Goal: Task Accomplishment & Management: Use online tool/utility

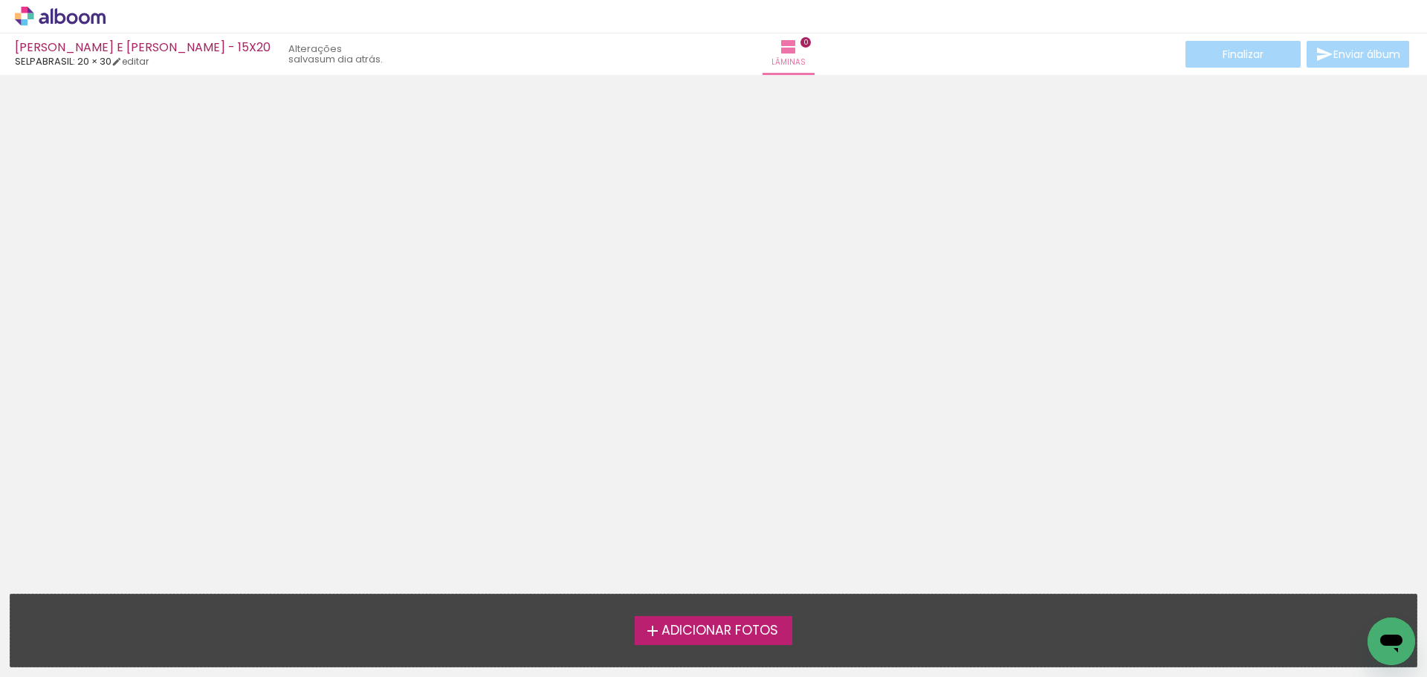
click at [681, 626] on span "Adicionar Fotos" at bounding box center [719, 630] width 117 height 13
click at [0, 0] on input "file" at bounding box center [0, 0] width 0 height 0
click at [1009, 392] on div at bounding box center [713, 265] width 1427 height 371
click at [701, 625] on span "Adicionar Fotos" at bounding box center [719, 630] width 117 height 13
click at [0, 0] on input "file" at bounding box center [0, 0] width 0 height 0
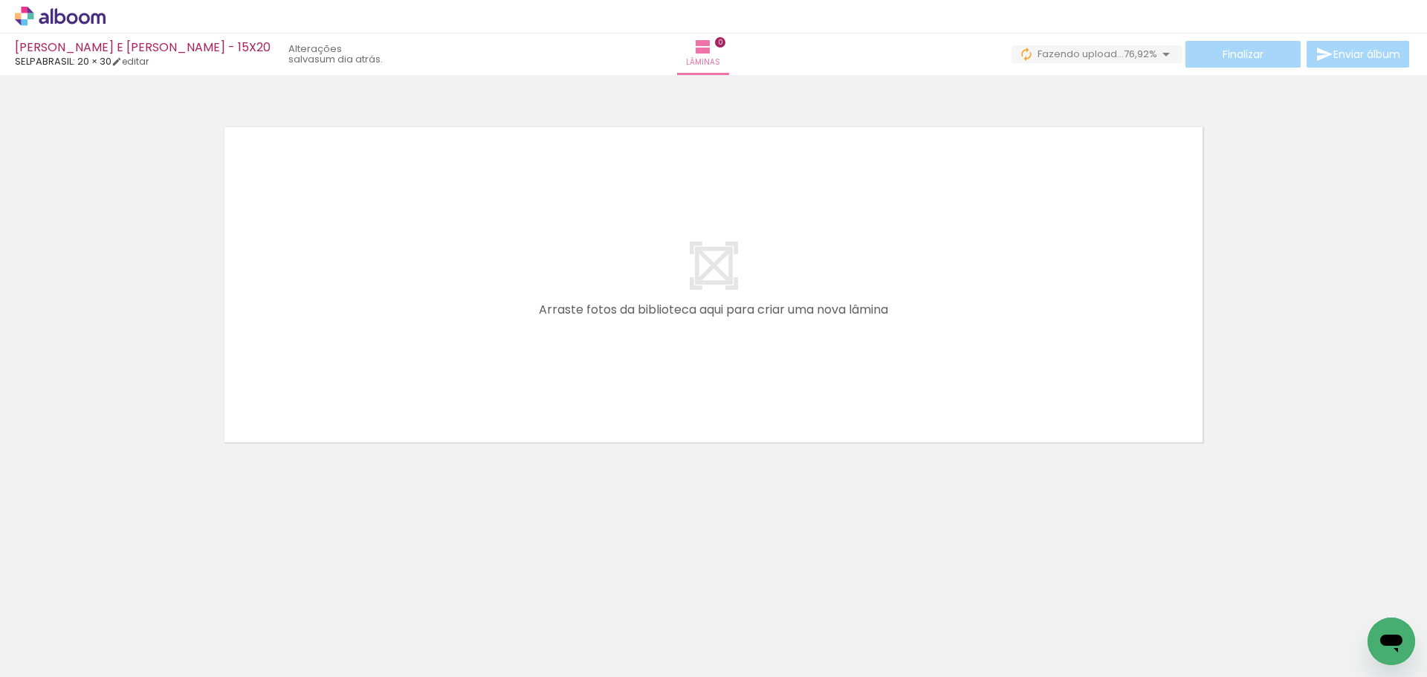
drag, startPoint x: 149, startPoint y: 635, endPoint x: 627, endPoint y: 348, distance: 557.7
click at [627, 348] on quentale-workspace at bounding box center [713, 338] width 1427 height 677
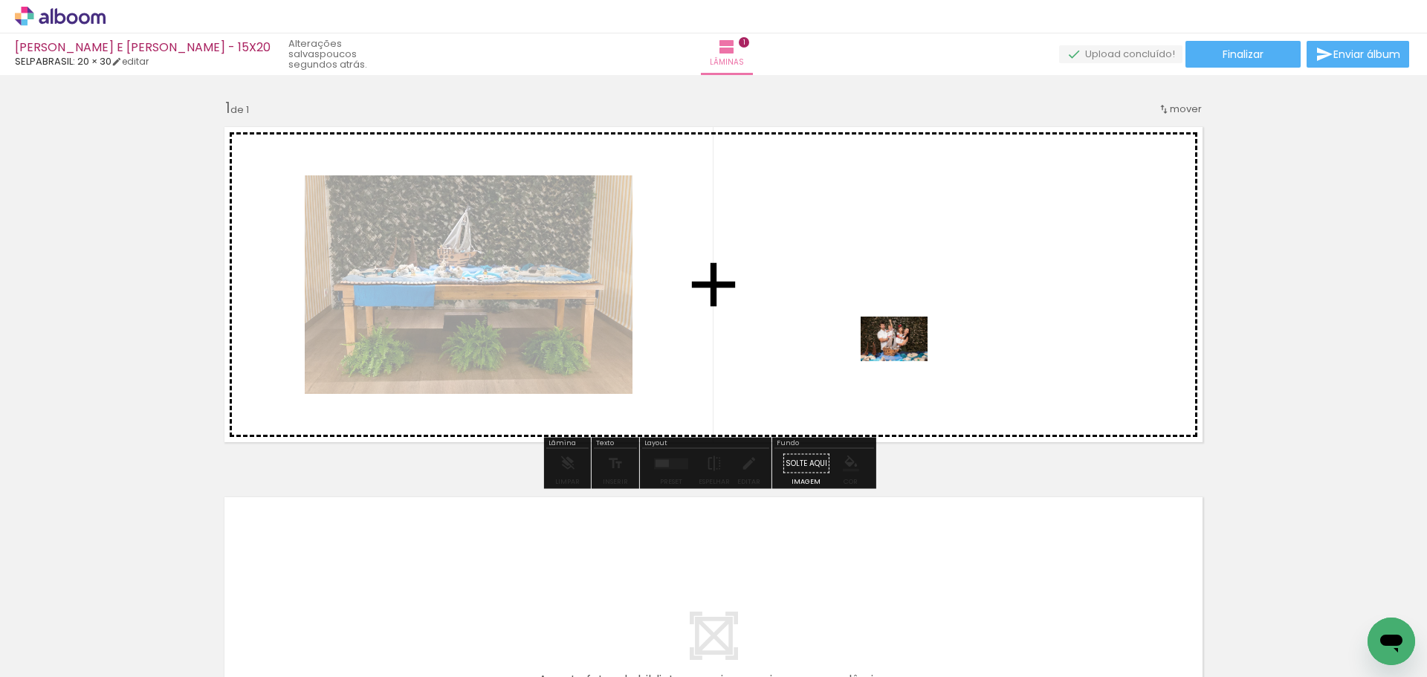
drag, startPoint x: 403, startPoint y: 626, endPoint x: 905, endPoint y: 361, distance: 568.1
click at [905, 361] on quentale-workspace at bounding box center [713, 338] width 1427 height 677
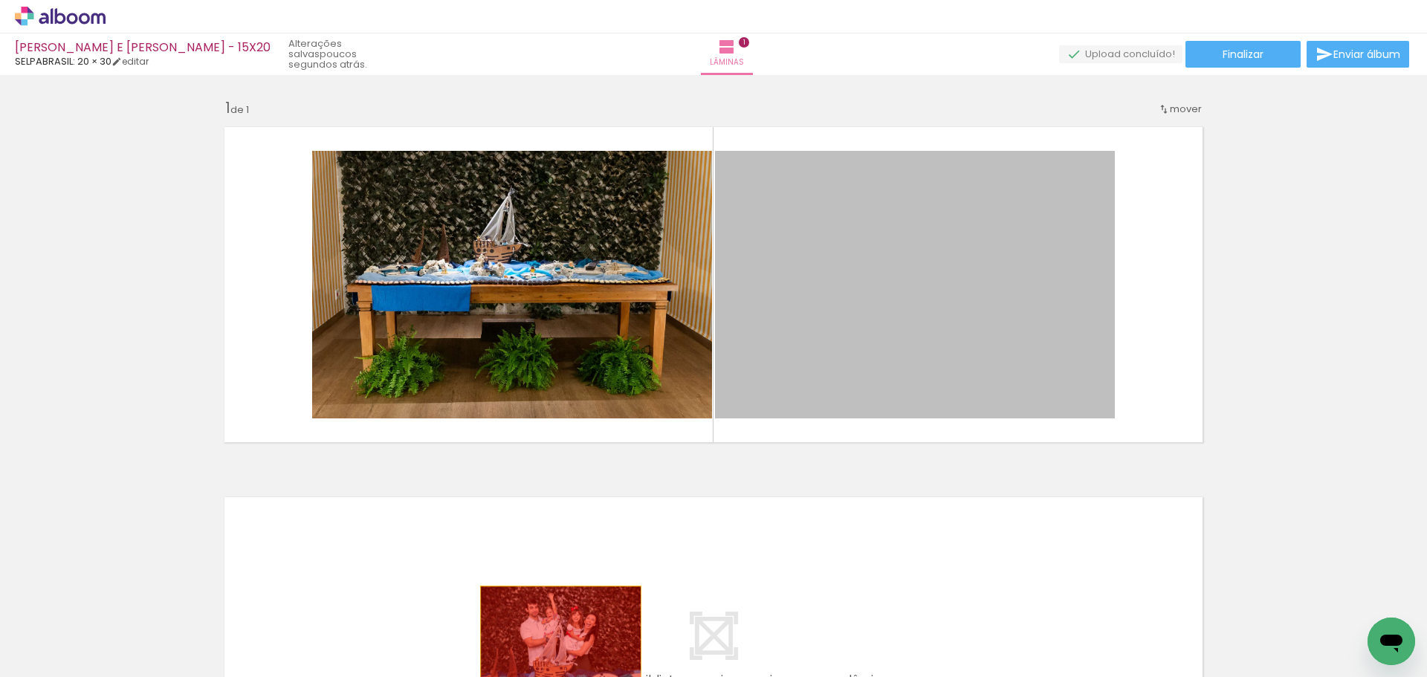
drag, startPoint x: 929, startPoint y: 262, endPoint x: 555, endPoint y: 640, distance: 531.2
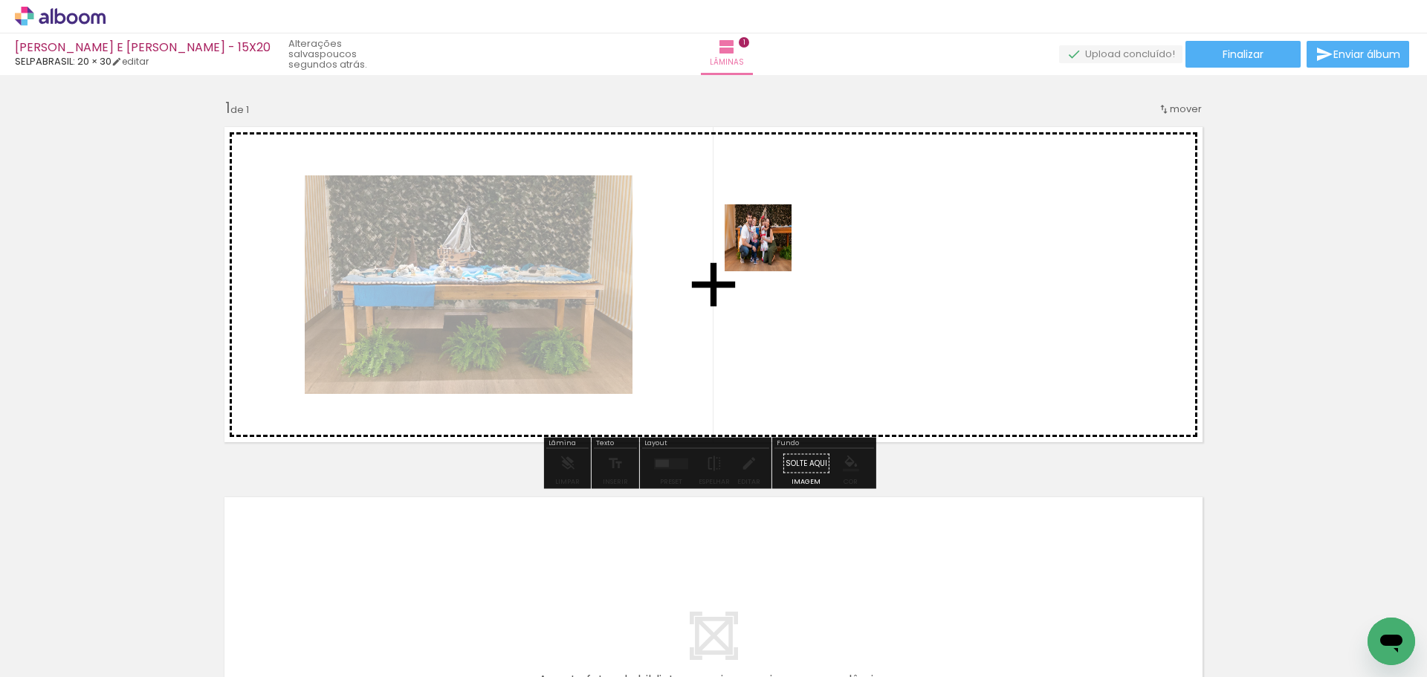
drag, startPoint x: 487, startPoint y: 637, endPoint x: 769, endPoint y: 249, distance: 479.8
click at [769, 249] on quentale-workspace at bounding box center [713, 338] width 1427 height 677
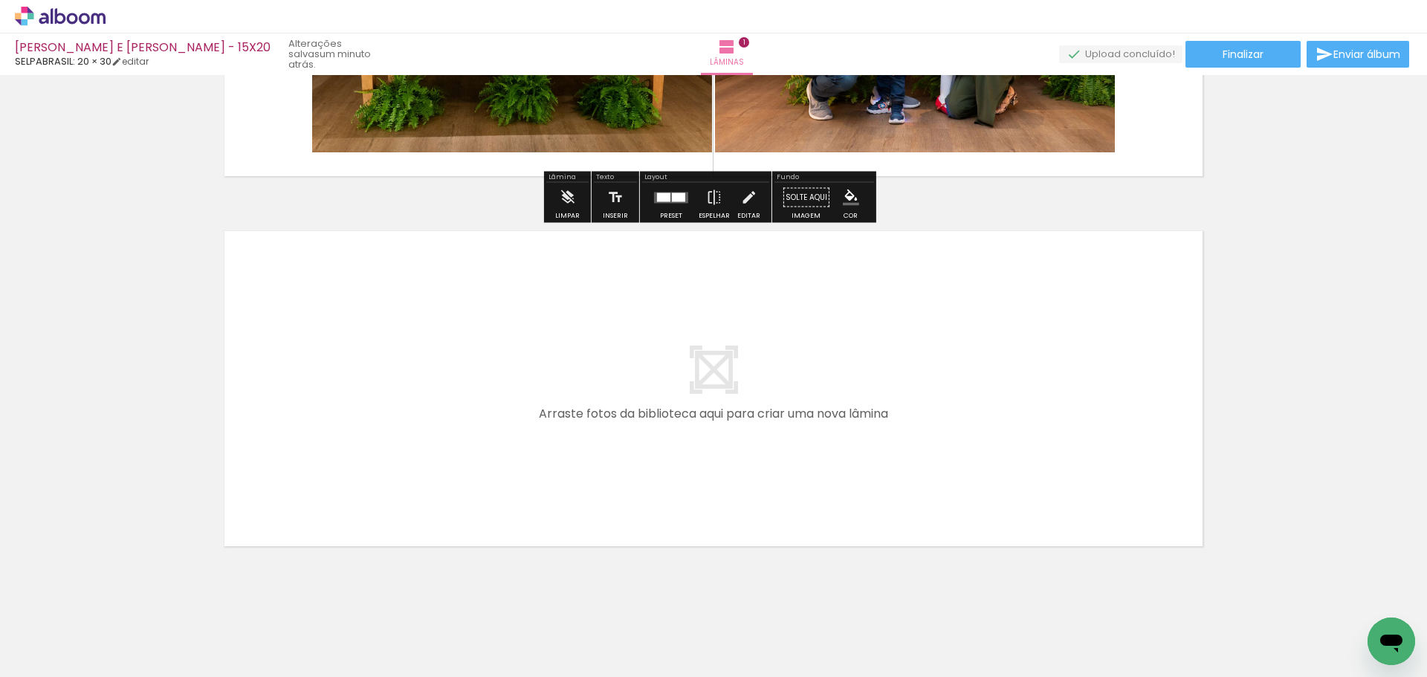
scroll to position [289, 0]
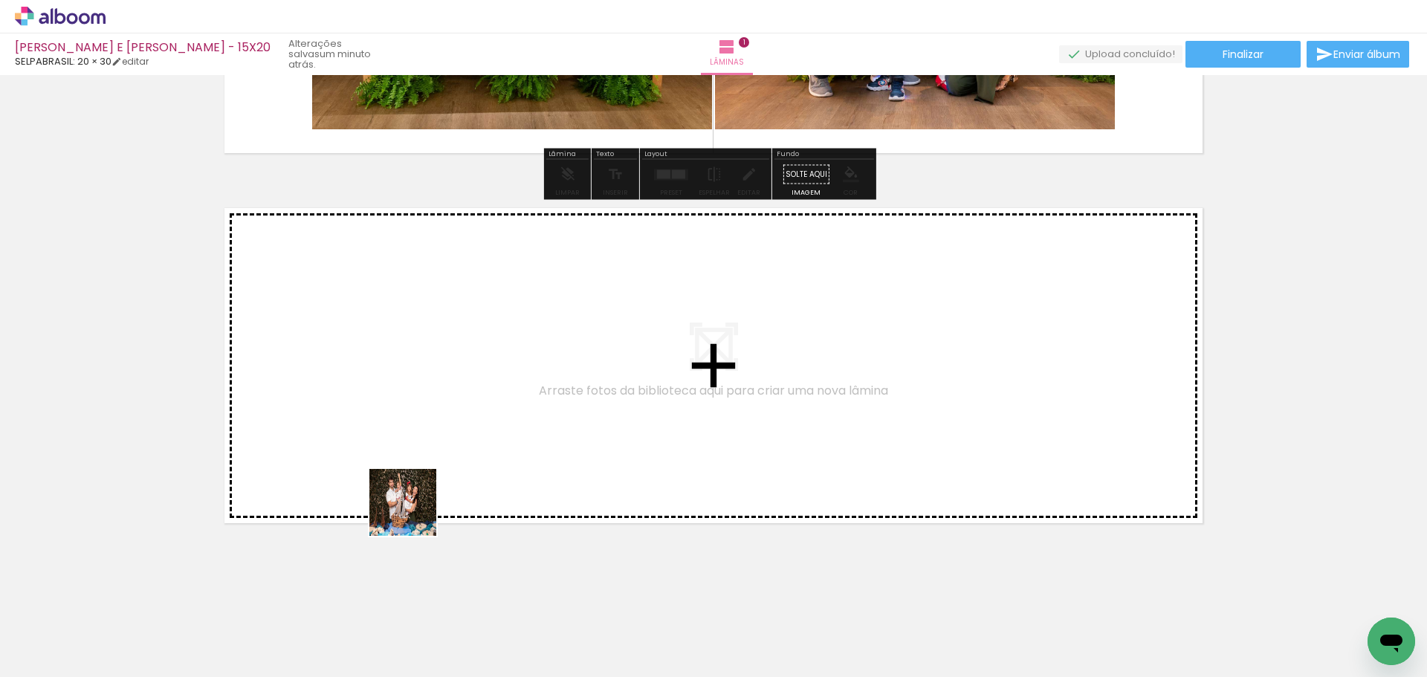
drag, startPoint x: 411, startPoint y: 642, endPoint x: 390, endPoint y: 394, distance: 249.1
click at [390, 394] on quentale-workspace at bounding box center [713, 338] width 1427 height 677
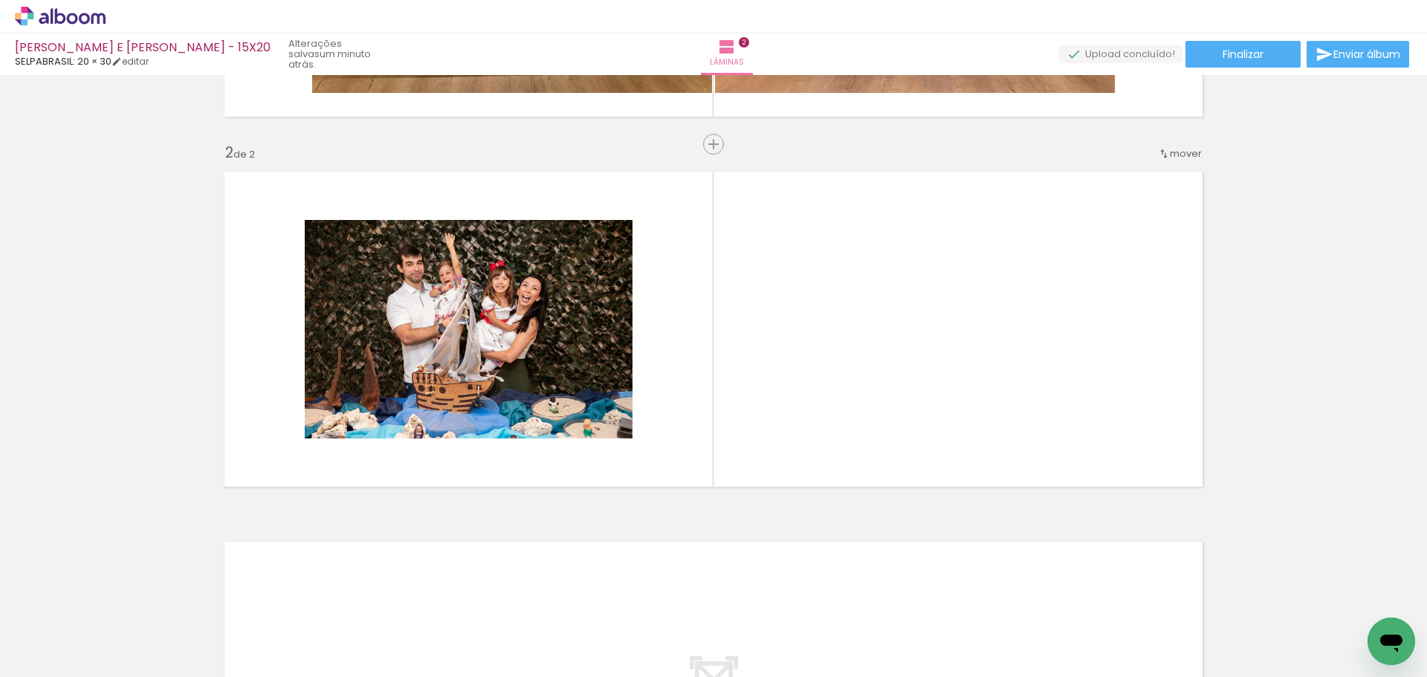
scroll to position [0, 0]
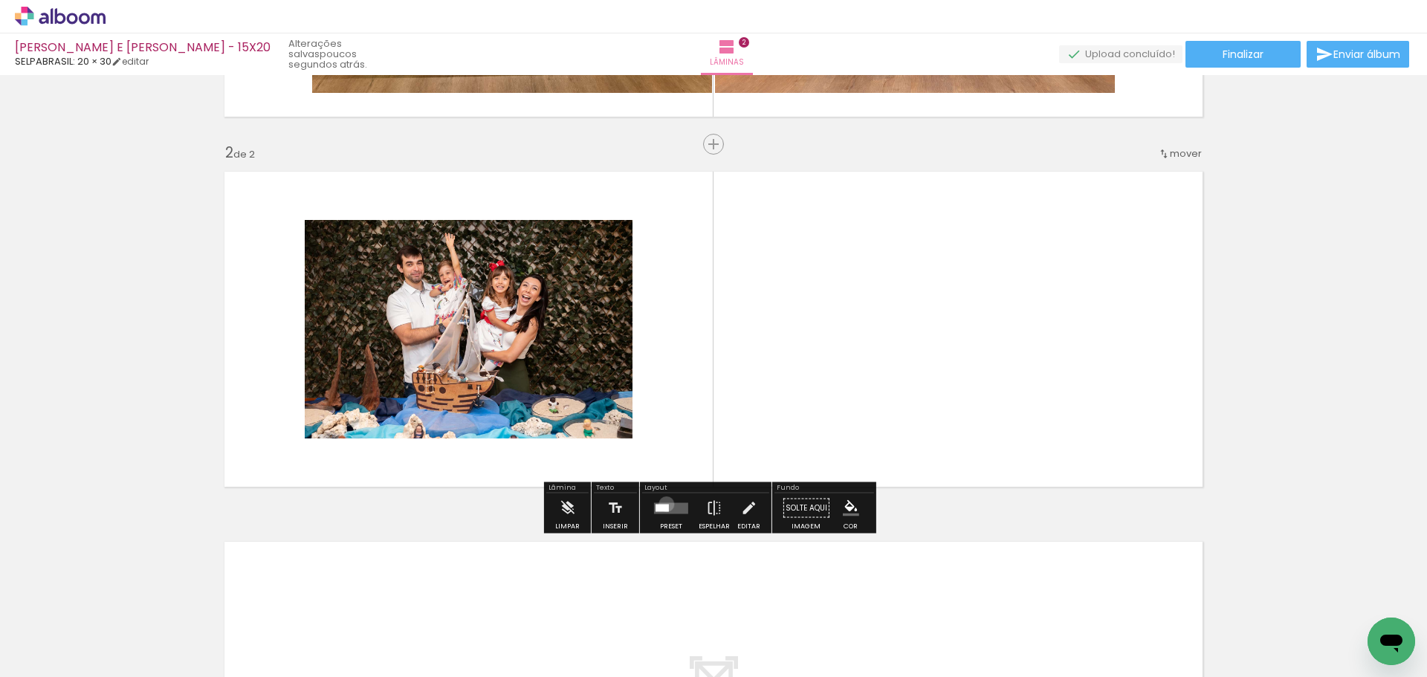
click at [663, 504] on div at bounding box center [661, 507] width 13 height 7
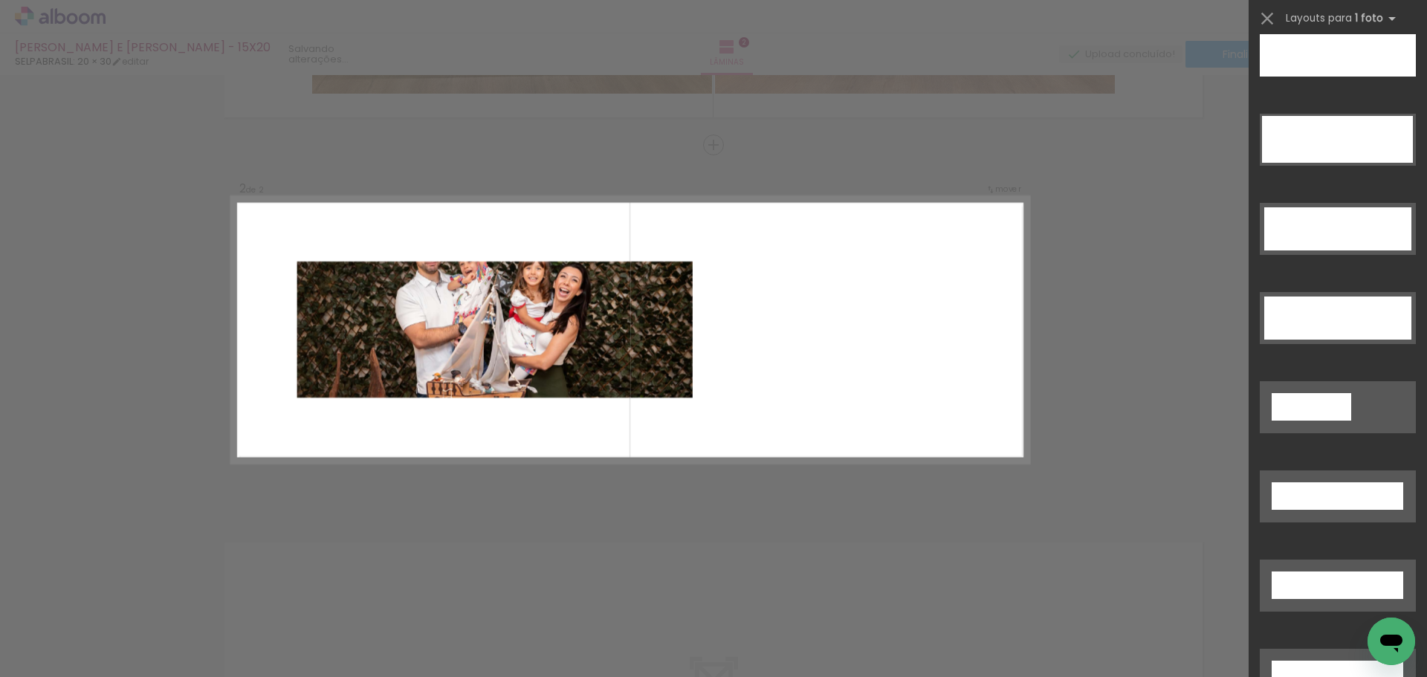
scroll to position [4618, 0]
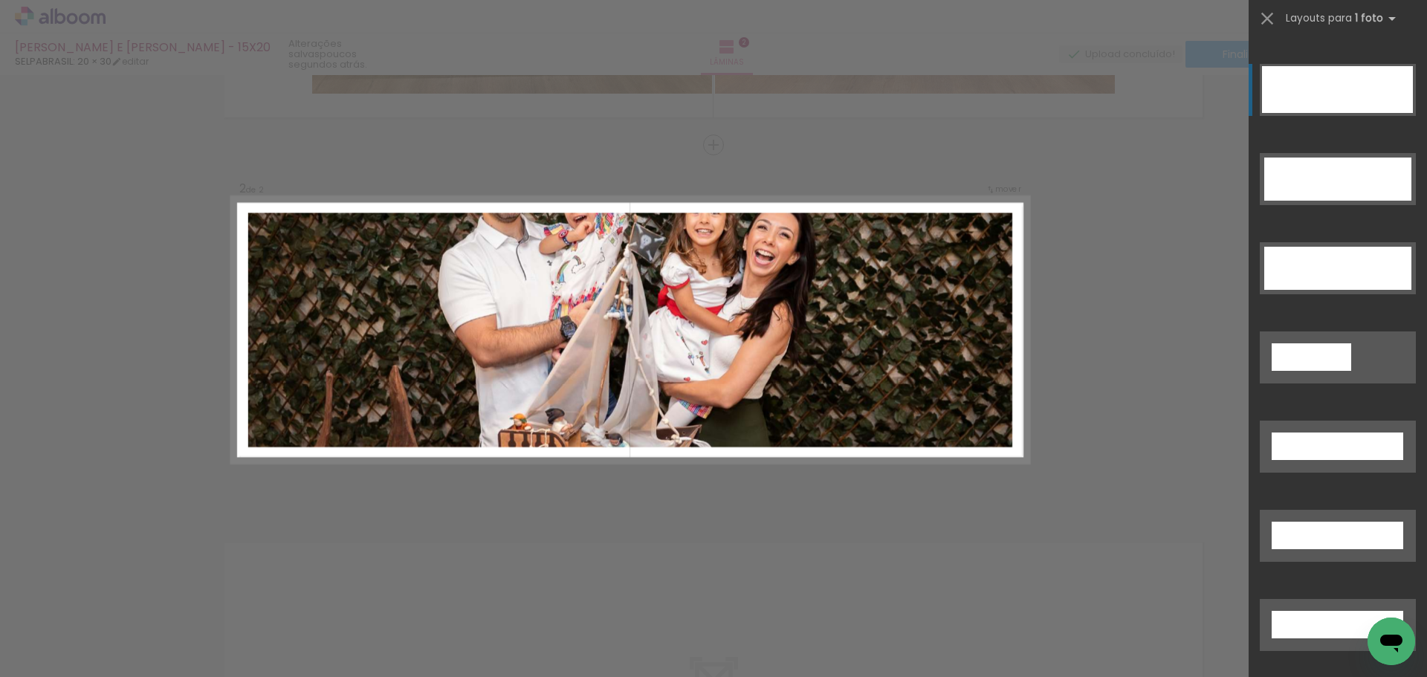
click at [1332, 343] on div at bounding box center [1311, 356] width 80 height 27
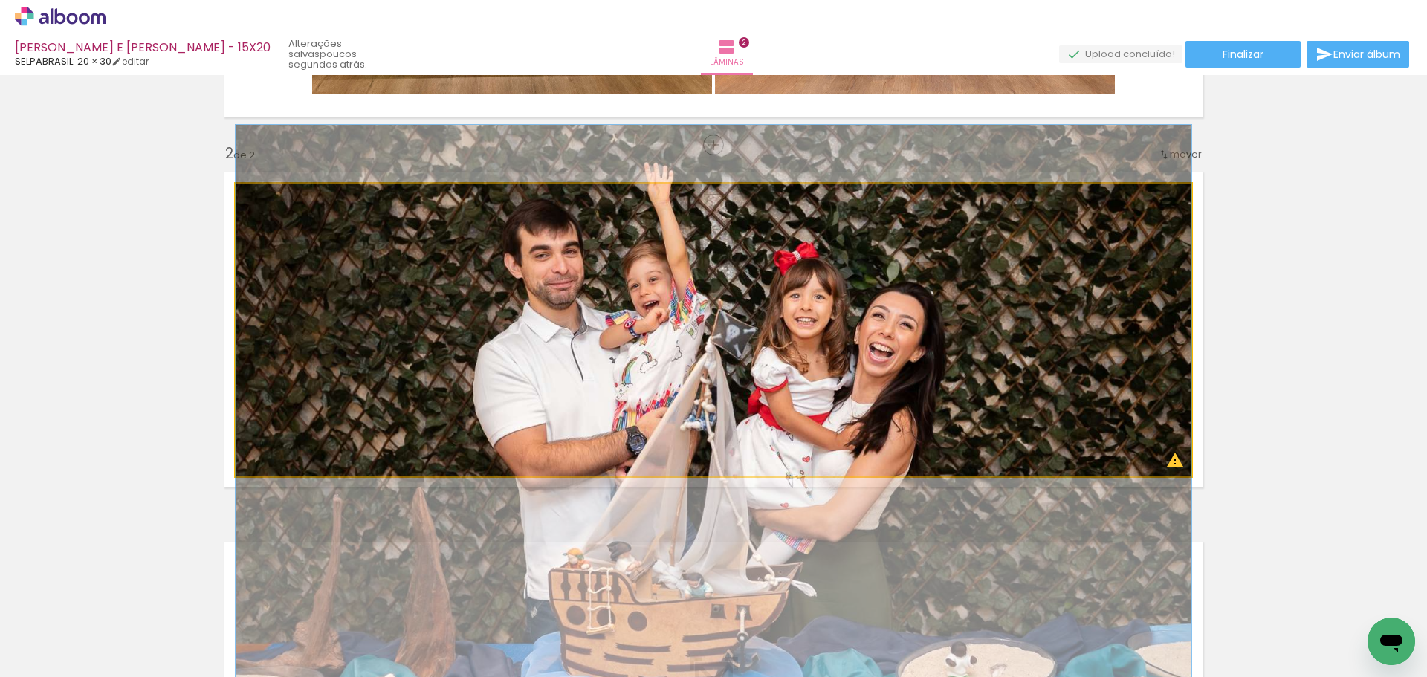
drag, startPoint x: 811, startPoint y: 294, endPoint x: 802, endPoint y: 414, distance: 120.0
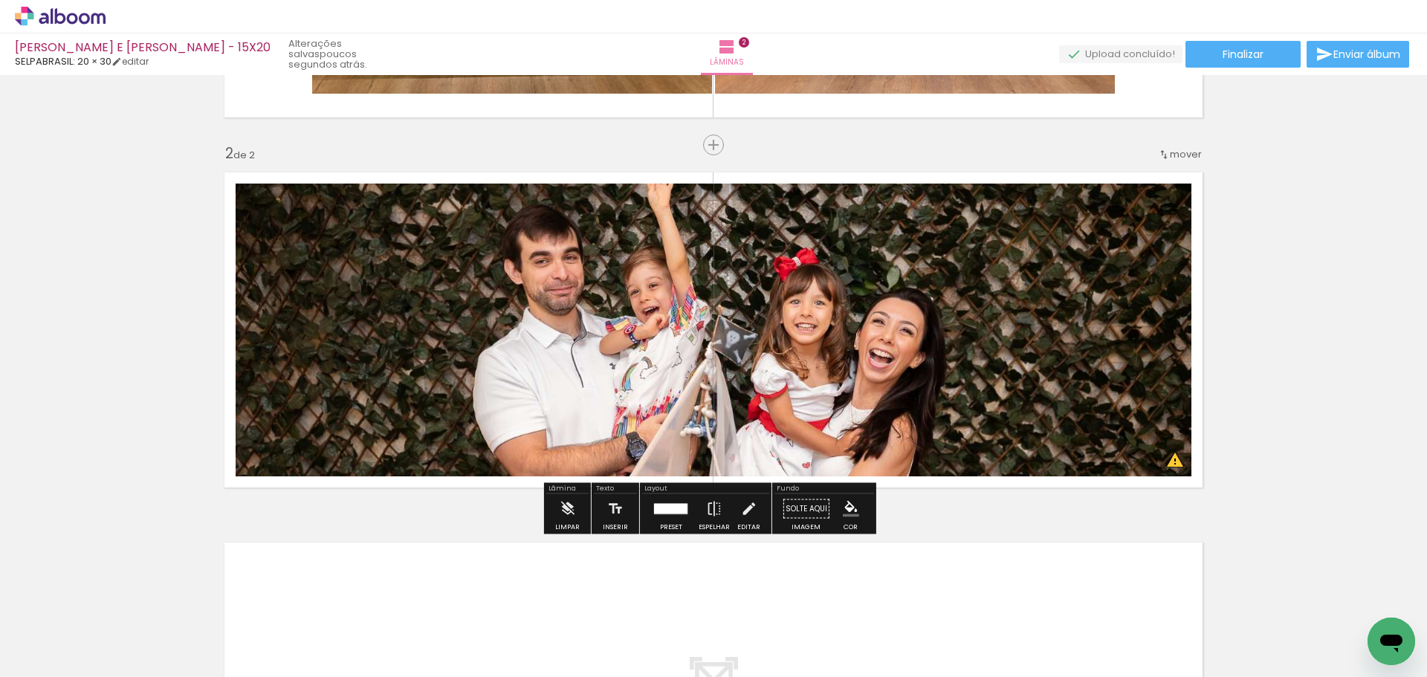
click at [660, 512] on div at bounding box center [670, 508] width 33 height 10
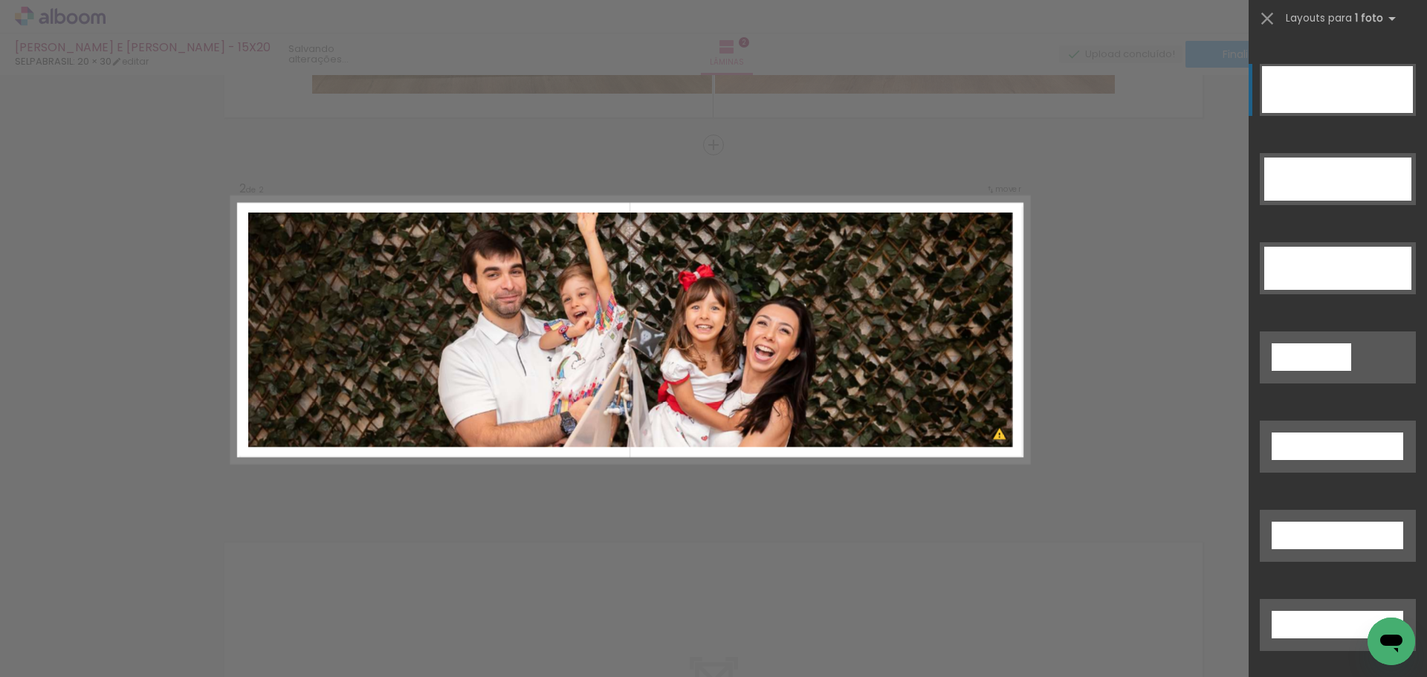
click at [1117, 251] on div "Confirmar Cancelar" at bounding box center [713, 323] width 1427 height 1146
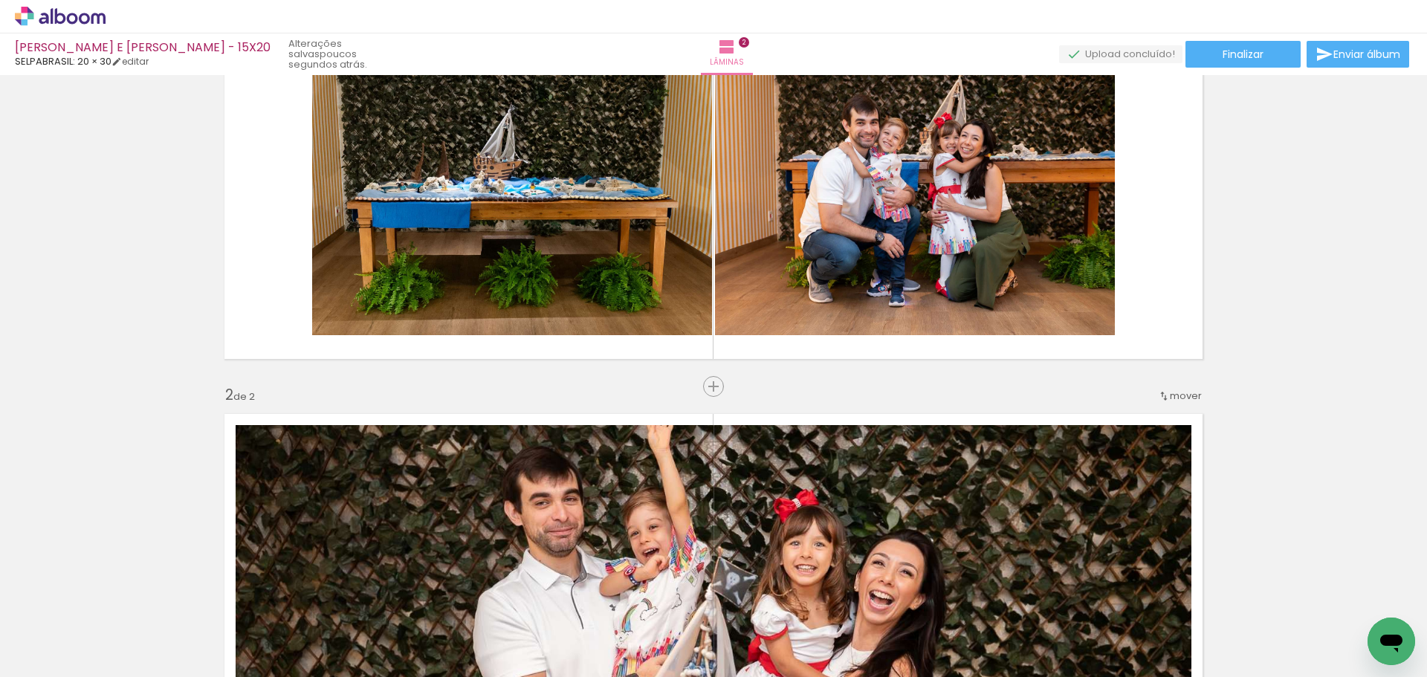
scroll to position [27, 0]
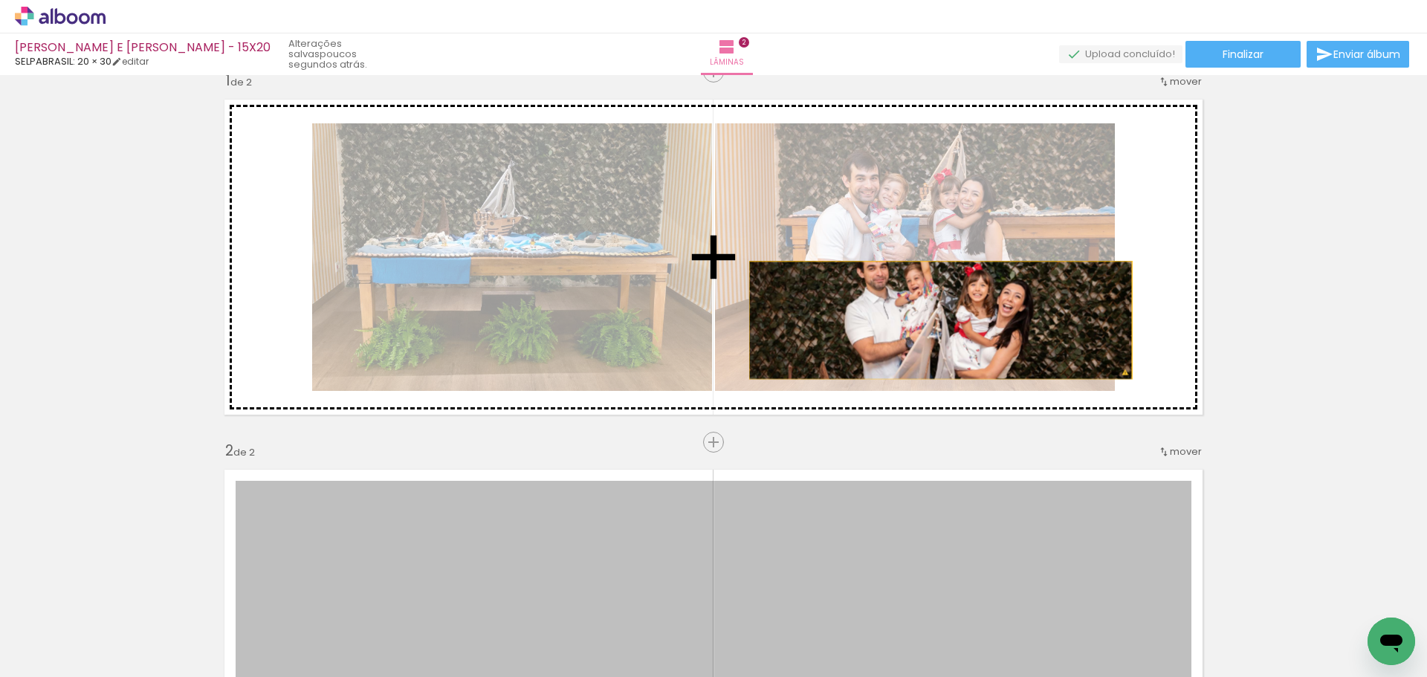
drag, startPoint x: 928, startPoint y: 555, endPoint x: 935, endPoint y: 316, distance: 239.4
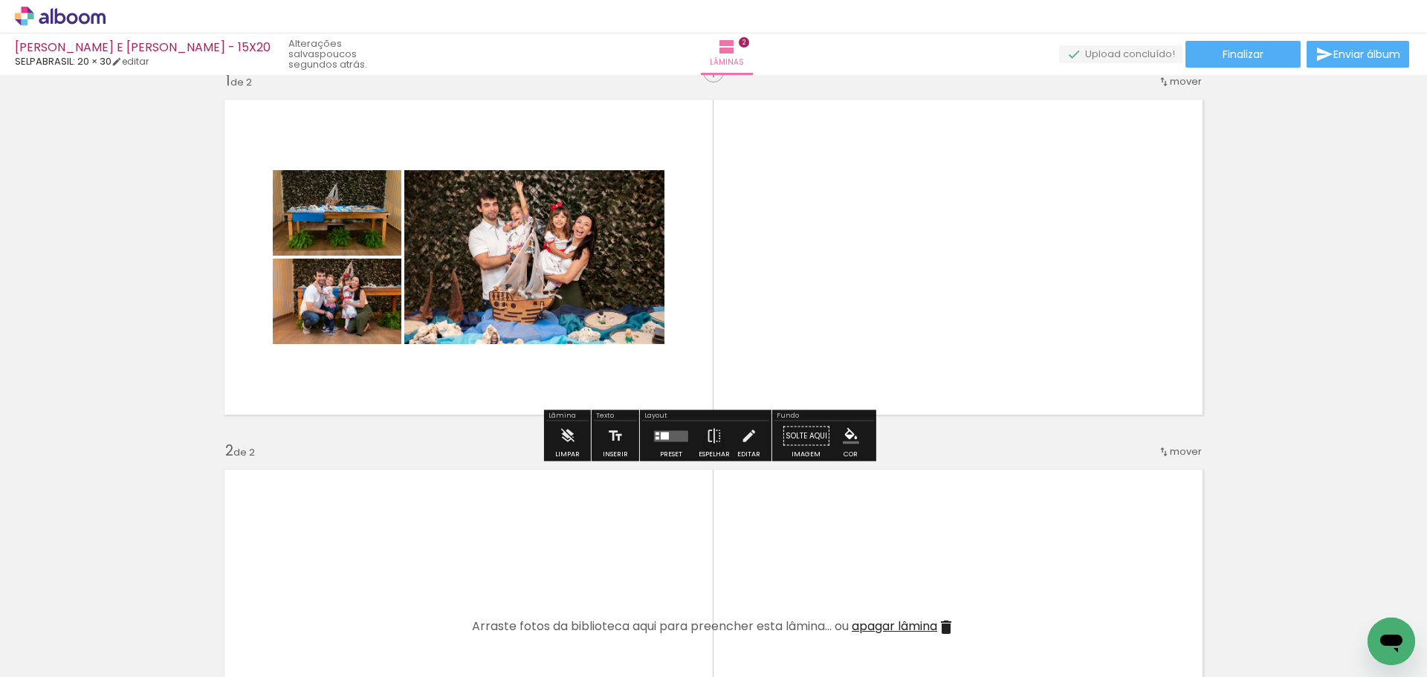
click at [672, 435] on quentale-layouter at bounding box center [671, 435] width 34 height 11
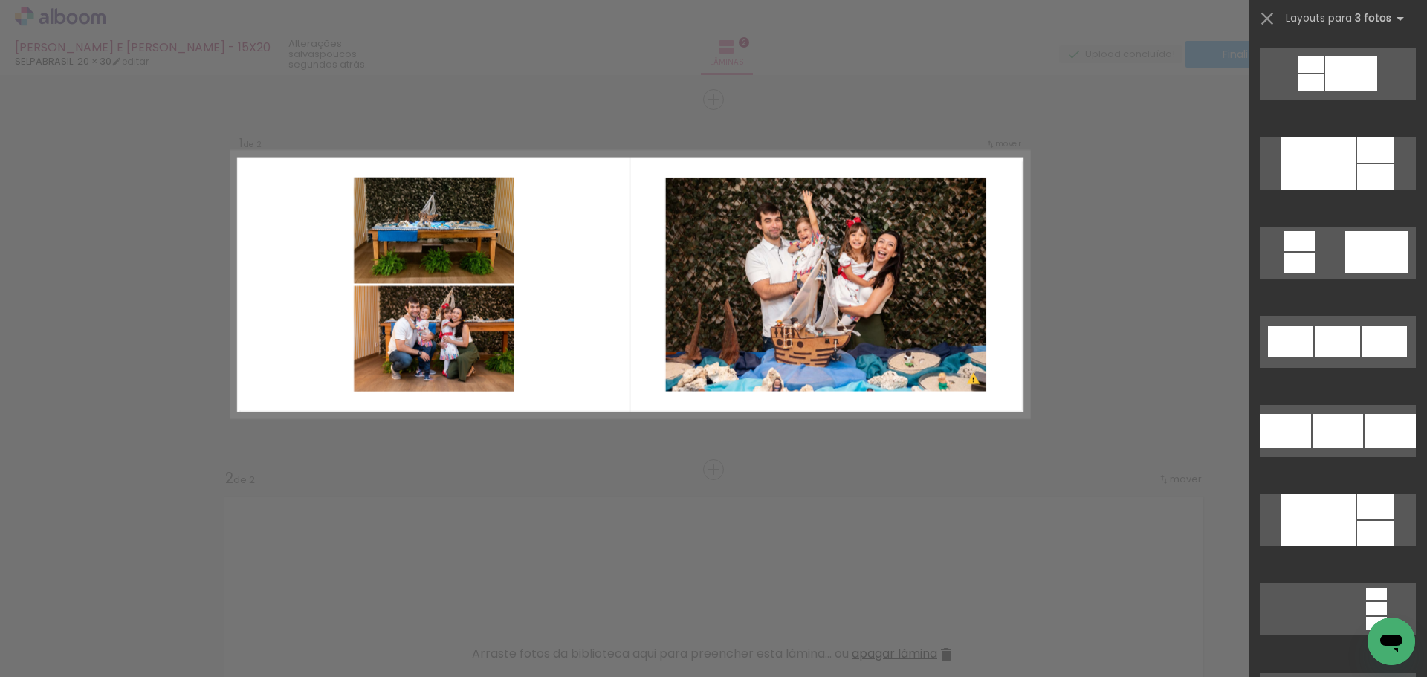
scroll to position [1635, 0]
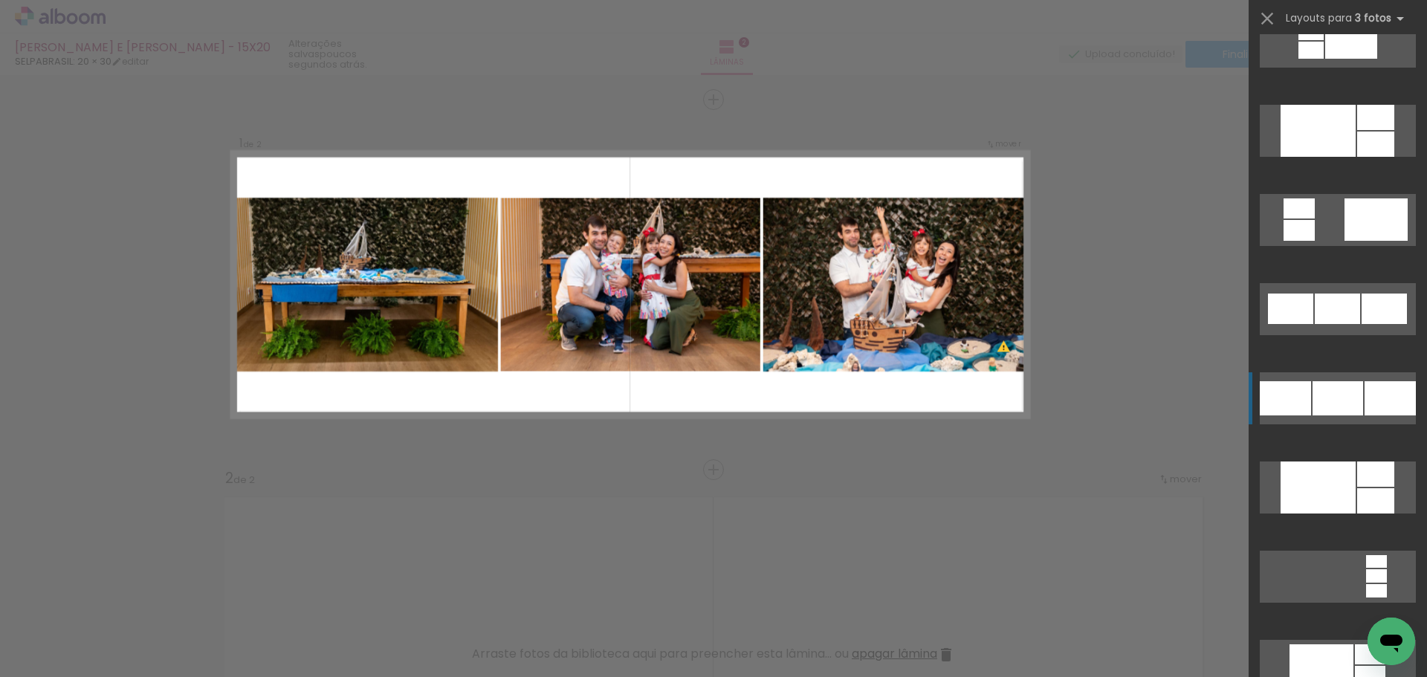
click at [1367, 157] on div at bounding box center [1375, 144] width 37 height 25
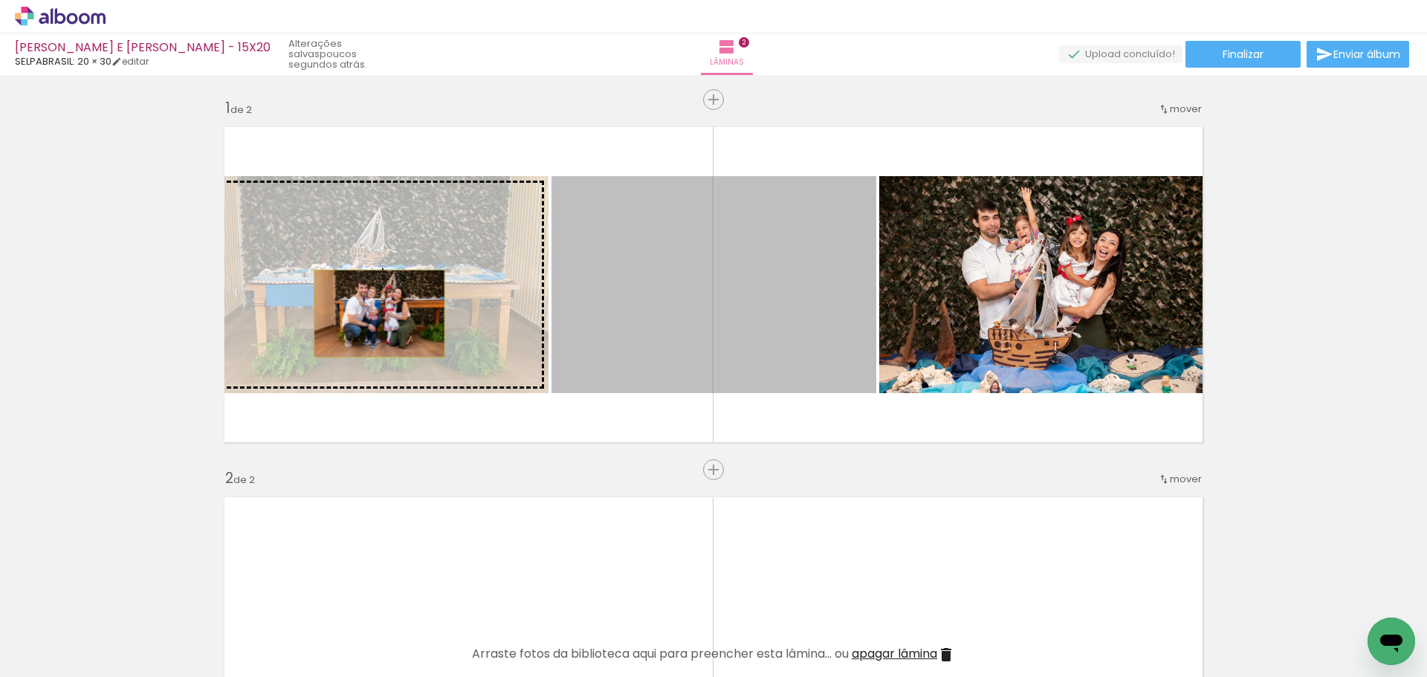
drag, startPoint x: 635, startPoint y: 311, endPoint x: 374, endPoint y: 314, distance: 260.8
click at [0, 0] on slot at bounding box center [0, 0] width 0 height 0
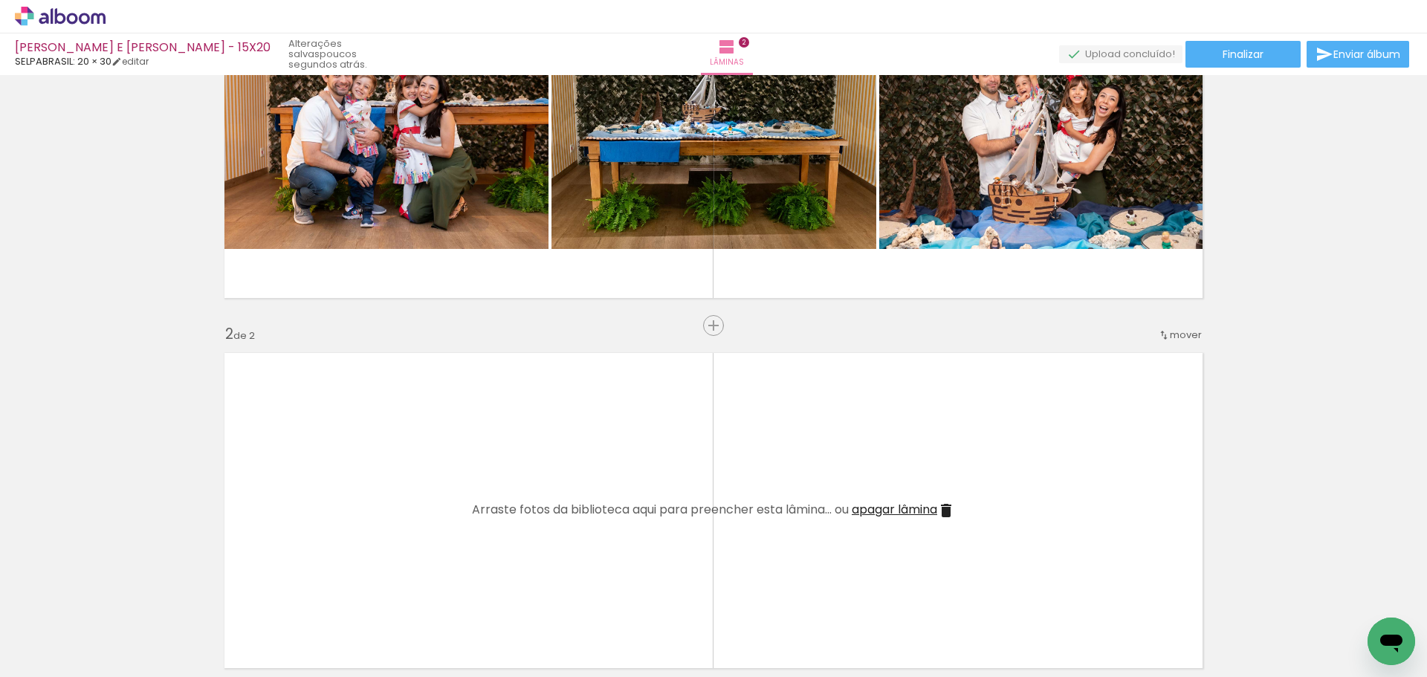
scroll to position [149, 0]
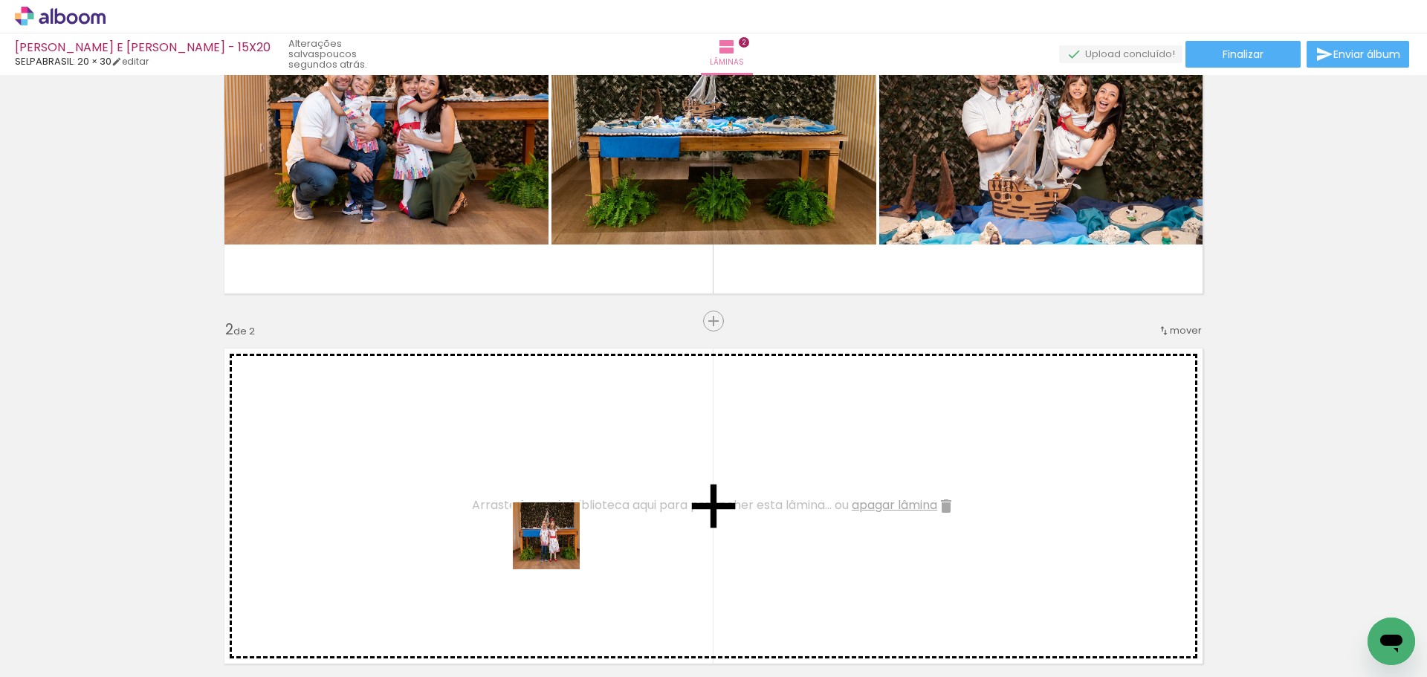
drag, startPoint x: 574, startPoint y: 629, endPoint x: 540, endPoint y: 504, distance: 130.2
click at [540, 504] on quentale-workspace at bounding box center [713, 338] width 1427 height 677
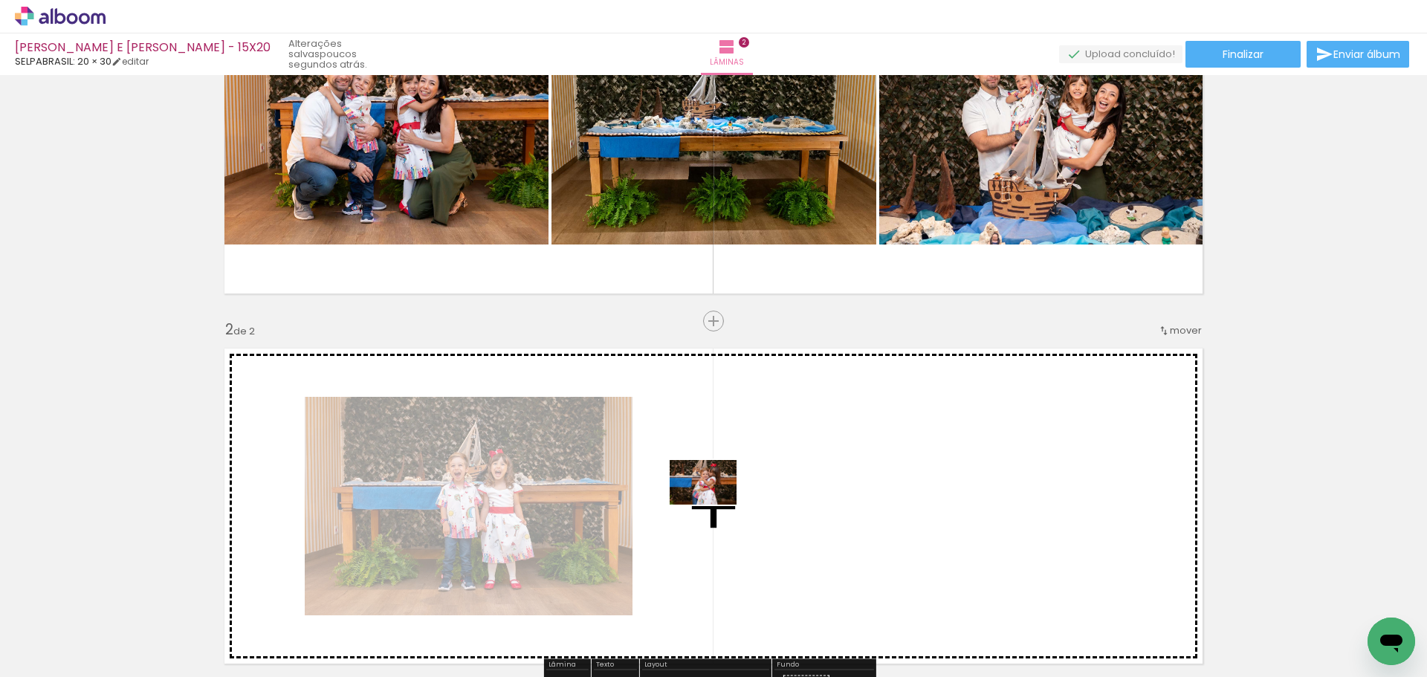
drag, startPoint x: 658, startPoint y: 631, endPoint x: 714, endPoint y: 505, distance: 138.1
click at [714, 505] on quentale-workspace at bounding box center [713, 338] width 1427 height 677
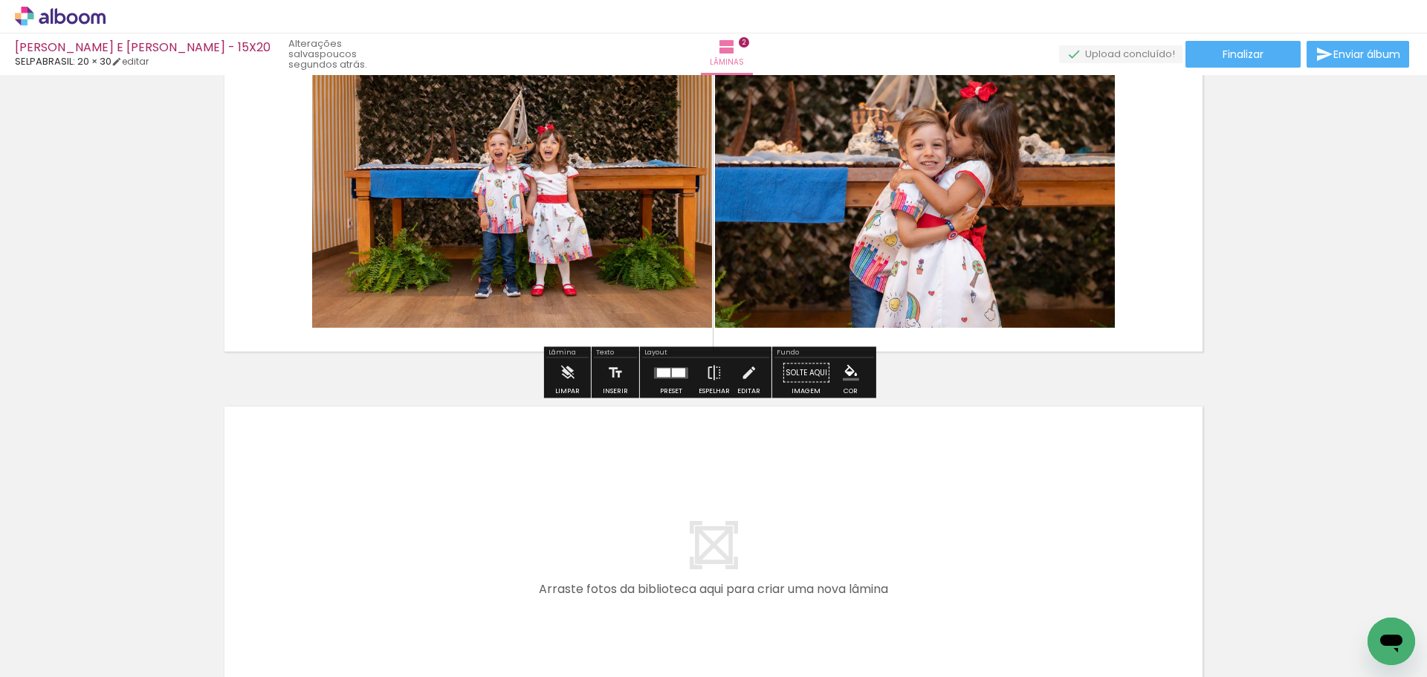
scroll to position [520, 0]
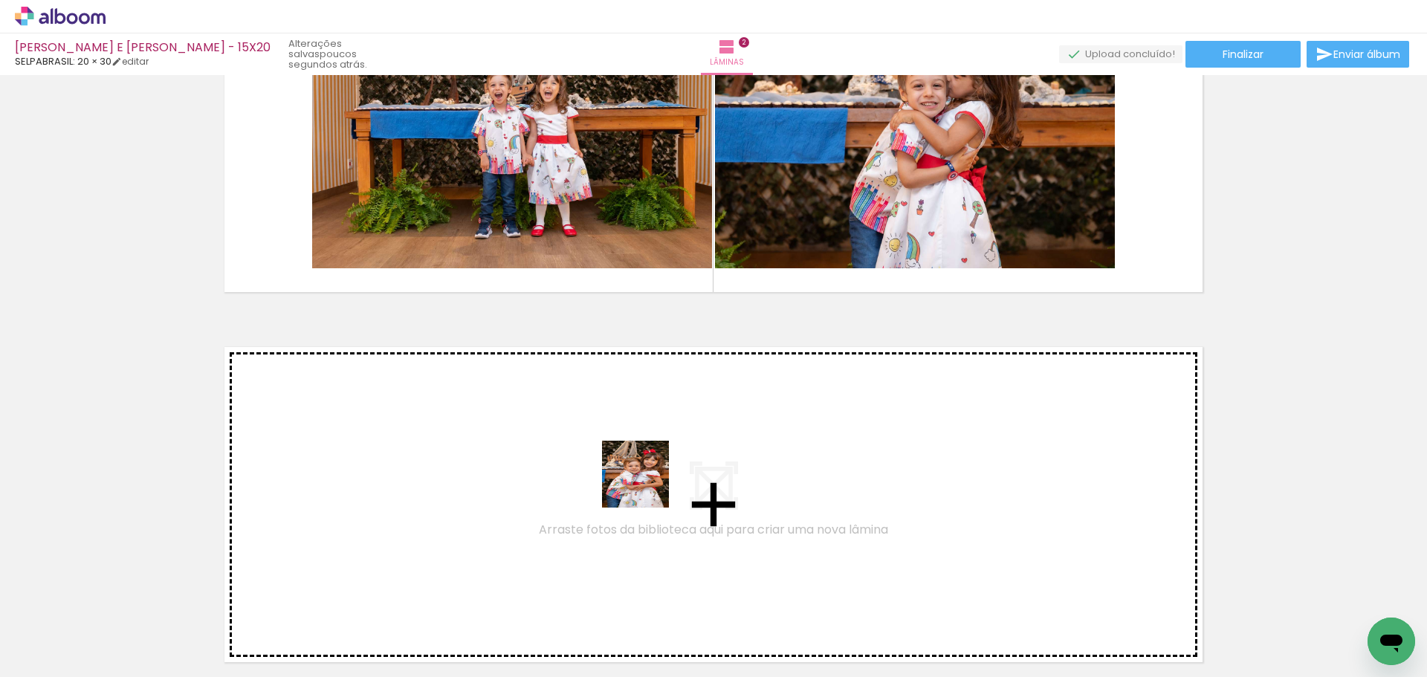
drag, startPoint x: 736, startPoint y: 638, endPoint x: 618, endPoint y: 466, distance: 208.6
click at [618, 466] on quentale-workspace at bounding box center [713, 338] width 1427 height 677
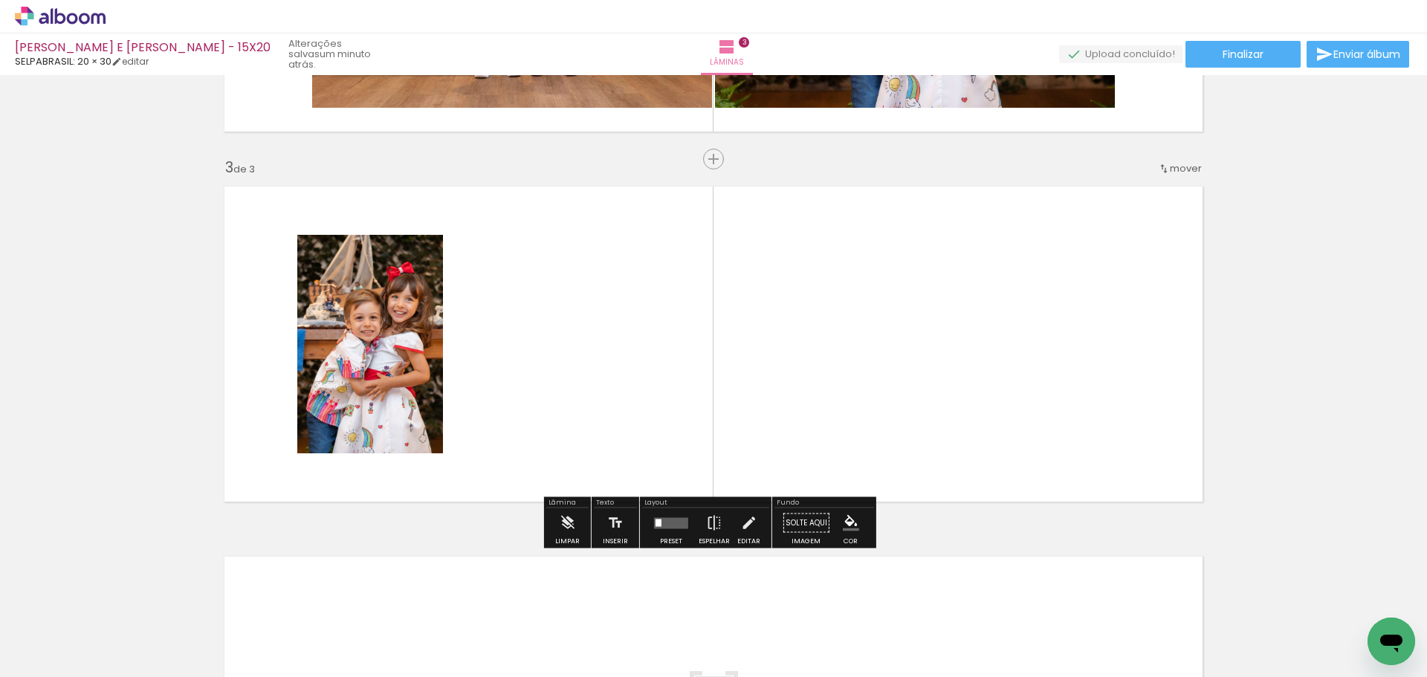
scroll to position [696, 0]
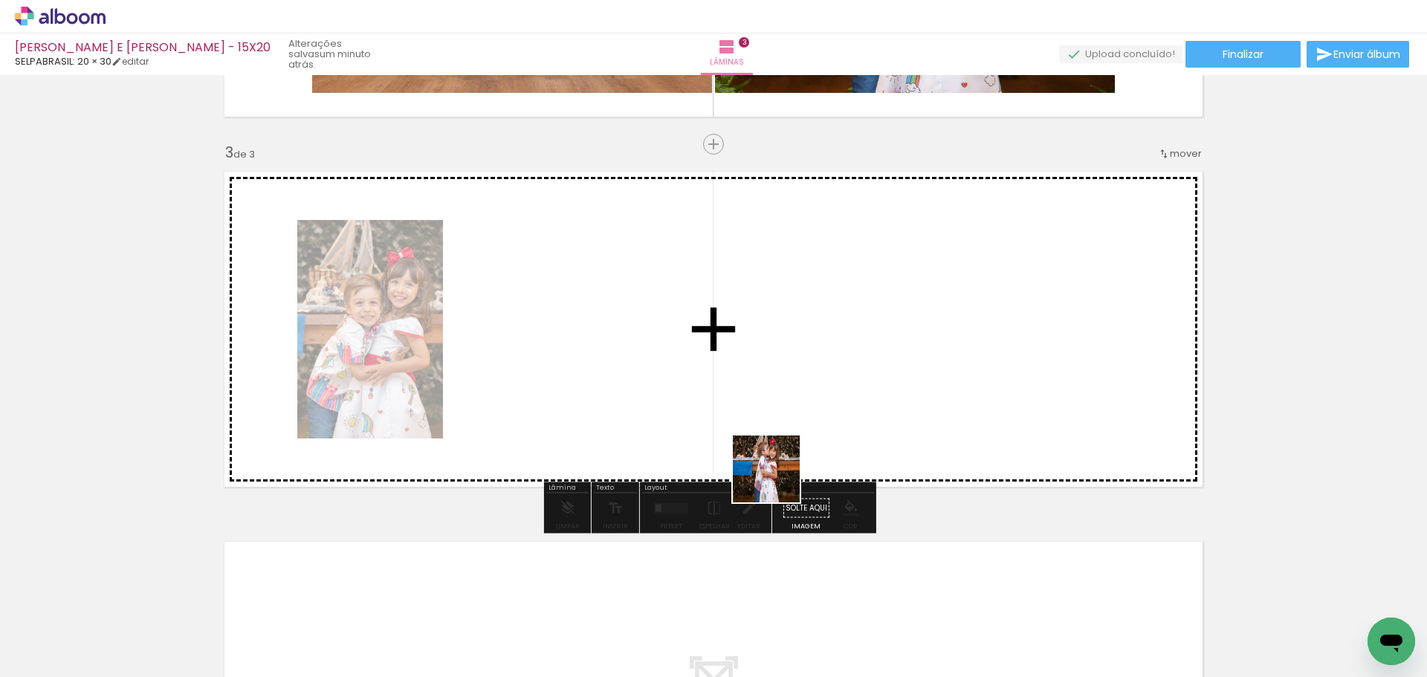
drag, startPoint x: 811, startPoint y: 632, endPoint x: 751, endPoint y: 396, distance: 243.3
click at [751, 396] on quentale-workspace at bounding box center [713, 338] width 1427 height 677
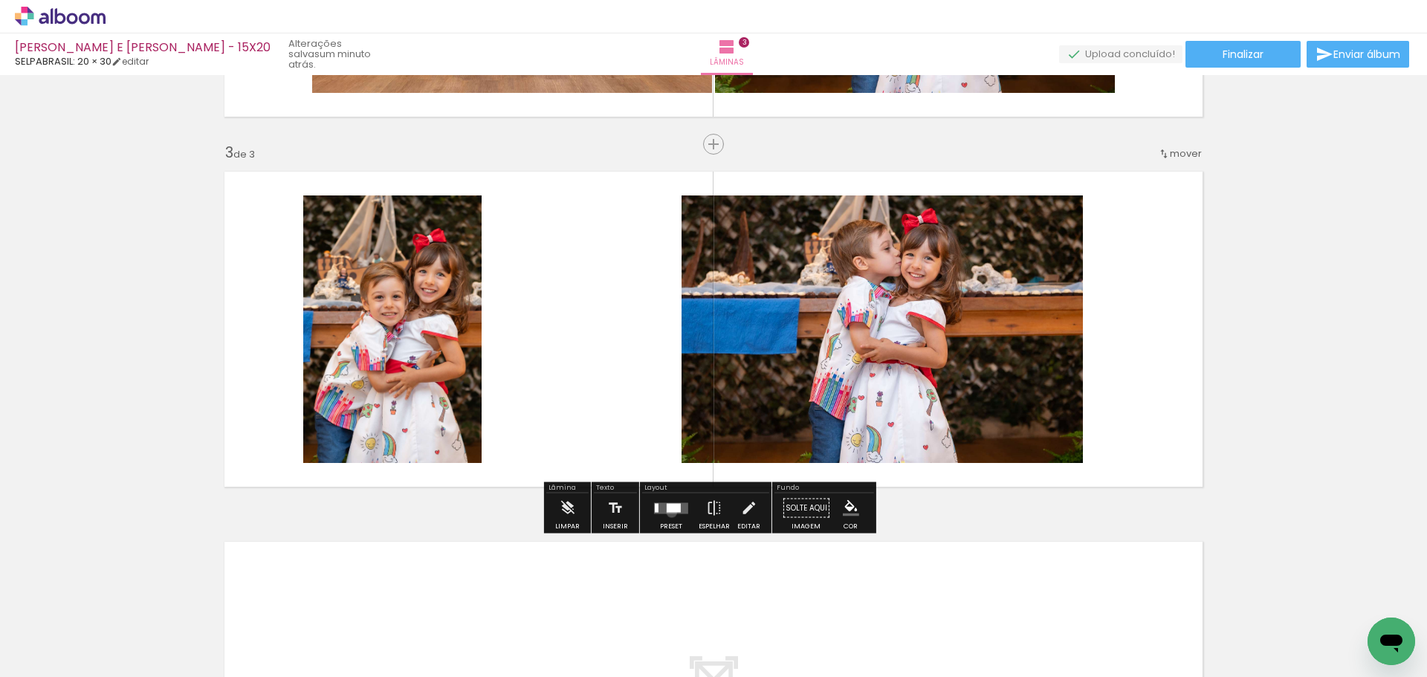
click at [668, 512] on quentale-layouter at bounding box center [671, 507] width 34 height 11
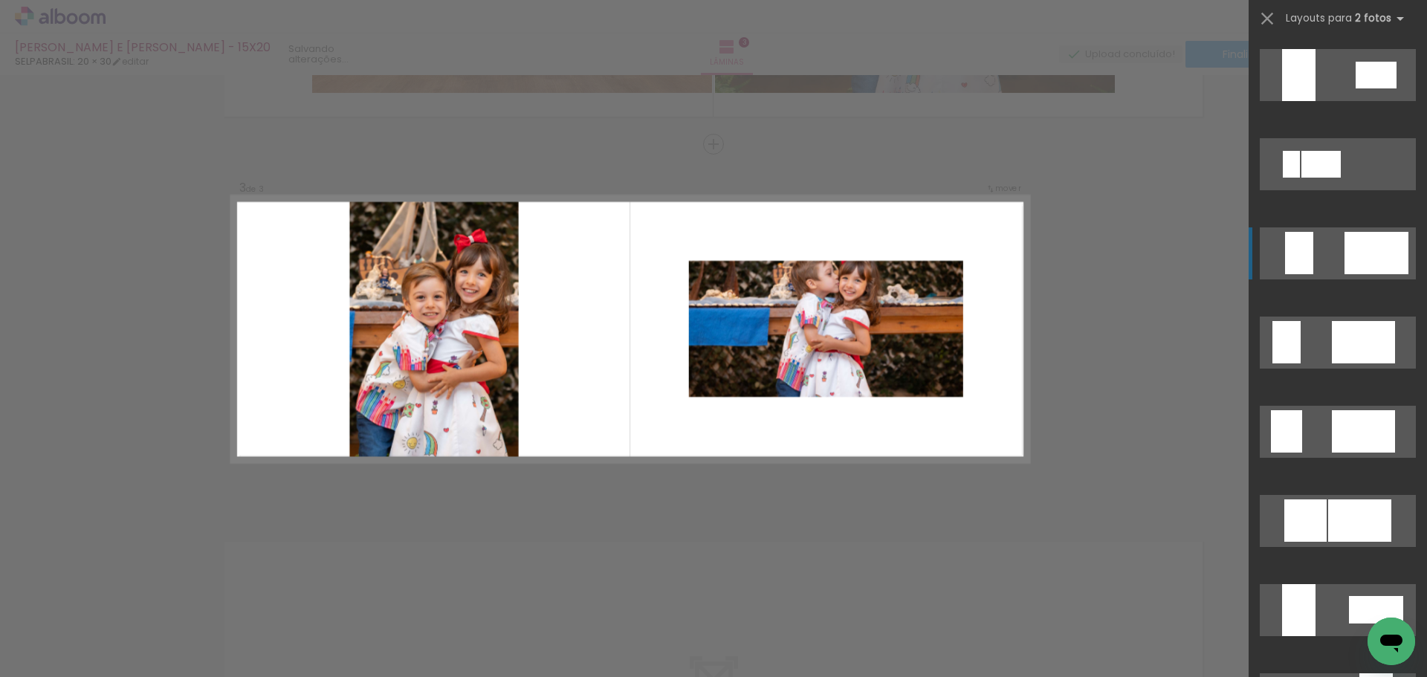
scroll to position [1040, 0]
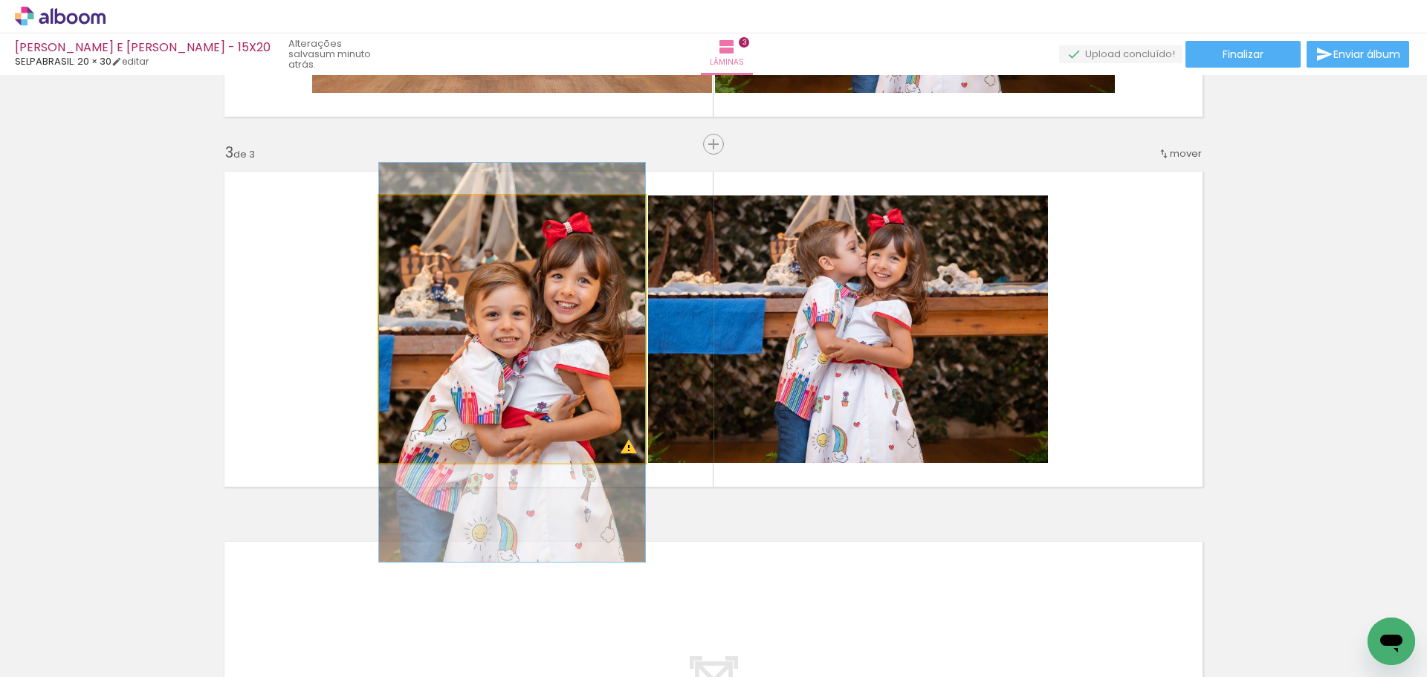
drag, startPoint x: 553, startPoint y: 323, endPoint x: 550, endPoint y: 356, distance: 32.8
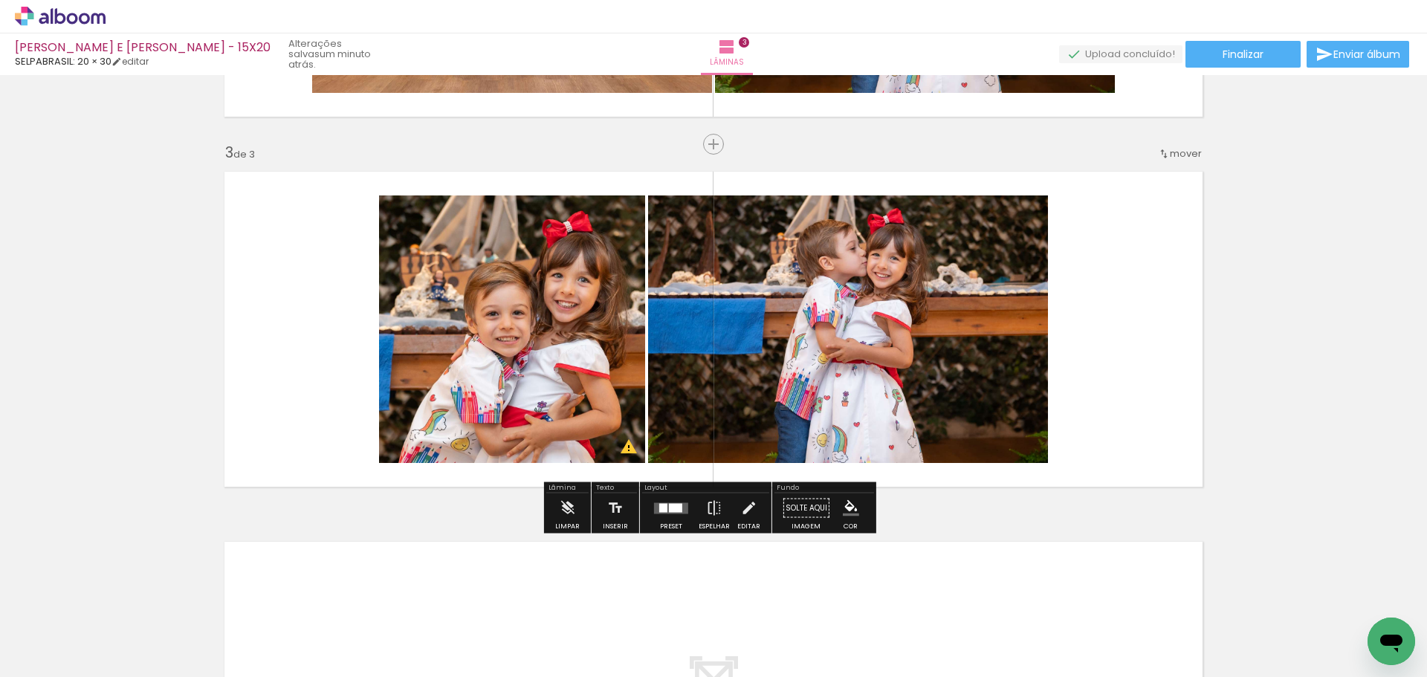
click at [1320, 273] on div "Inserir lâmina 1 de 3 Inserir lâmina 2 de 3 Inserir lâmina 3 de 3 O Designbox p…" at bounding box center [713, 125] width 1427 height 1481
click at [623, 447] on quentale-photo at bounding box center [512, 329] width 266 height 268
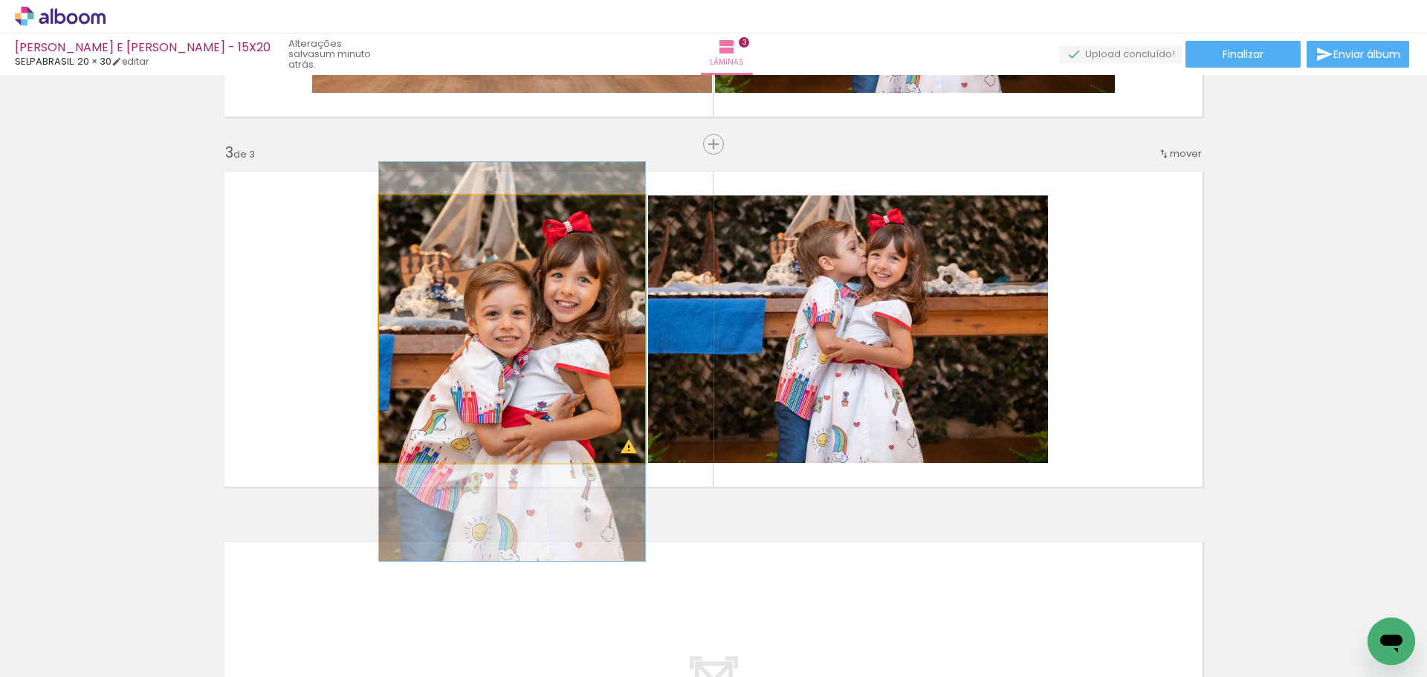
click at [623, 447] on quentale-photo at bounding box center [512, 329] width 266 height 268
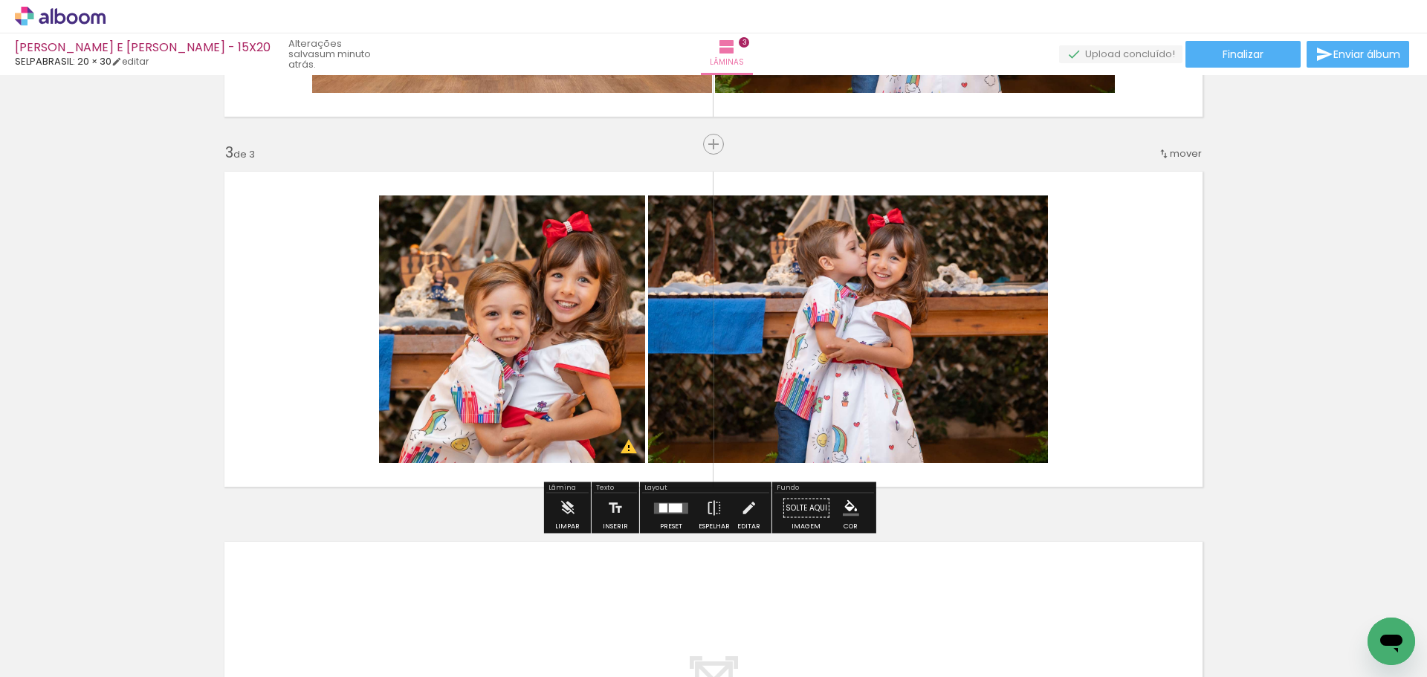
click at [663, 511] on div at bounding box center [663, 507] width 8 height 9
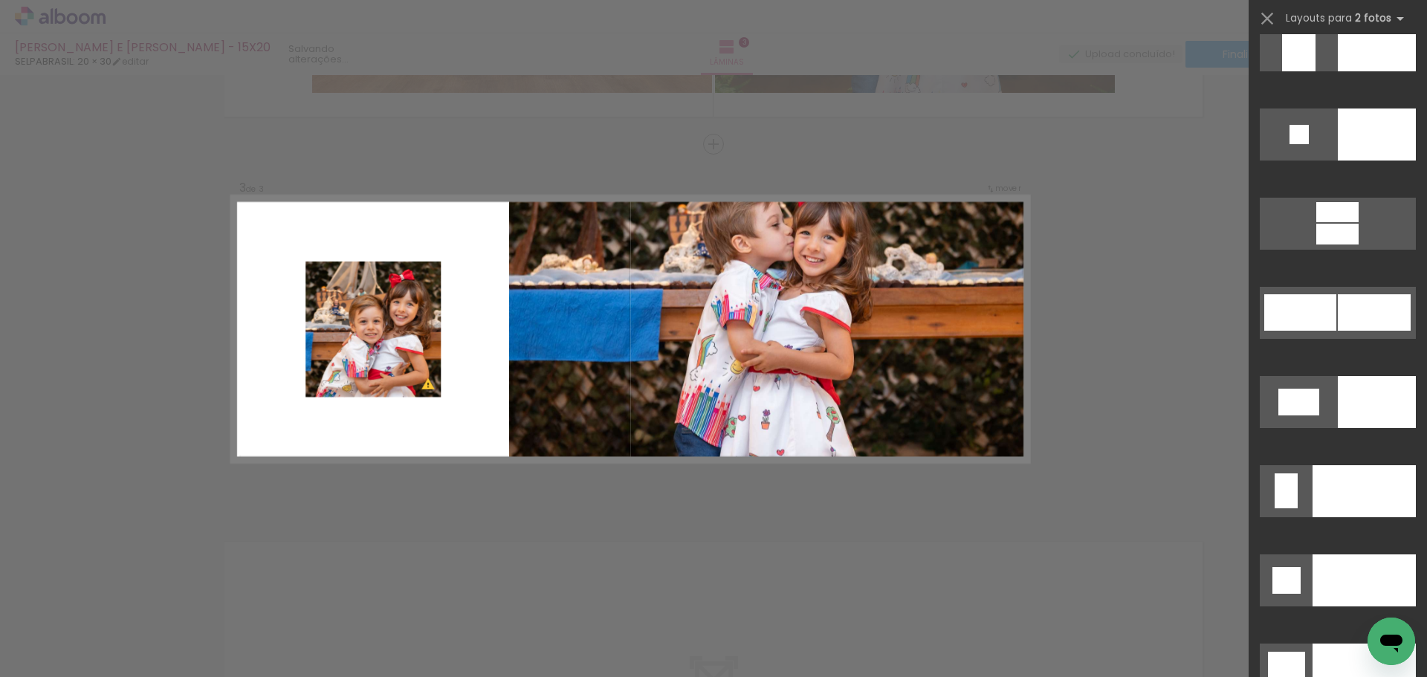
scroll to position [5971, 0]
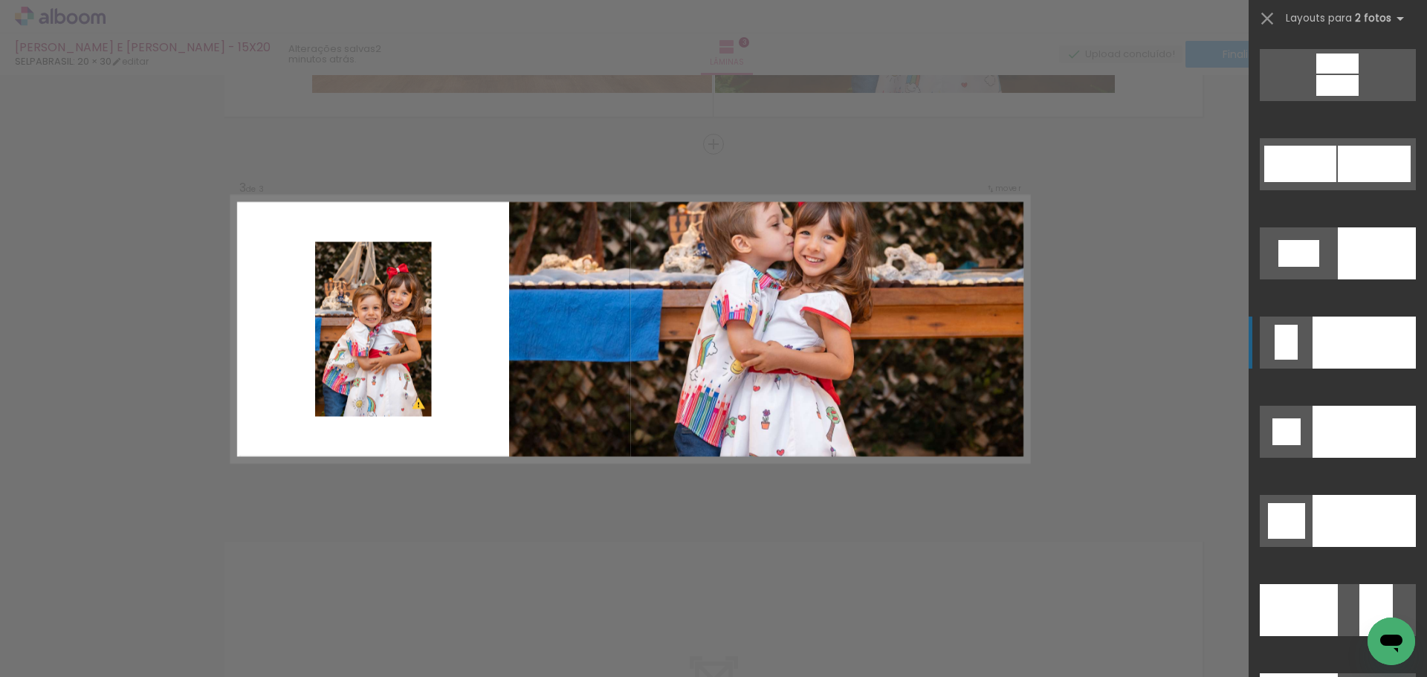
click at [1279, 584] on div at bounding box center [1299, 610] width 78 height 52
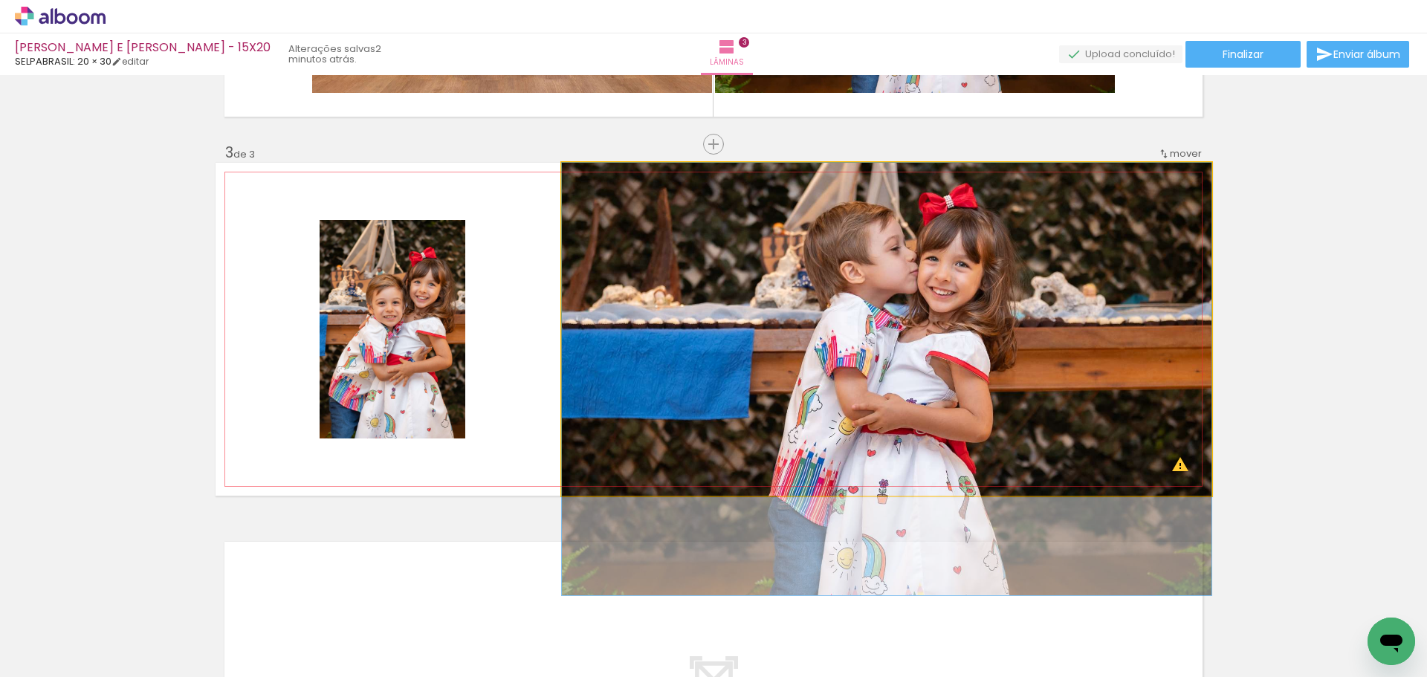
drag, startPoint x: 942, startPoint y: 263, endPoint x: 942, endPoint y: 314, distance: 51.3
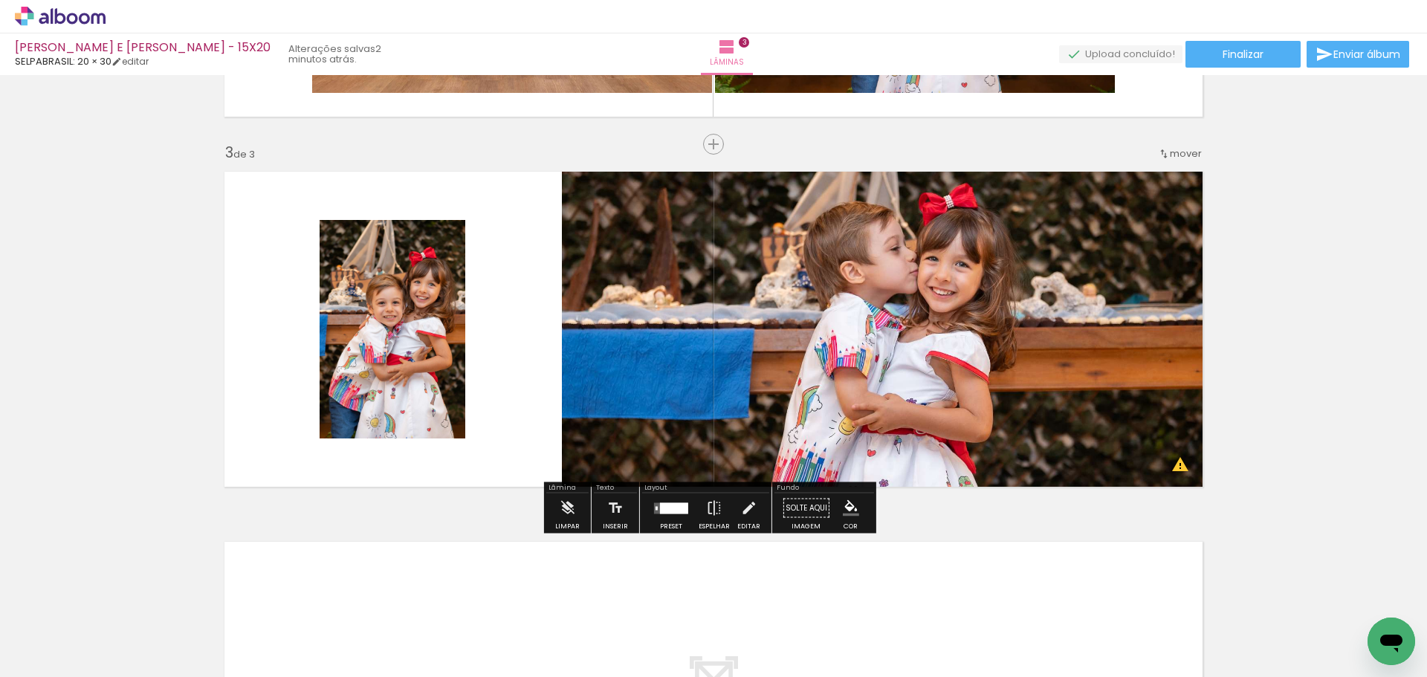
click at [1260, 214] on div "Inserir lâmina 1 de 3 Inserir lâmina 2 de 3 Inserir lâmina 3 de 3 O Designbox p…" at bounding box center [713, 125] width 1427 height 1481
click at [660, 508] on div at bounding box center [674, 507] width 28 height 11
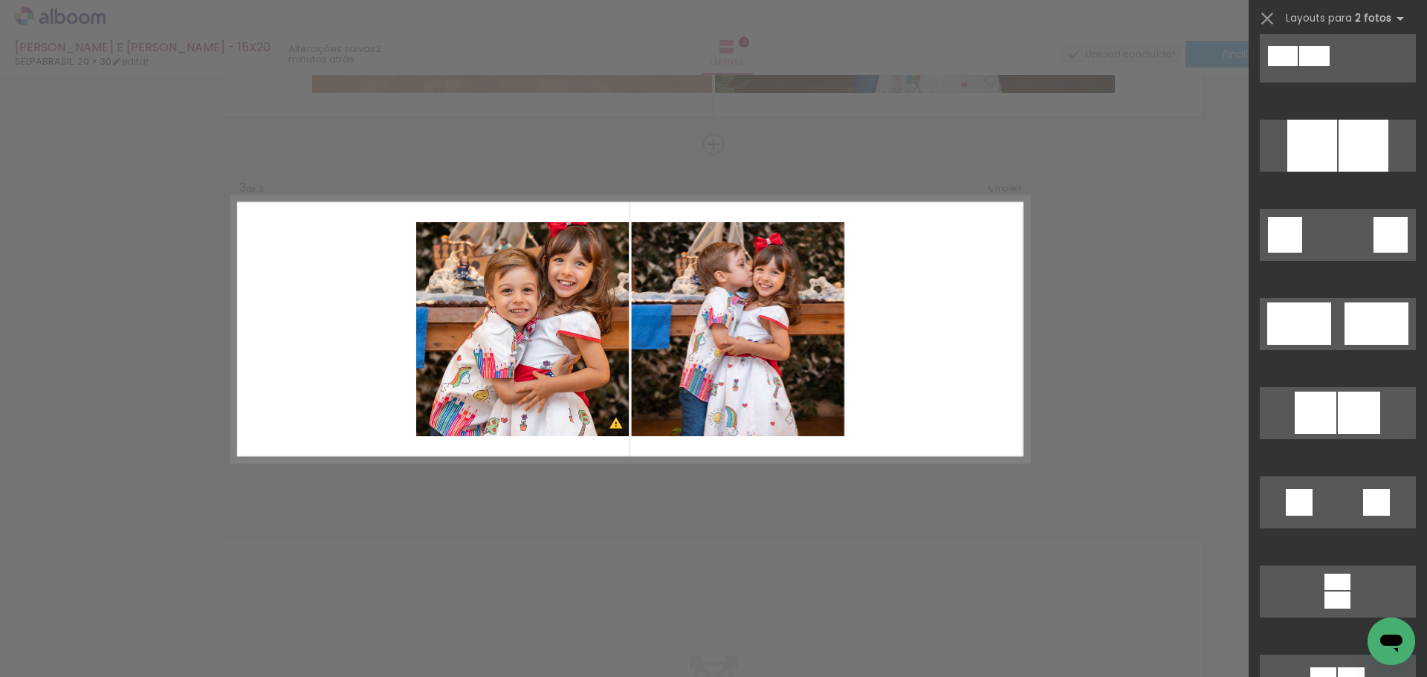
scroll to position [2527, 0]
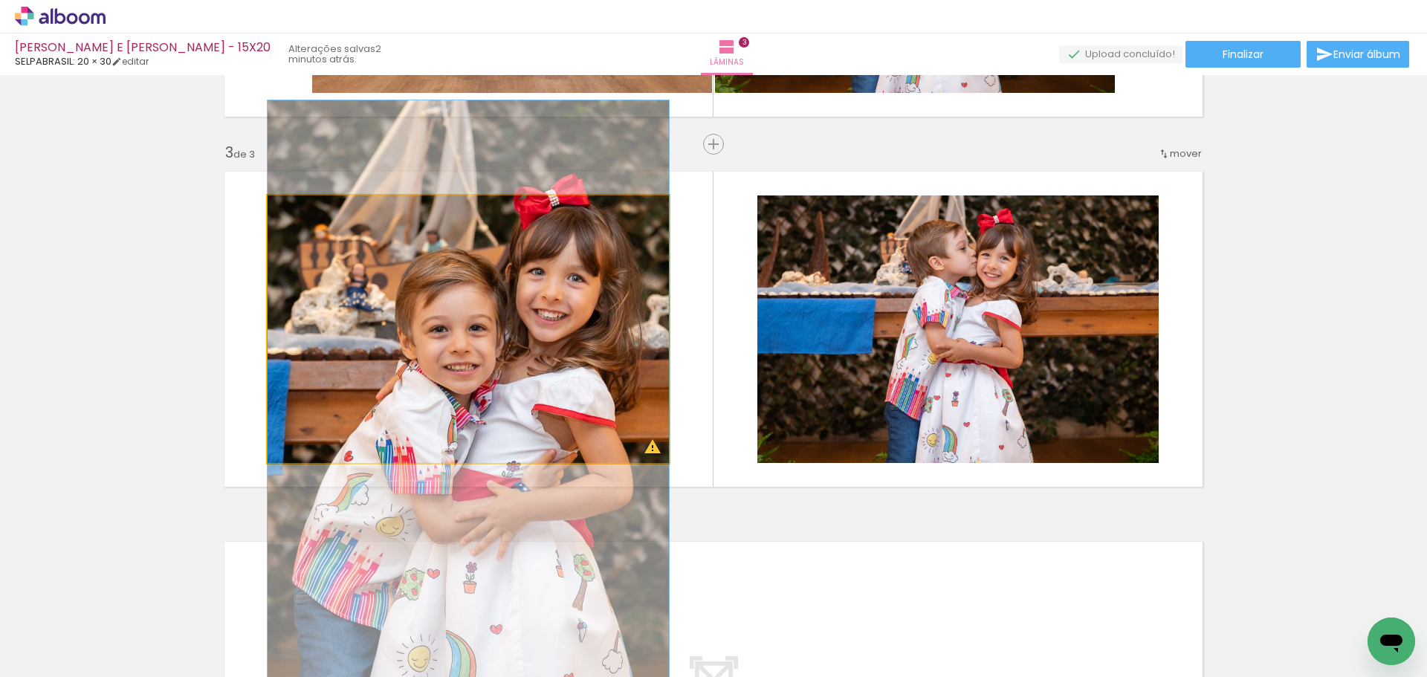
drag, startPoint x: 551, startPoint y: 357, endPoint x: 537, endPoint y: 430, distance: 74.9
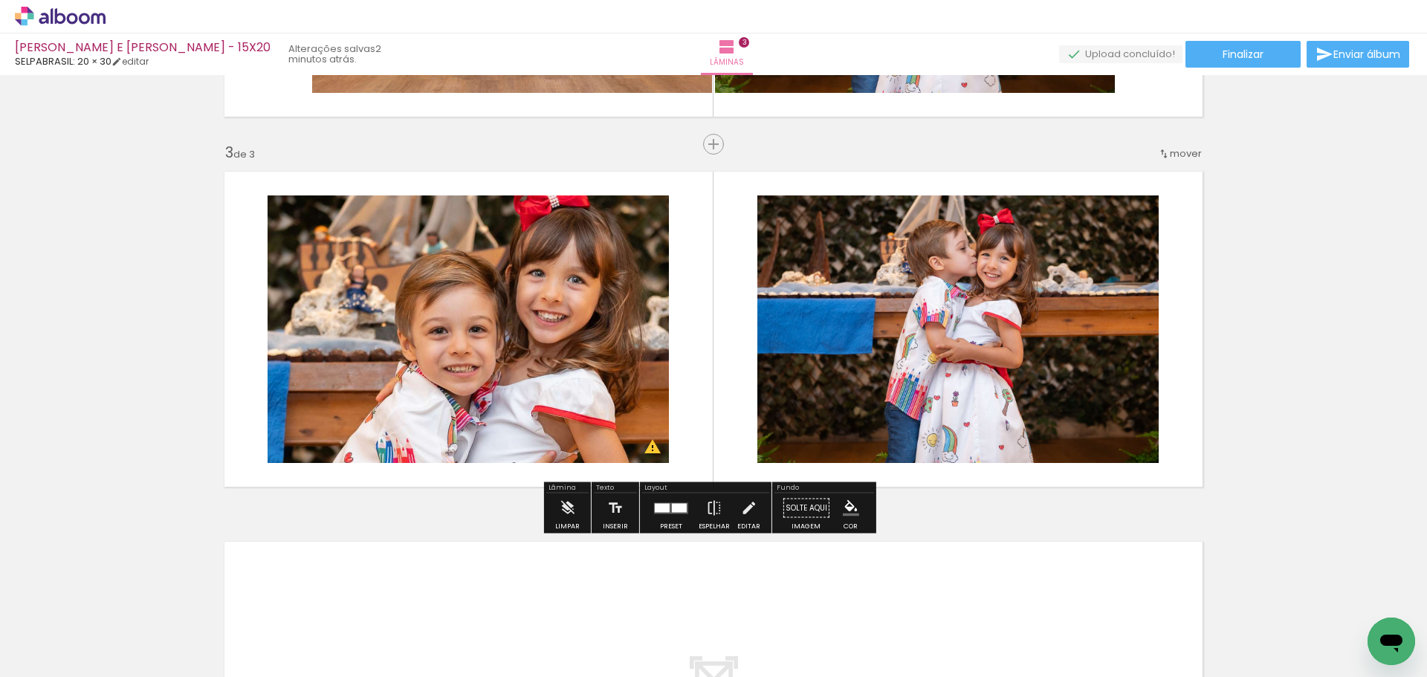
click at [672, 511] on div at bounding box center [679, 507] width 15 height 9
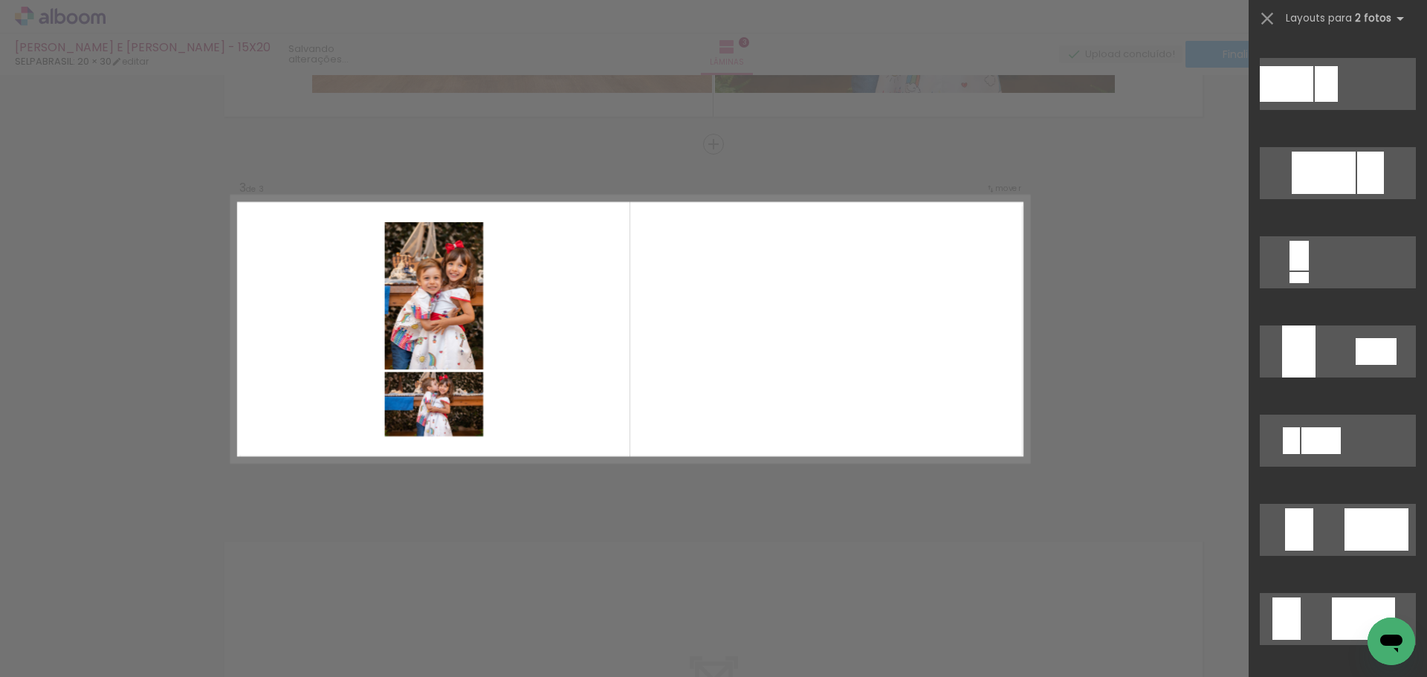
scroll to position [550, 0]
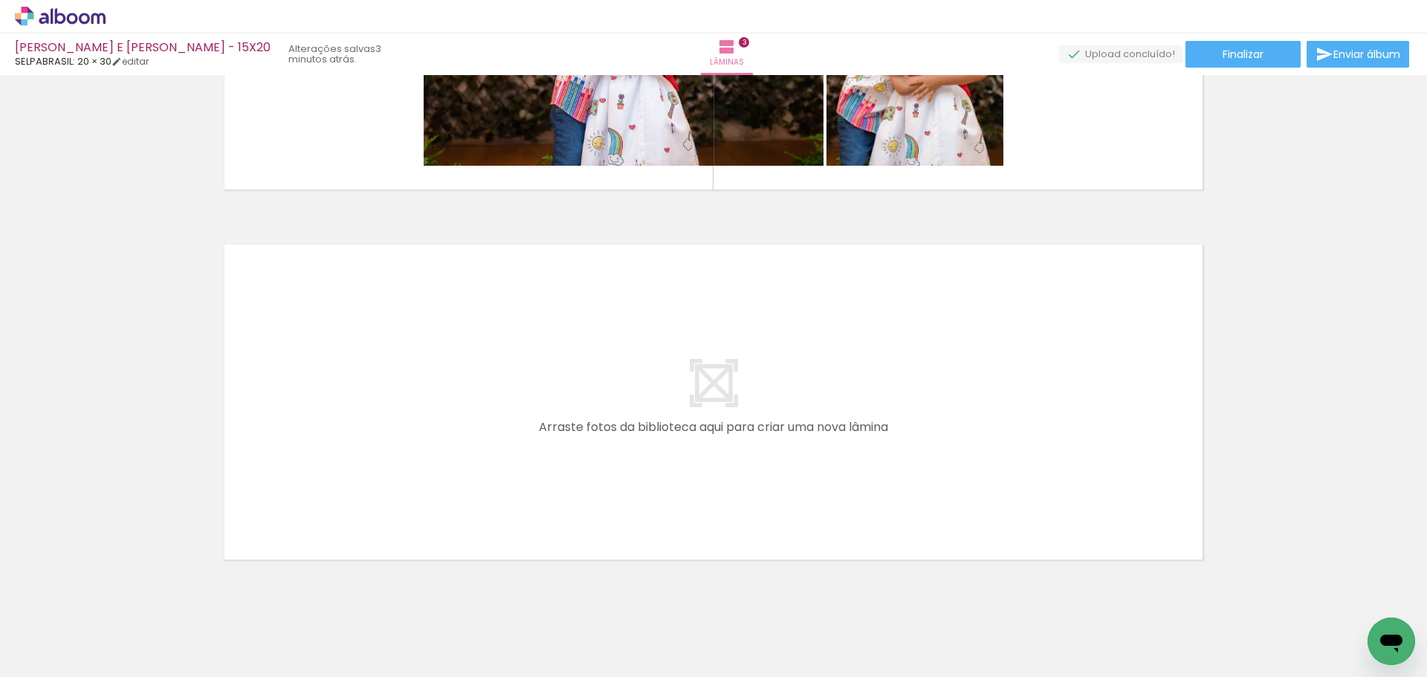
scroll to position [0, 0]
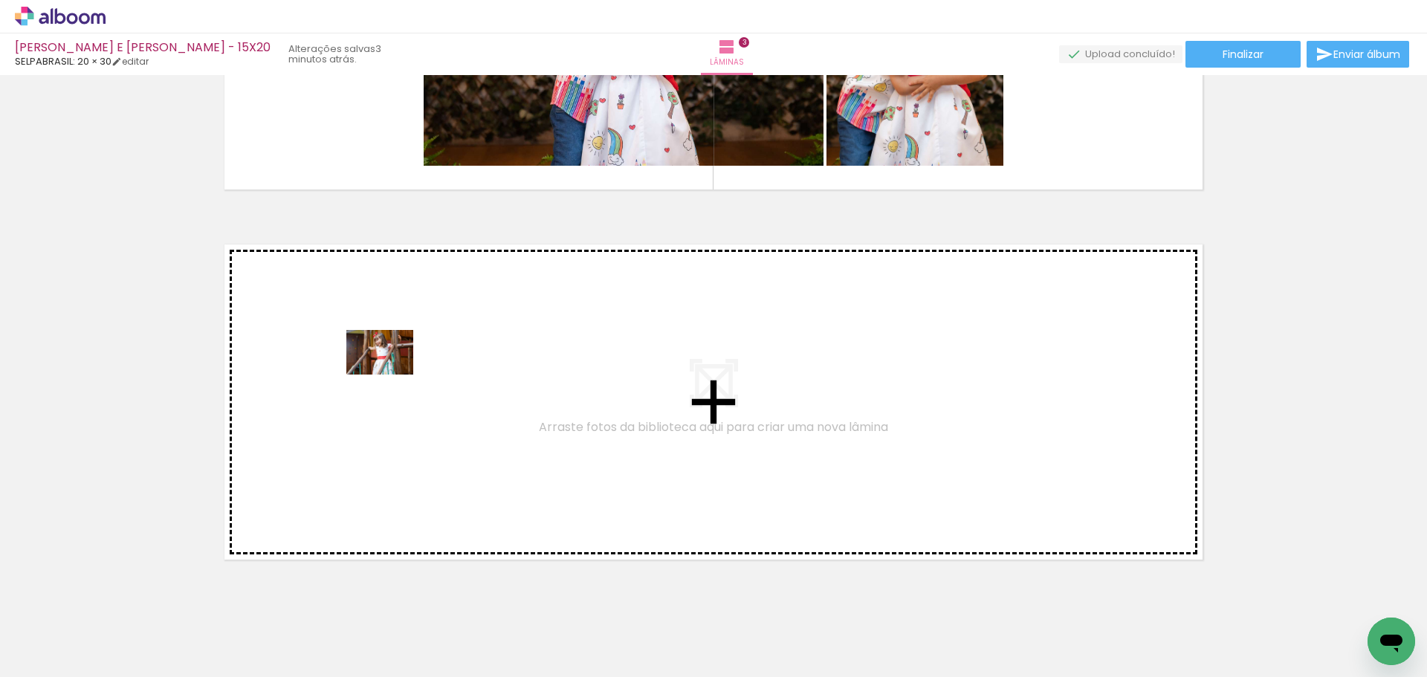
drag, startPoint x: 236, startPoint y: 630, endPoint x: 391, endPoint y: 375, distance: 299.1
click at [391, 375] on quentale-workspace at bounding box center [713, 338] width 1427 height 677
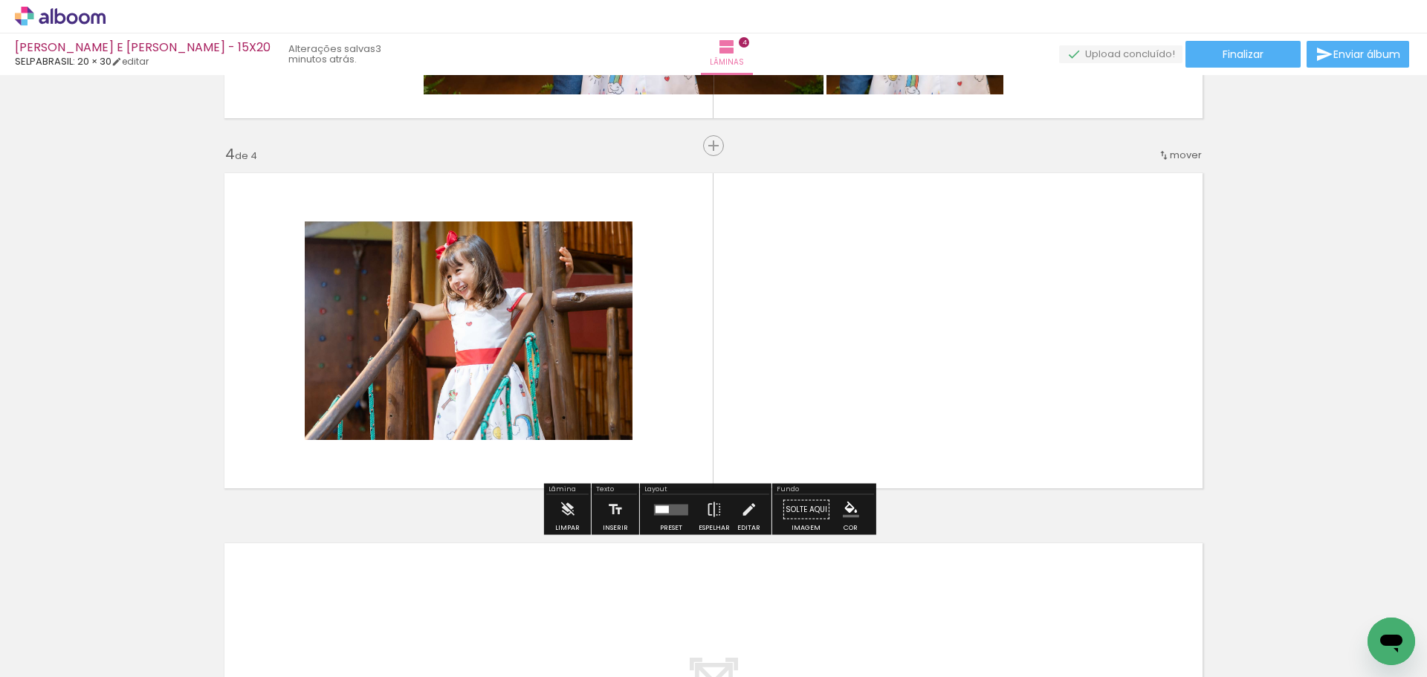
scroll to position [1066, 0]
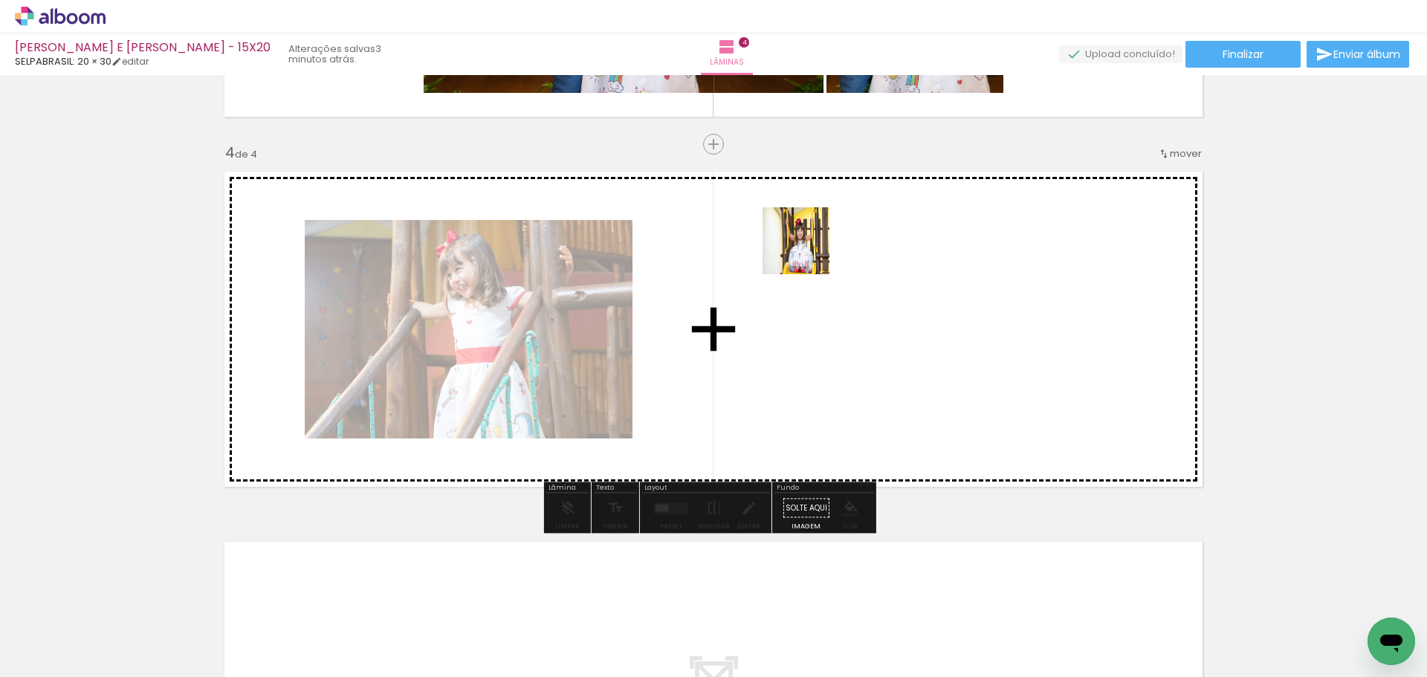
drag, startPoint x: 917, startPoint y: 645, endPoint x: 805, endPoint y: 247, distance: 413.1
click at [805, 247] on quentale-workspace at bounding box center [713, 338] width 1427 height 677
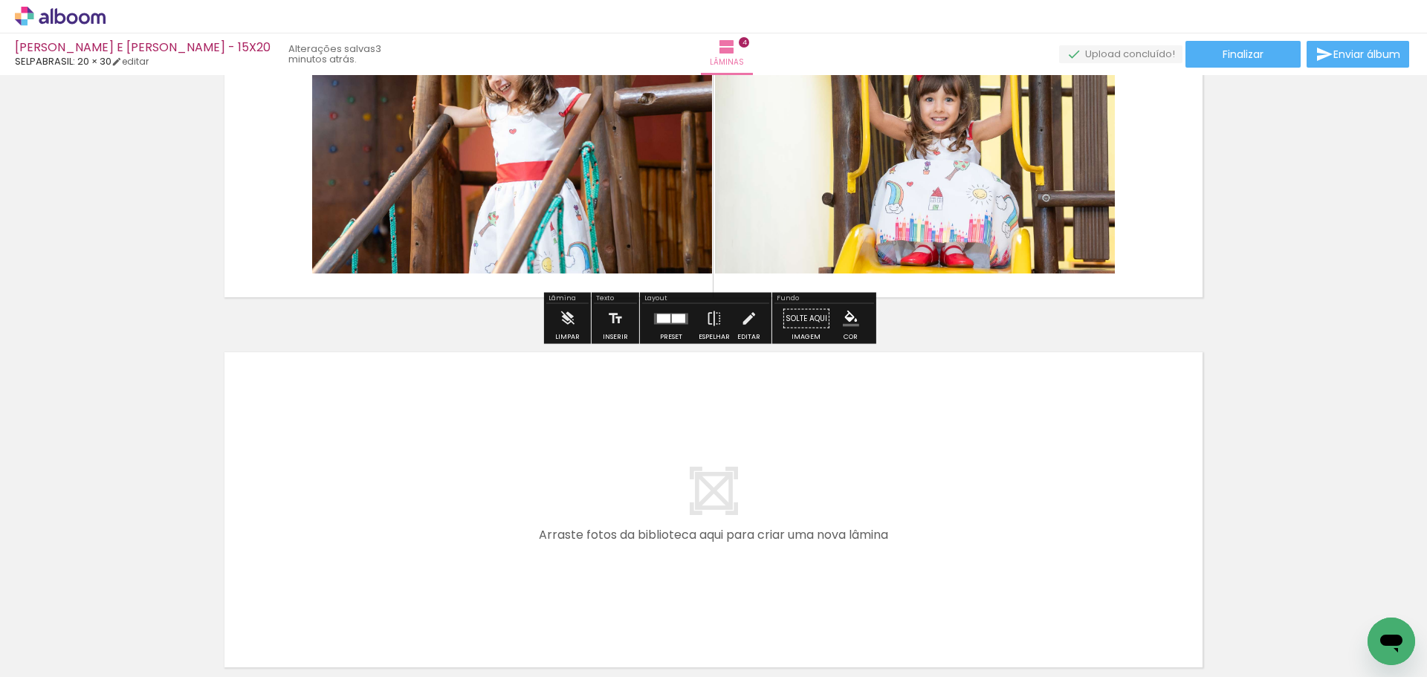
scroll to position [1289, 0]
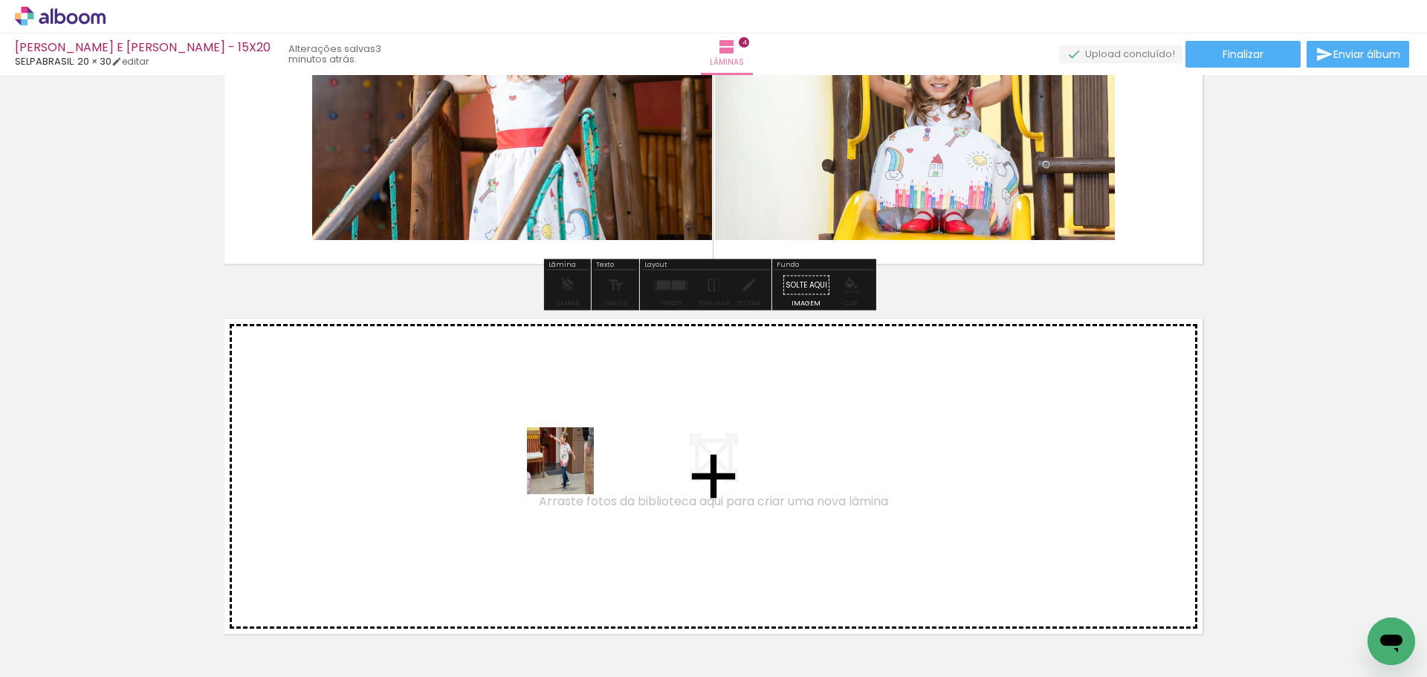
drag, startPoint x: 828, startPoint y: 569, endPoint x: 571, endPoint y: 472, distance: 274.9
click at [571, 472] on quentale-workspace at bounding box center [713, 338] width 1427 height 677
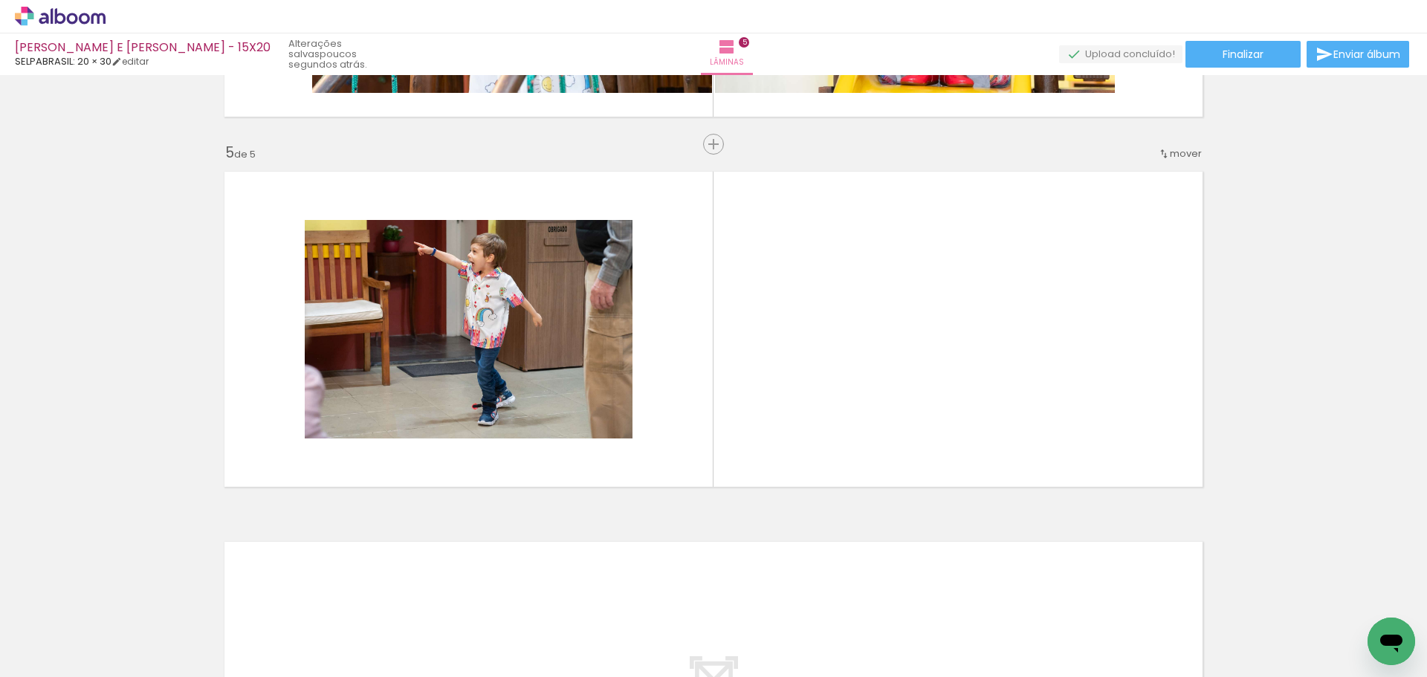
scroll to position [0, 0]
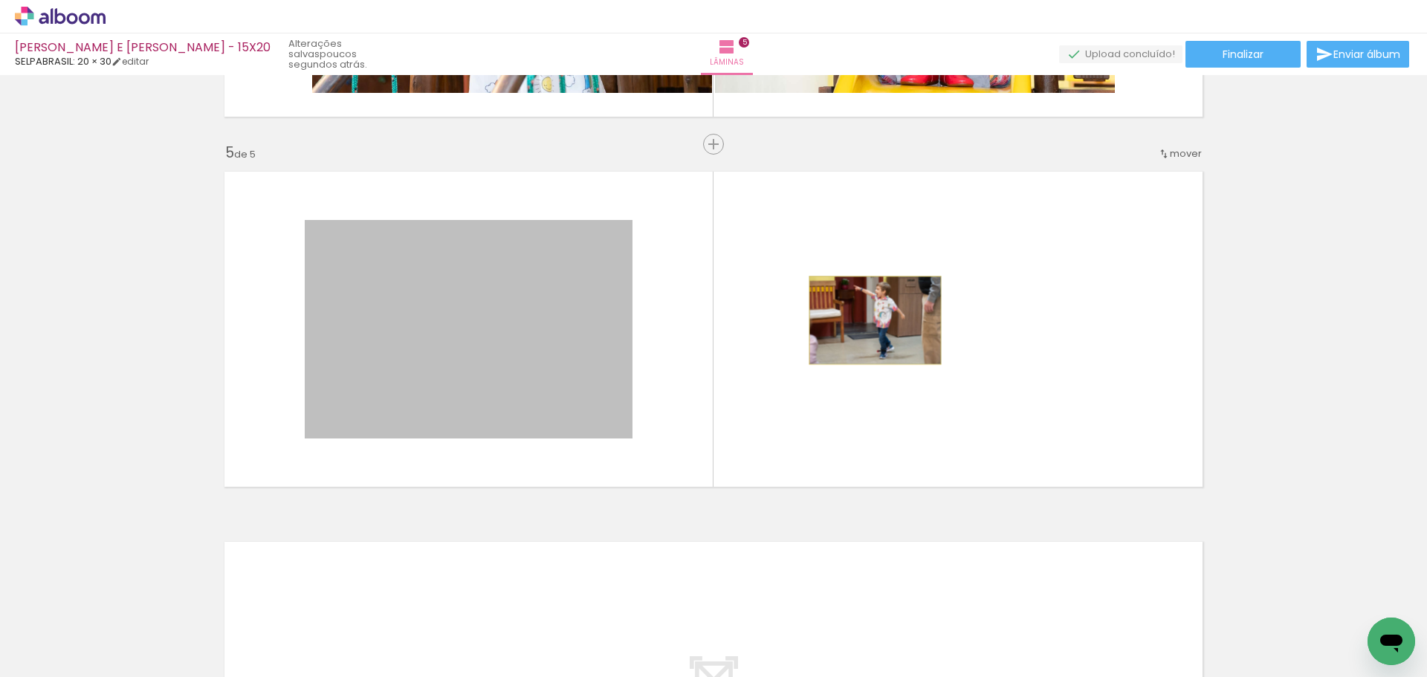
drag, startPoint x: 425, startPoint y: 315, endPoint x: 869, endPoint y: 320, distance: 444.4
click at [869, 320] on quentale-layouter at bounding box center [714, 329] width 996 height 333
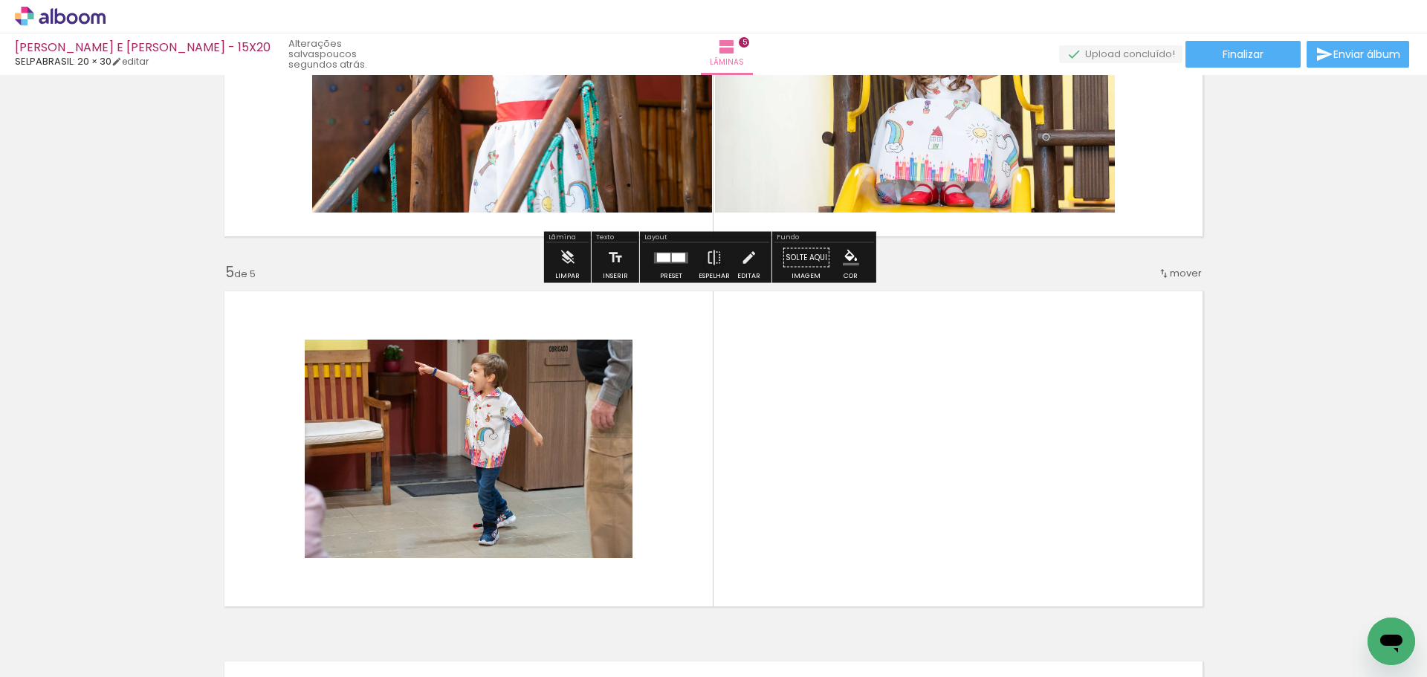
scroll to position [1436, 0]
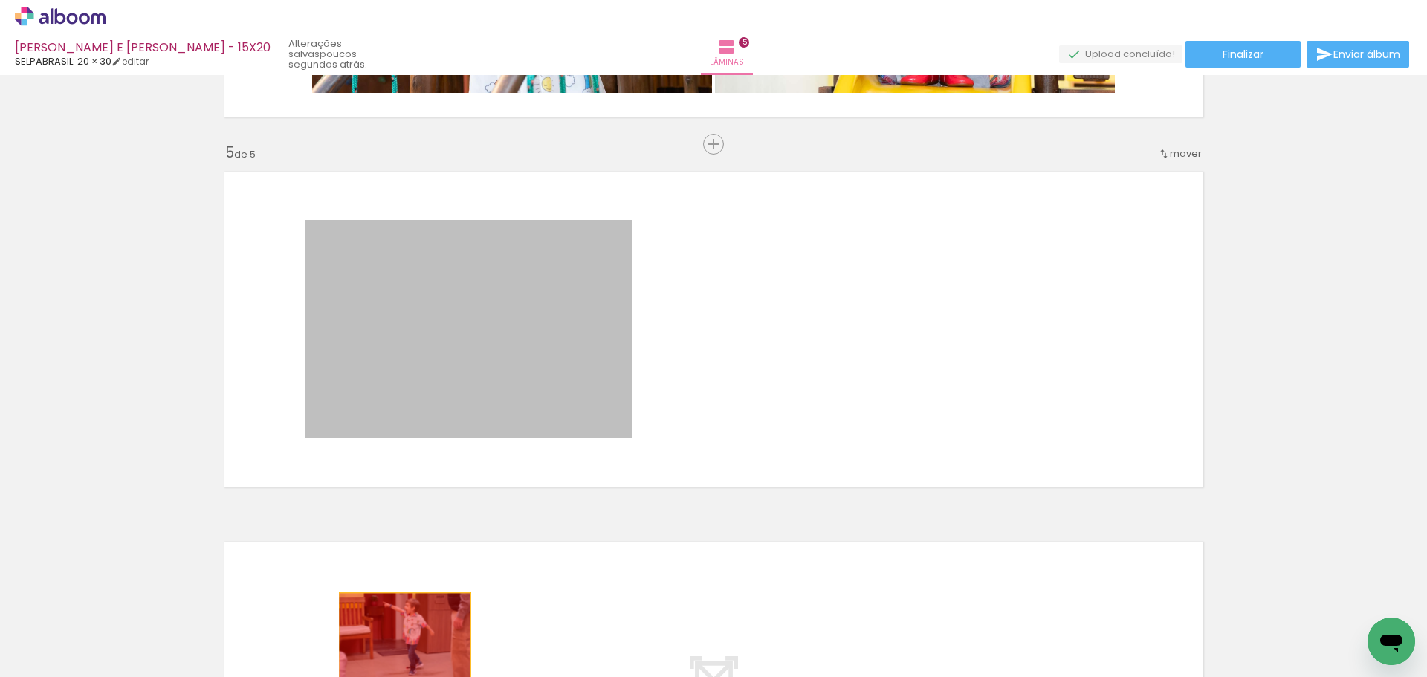
drag, startPoint x: 524, startPoint y: 314, endPoint x: 399, endPoint y: 637, distance: 346.5
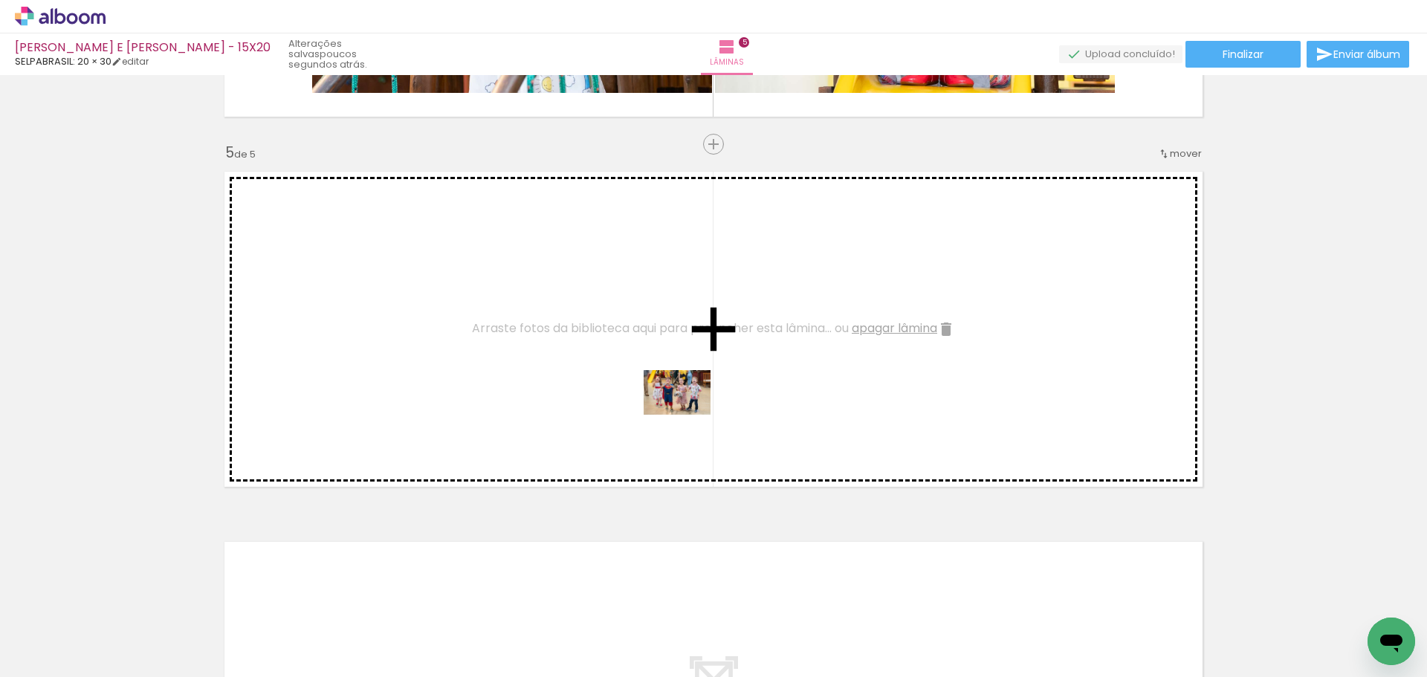
drag, startPoint x: 1085, startPoint y: 629, endPoint x: 688, endPoint y: 415, distance: 451.2
click at [688, 415] on quentale-workspace at bounding box center [713, 338] width 1427 height 677
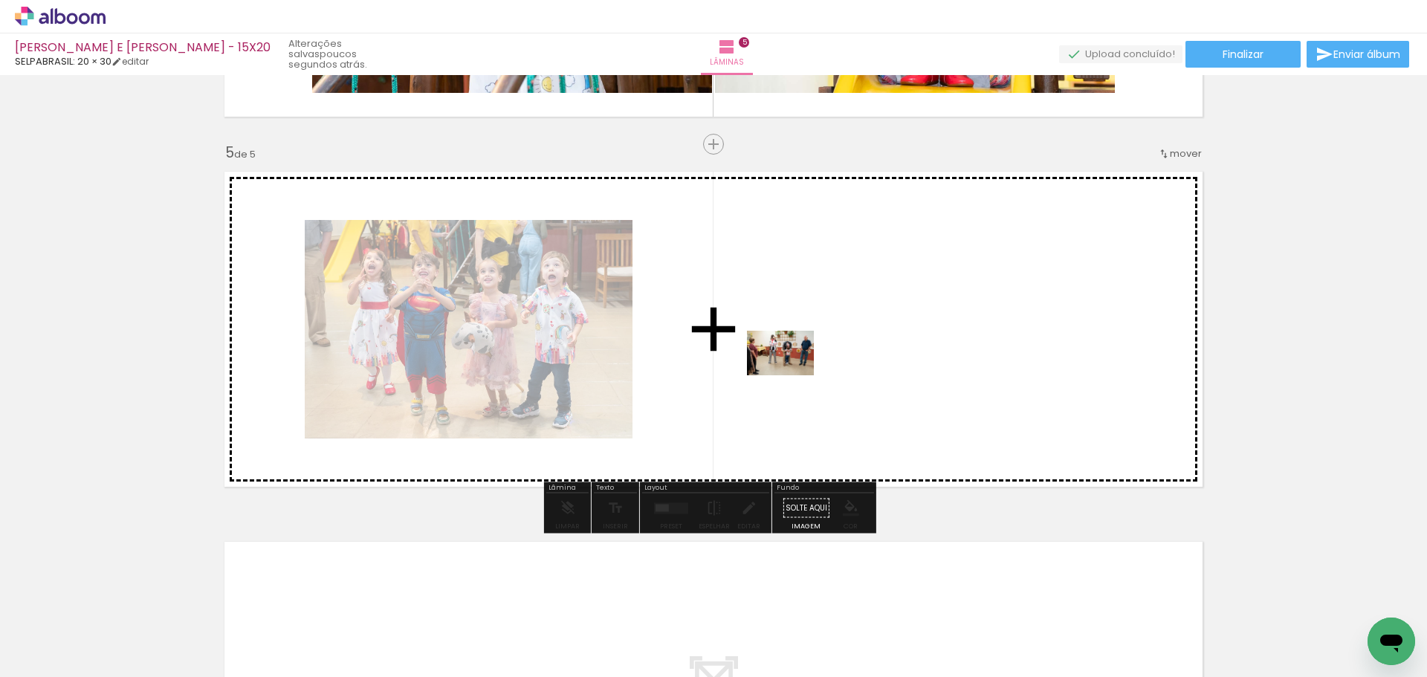
drag, startPoint x: 326, startPoint y: 627, endPoint x: 791, endPoint y: 375, distance: 529.0
click at [791, 375] on quentale-workspace at bounding box center [713, 338] width 1427 height 677
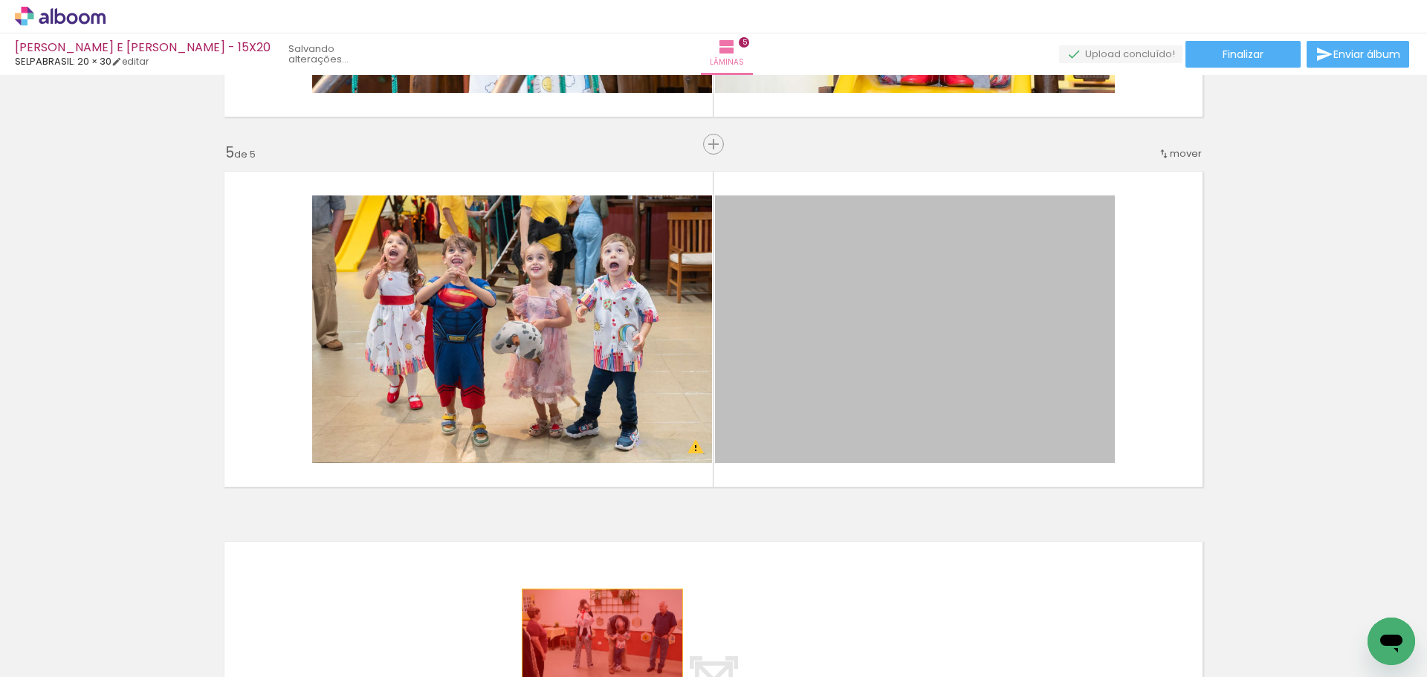
drag, startPoint x: 971, startPoint y: 317, endPoint x: 597, endPoint y: 643, distance: 496.7
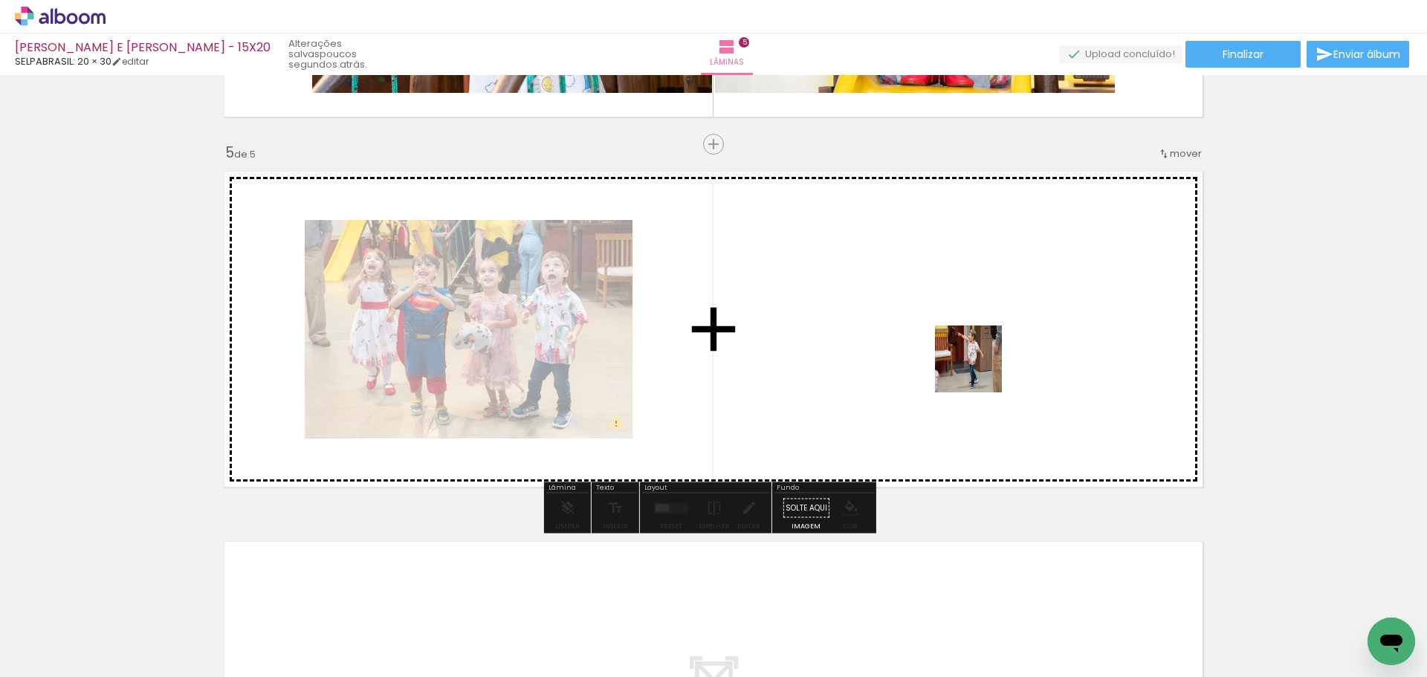
drag, startPoint x: 998, startPoint y: 634, endPoint x: 980, endPoint y: 367, distance: 267.4
click at [980, 367] on quentale-workspace at bounding box center [713, 338] width 1427 height 677
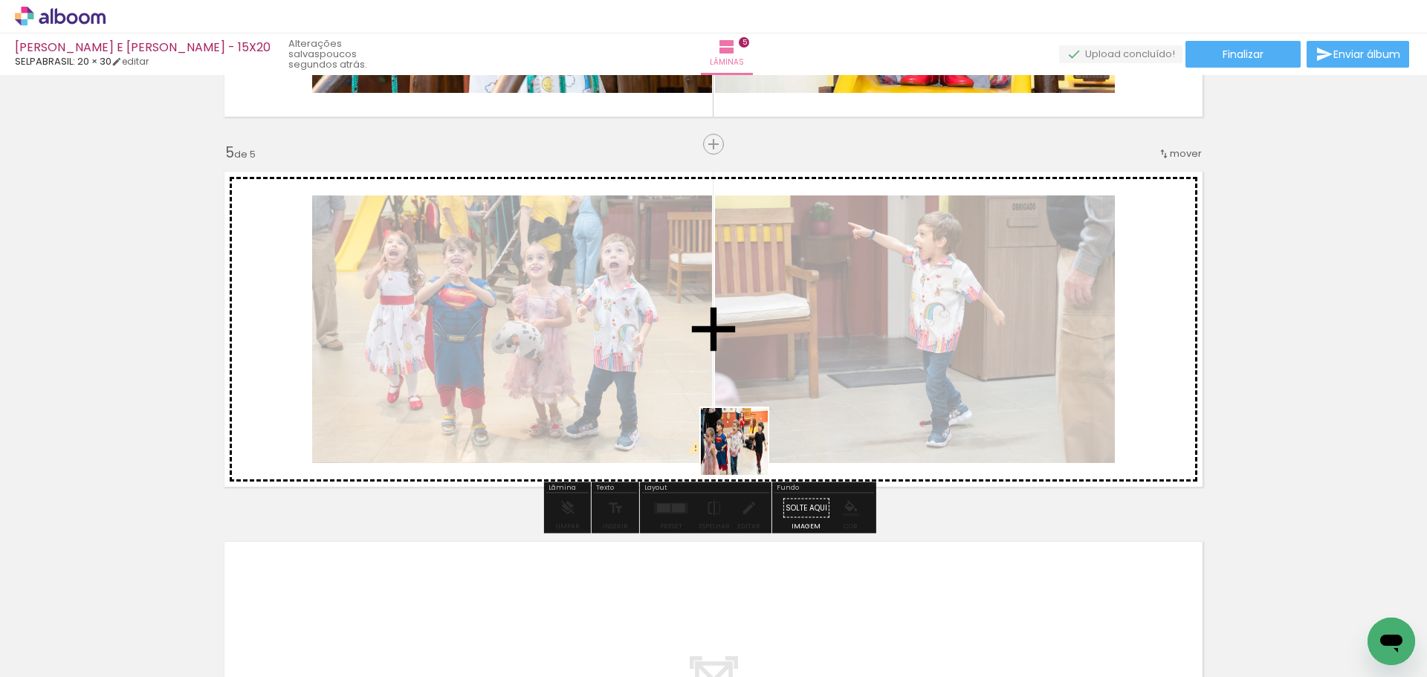
drag, startPoint x: 1152, startPoint y: 638, endPoint x: 670, endPoint y: 418, distance: 529.4
click at [670, 418] on quentale-workspace at bounding box center [713, 338] width 1427 height 677
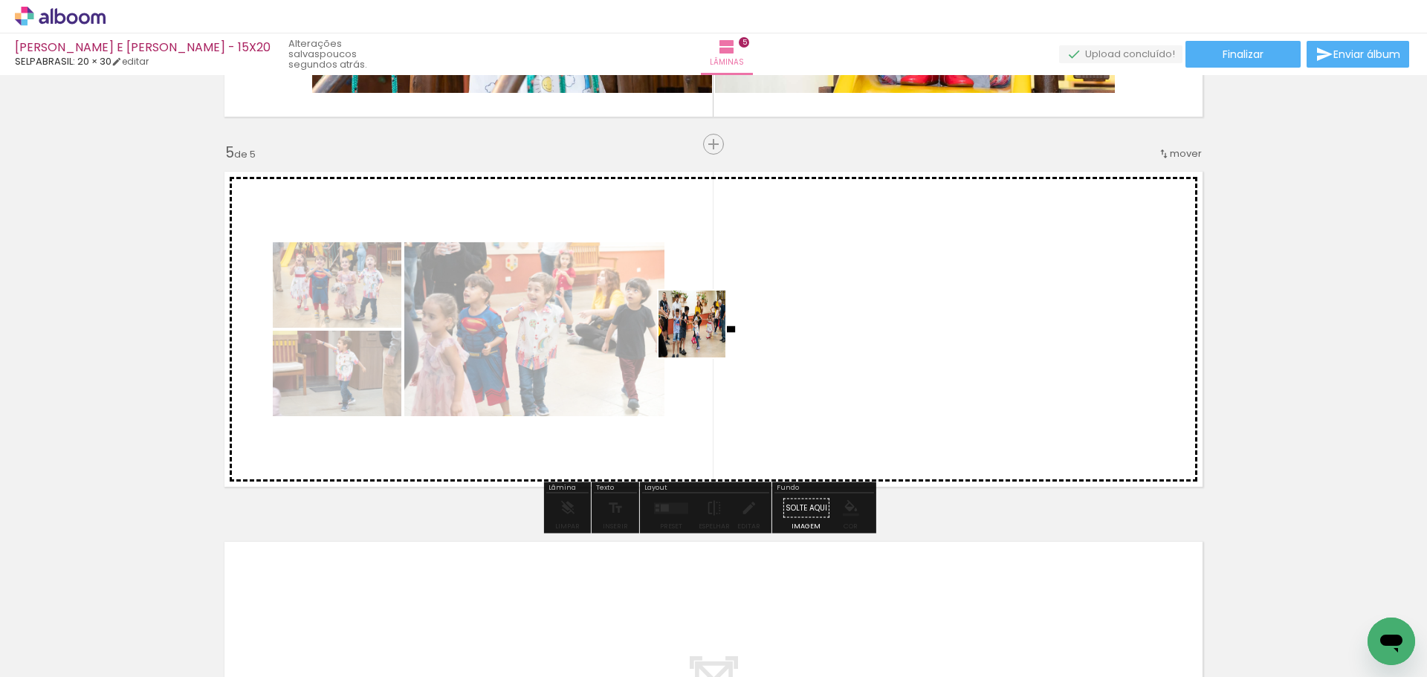
drag, startPoint x: 1245, startPoint y: 632, endPoint x: 703, endPoint y: 335, distance: 617.9
click at [703, 335] on quentale-workspace at bounding box center [713, 338] width 1427 height 677
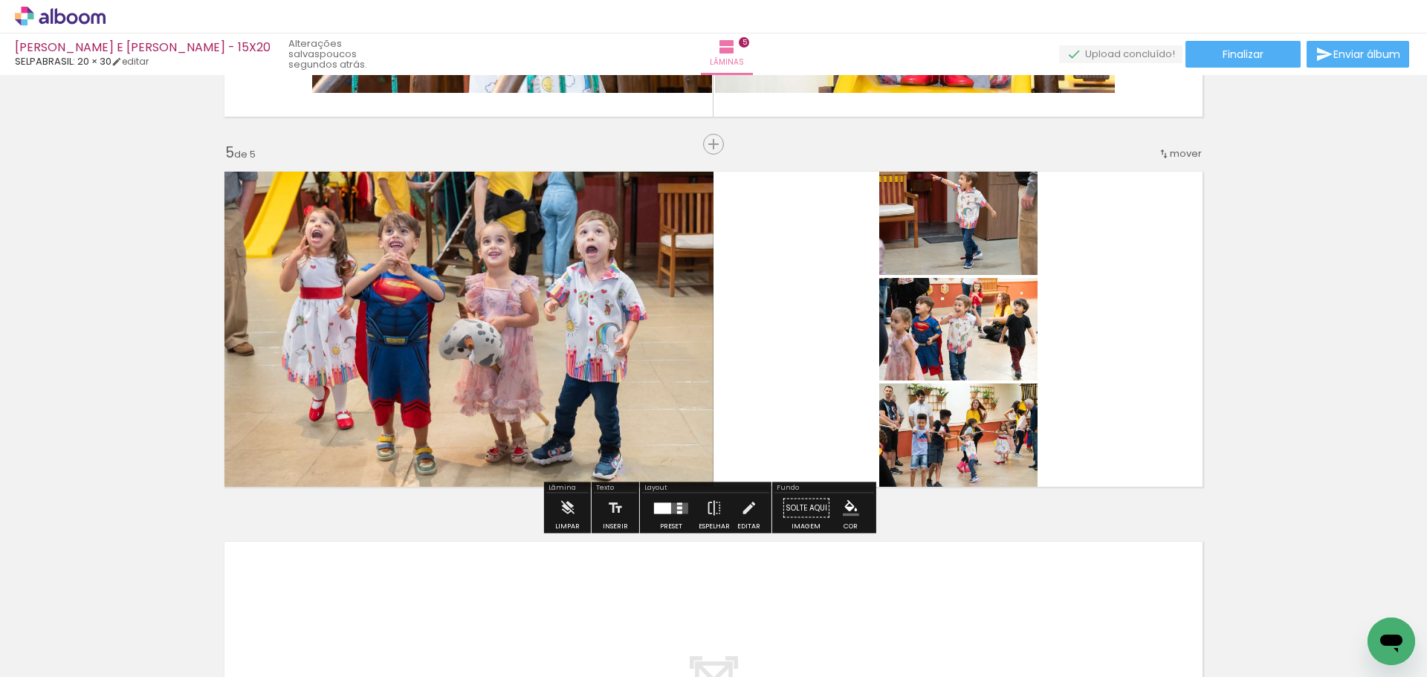
click at [673, 507] on quentale-layouter at bounding box center [671, 507] width 34 height 11
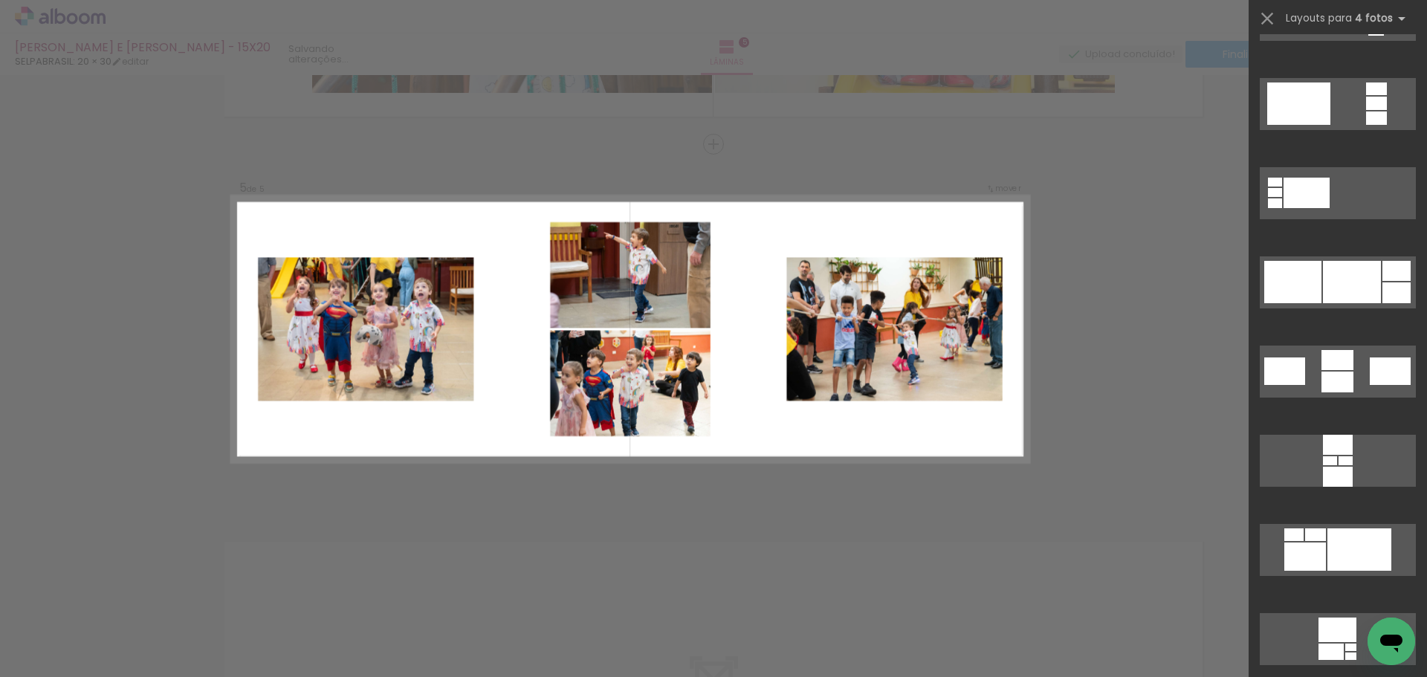
scroll to position [5499, 0]
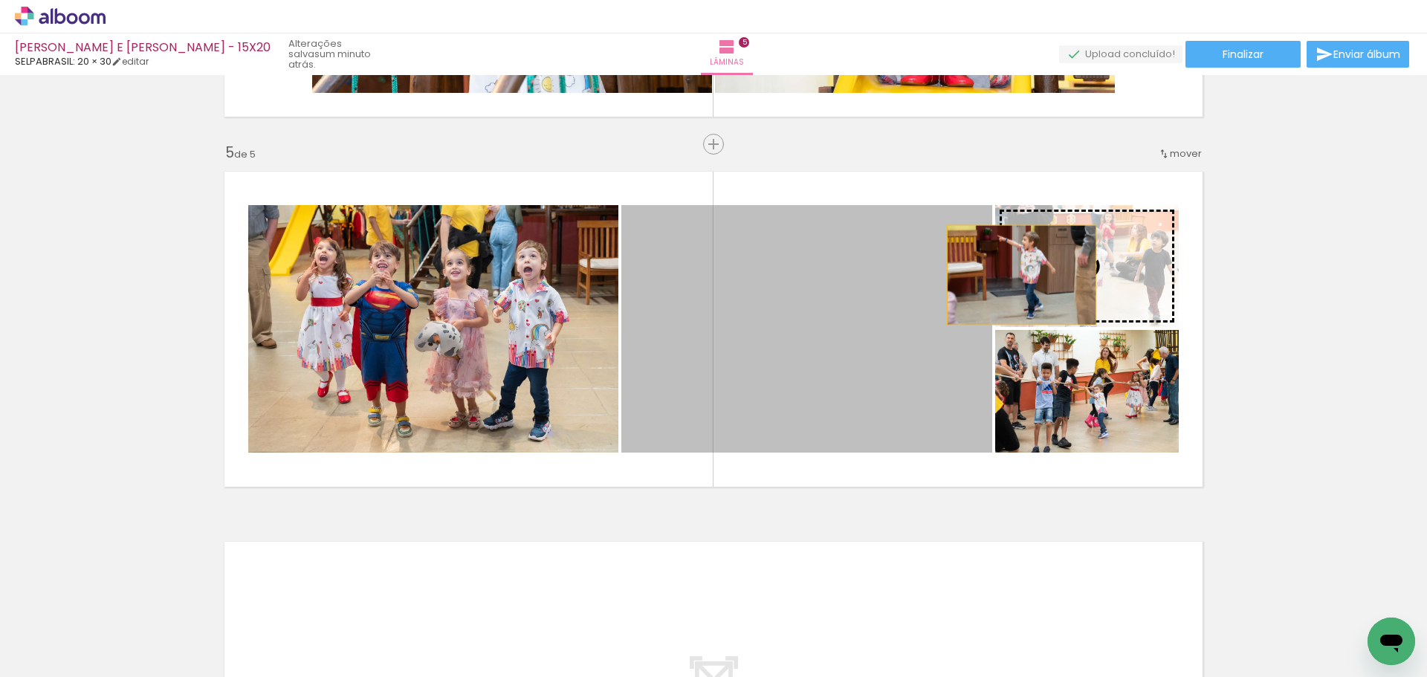
drag, startPoint x: 818, startPoint y: 288, endPoint x: 1044, endPoint y: 271, distance: 226.5
click at [0, 0] on slot at bounding box center [0, 0] width 0 height 0
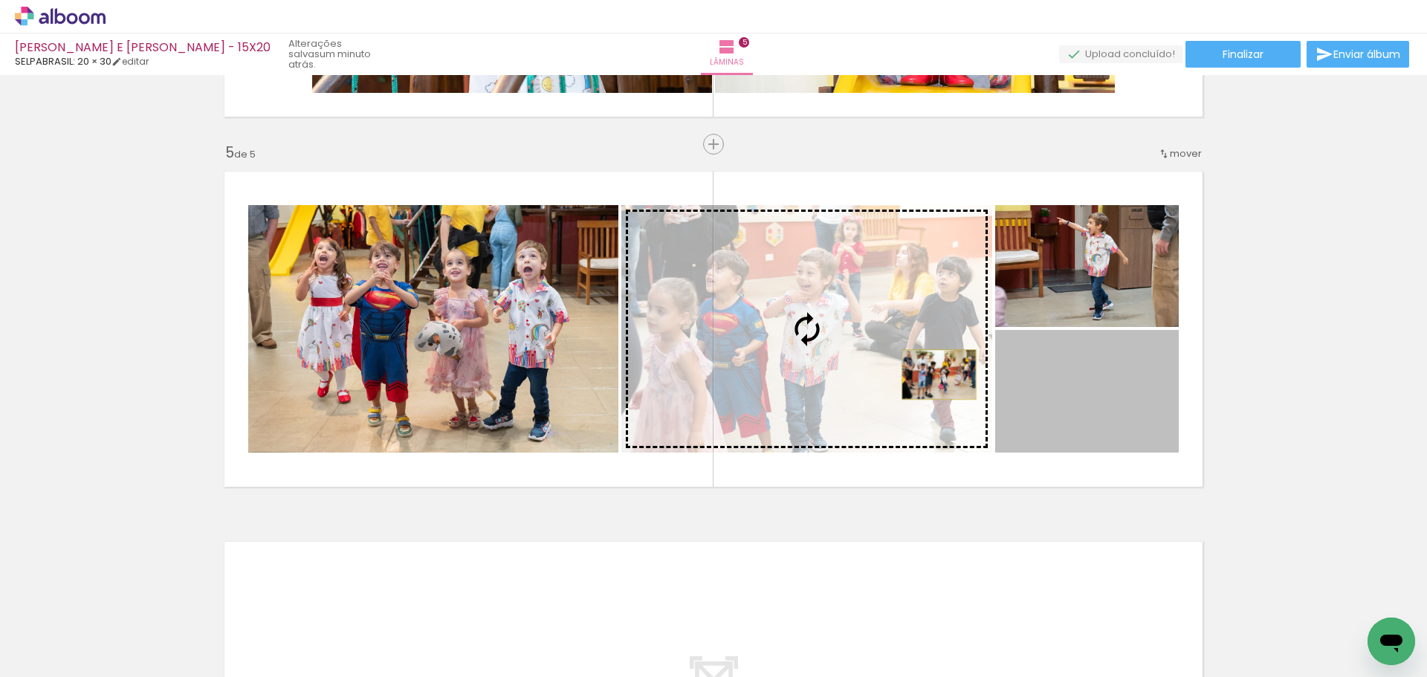
drag, startPoint x: 1121, startPoint y: 405, endPoint x: 933, endPoint y: 375, distance: 189.7
click at [0, 0] on slot at bounding box center [0, 0] width 0 height 0
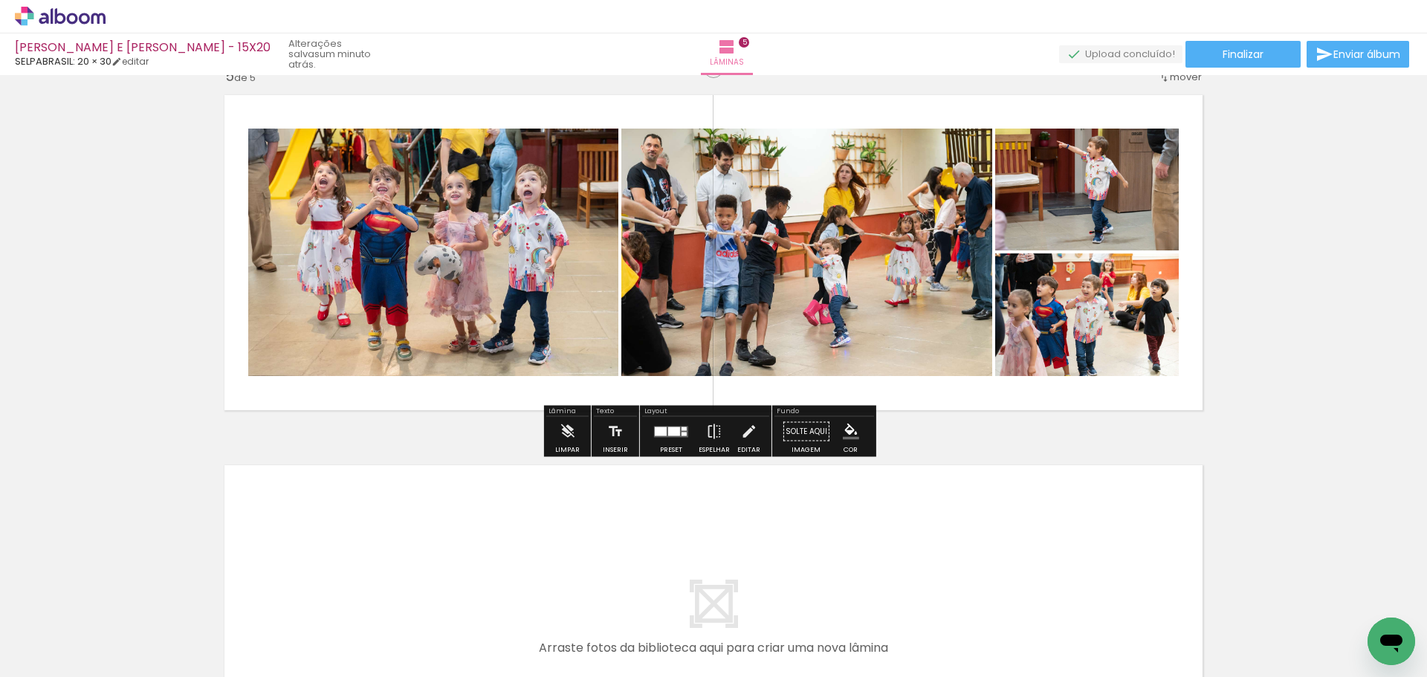
scroll to position [1584, 0]
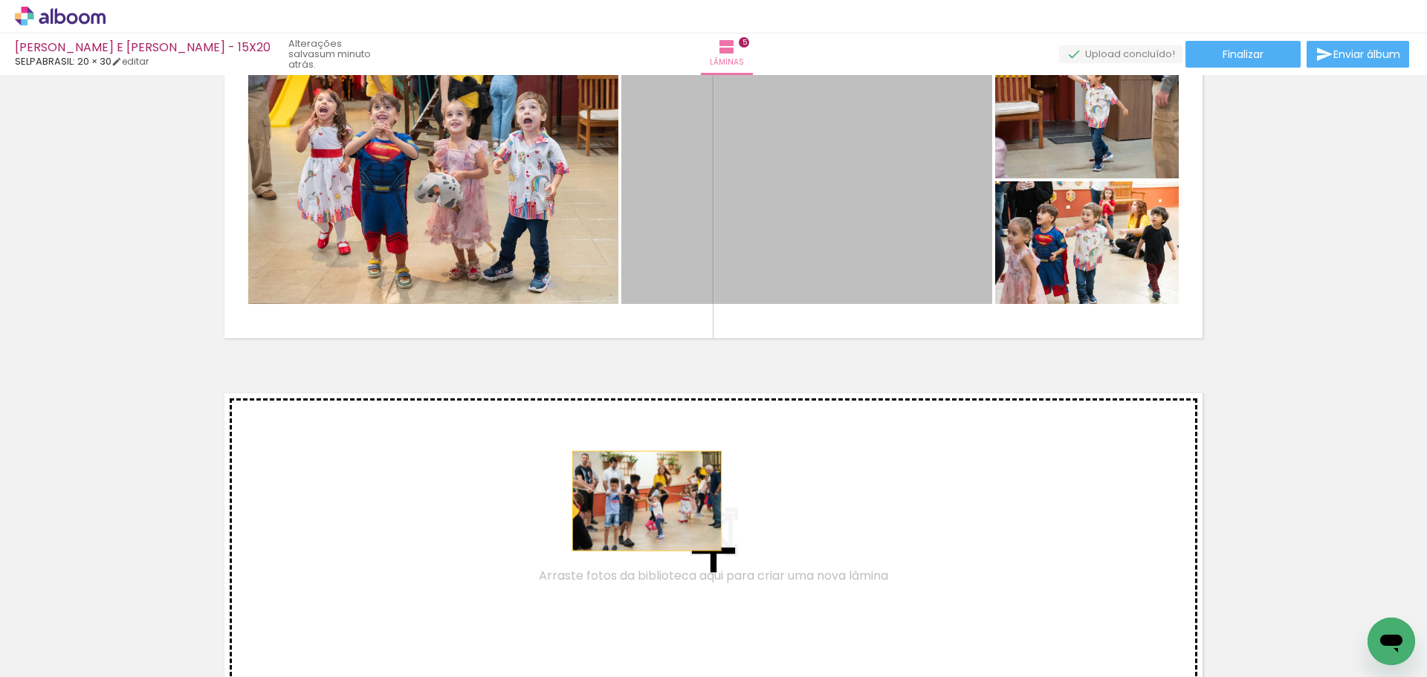
drag, startPoint x: 817, startPoint y: 198, endPoint x: 641, endPoint y: 501, distance: 349.6
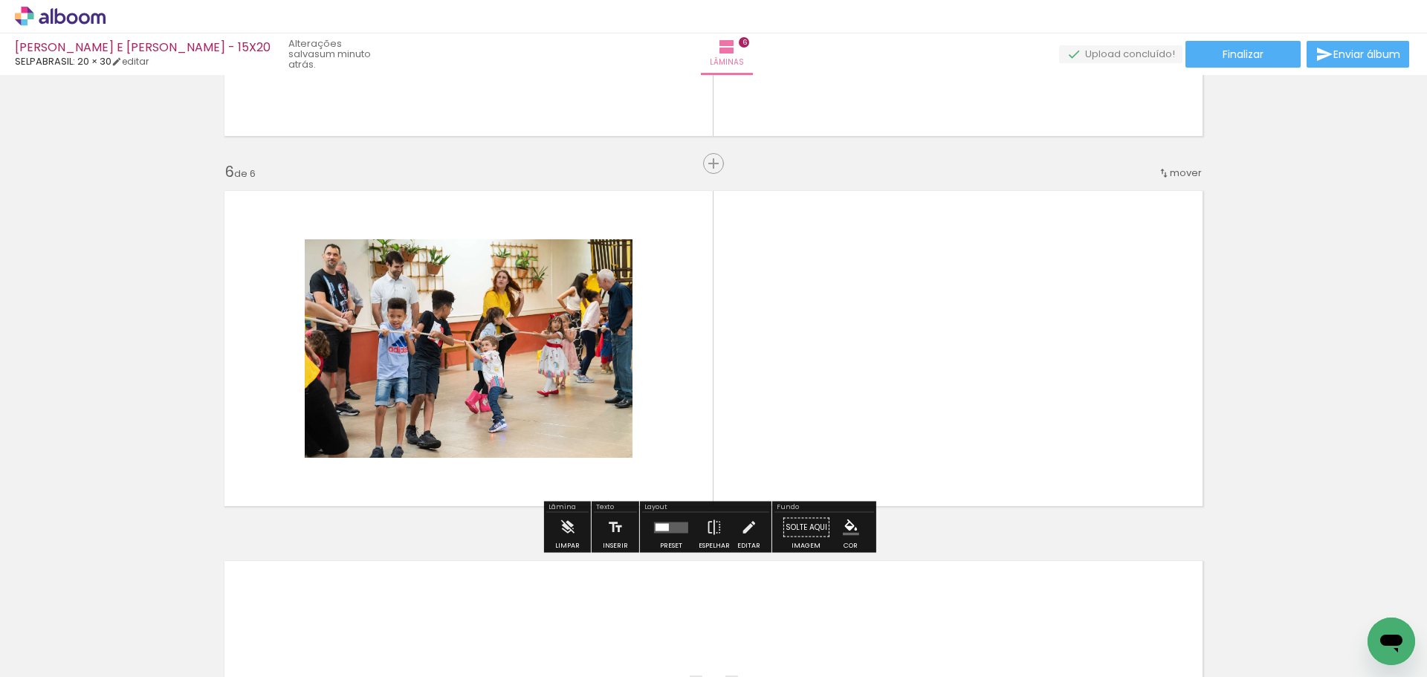
scroll to position [1806, 0]
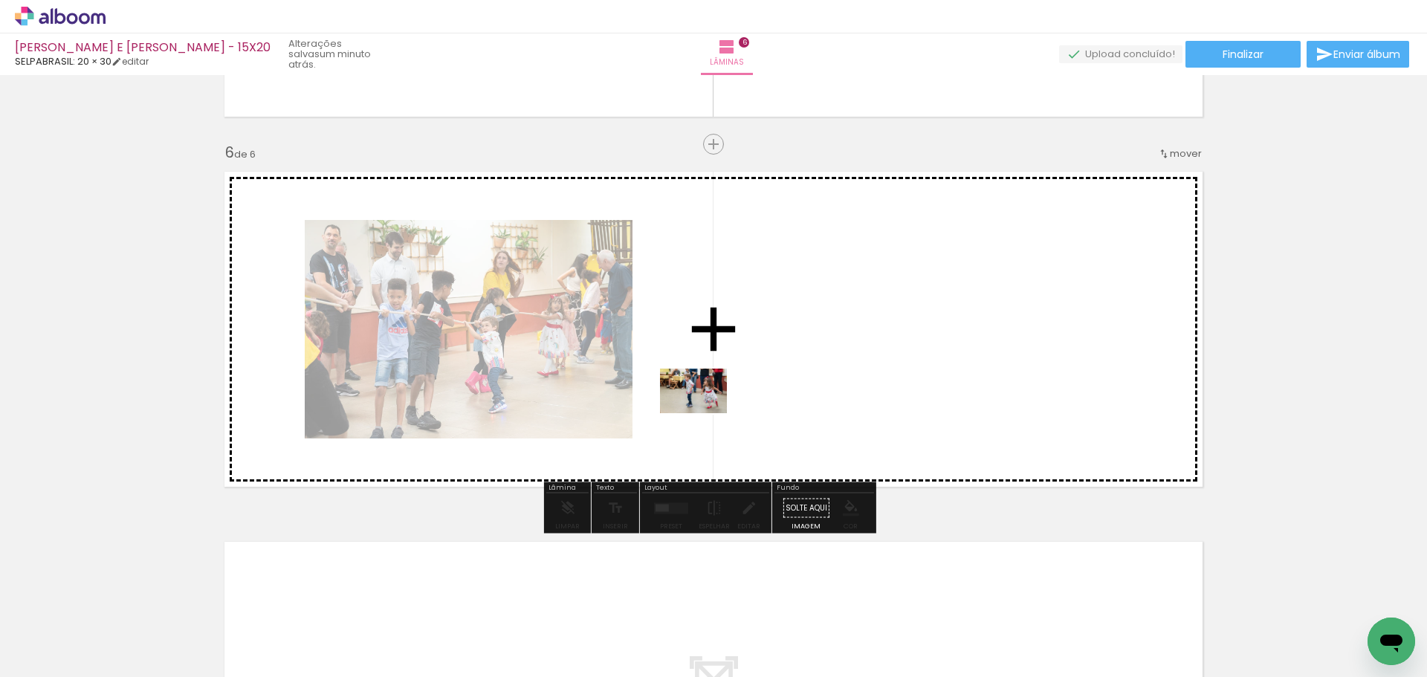
drag, startPoint x: 644, startPoint y: 566, endPoint x: 704, endPoint y: 413, distance: 164.1
click at [704, 413] on quentale-workspace at bounding box center [713, 338] width 1427 height 677
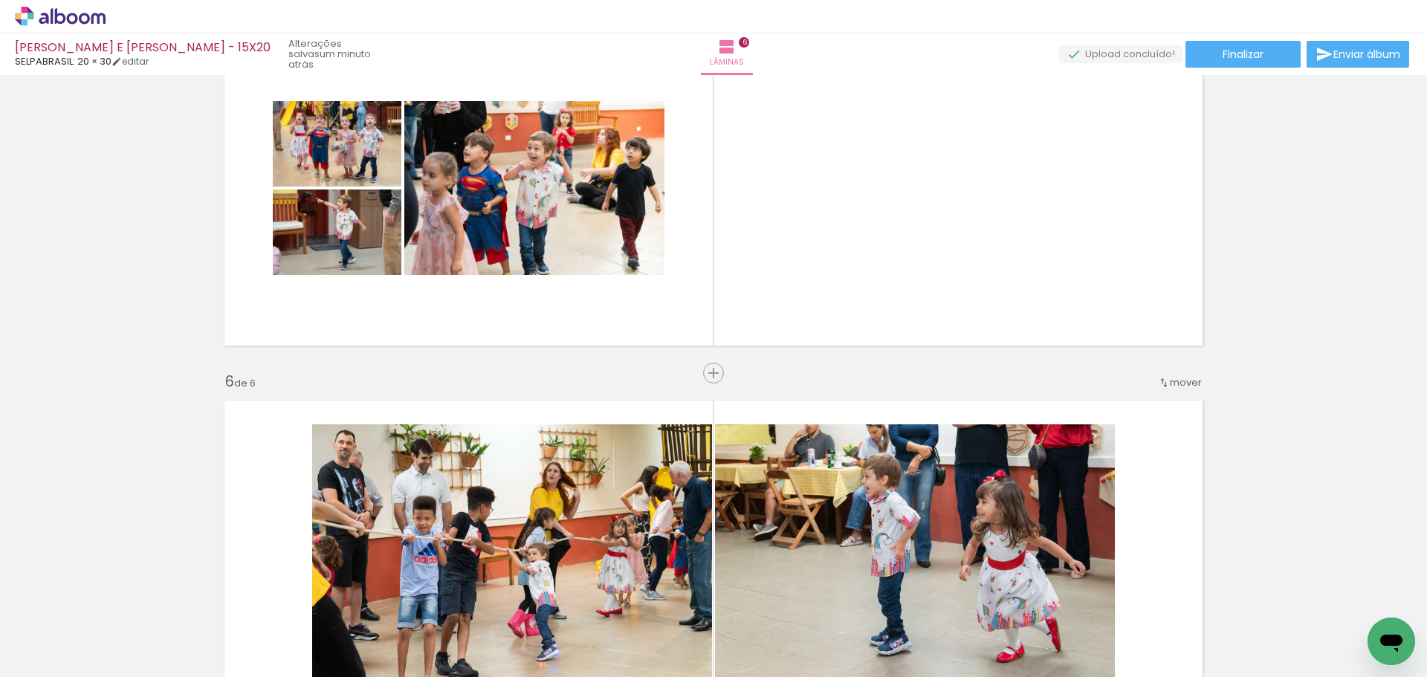
scroll to position [1509, 0]
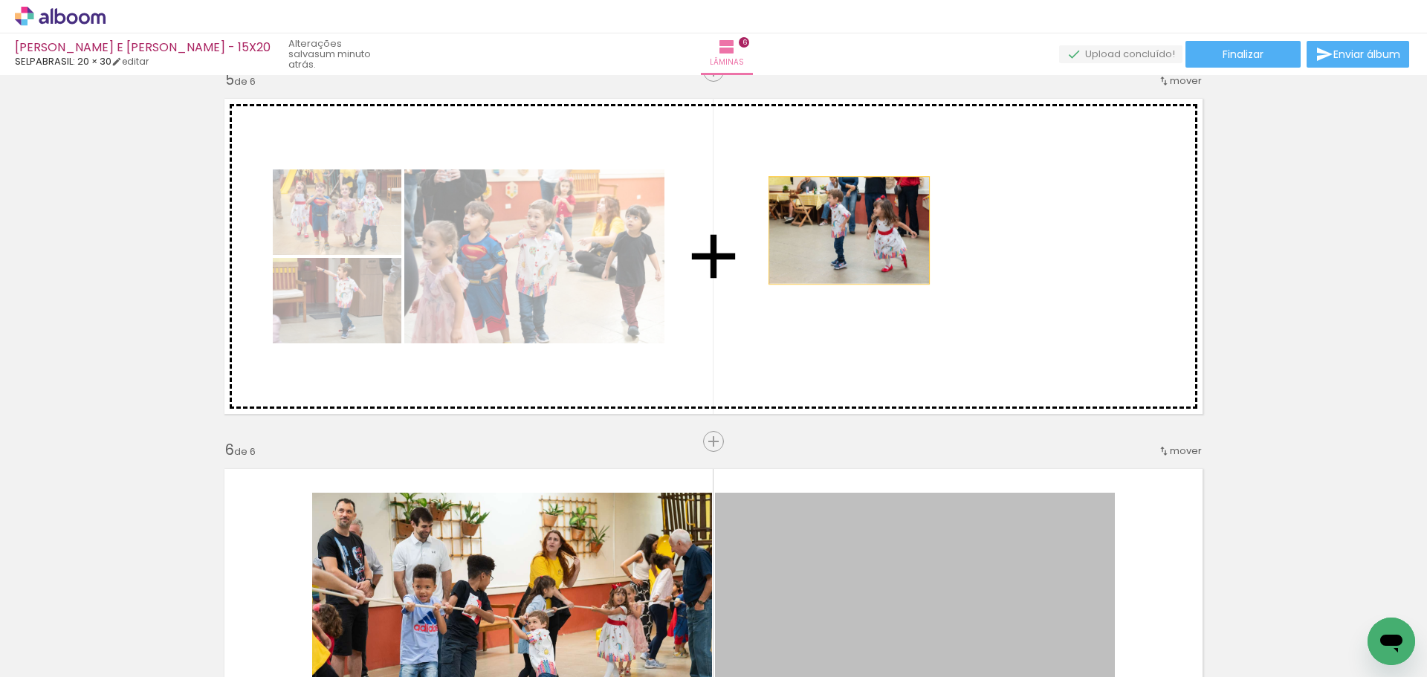
drag, startPoint x: 925, startPoint y: 547, endPoint x: 842, endPoint y: 239, distance: 318.7
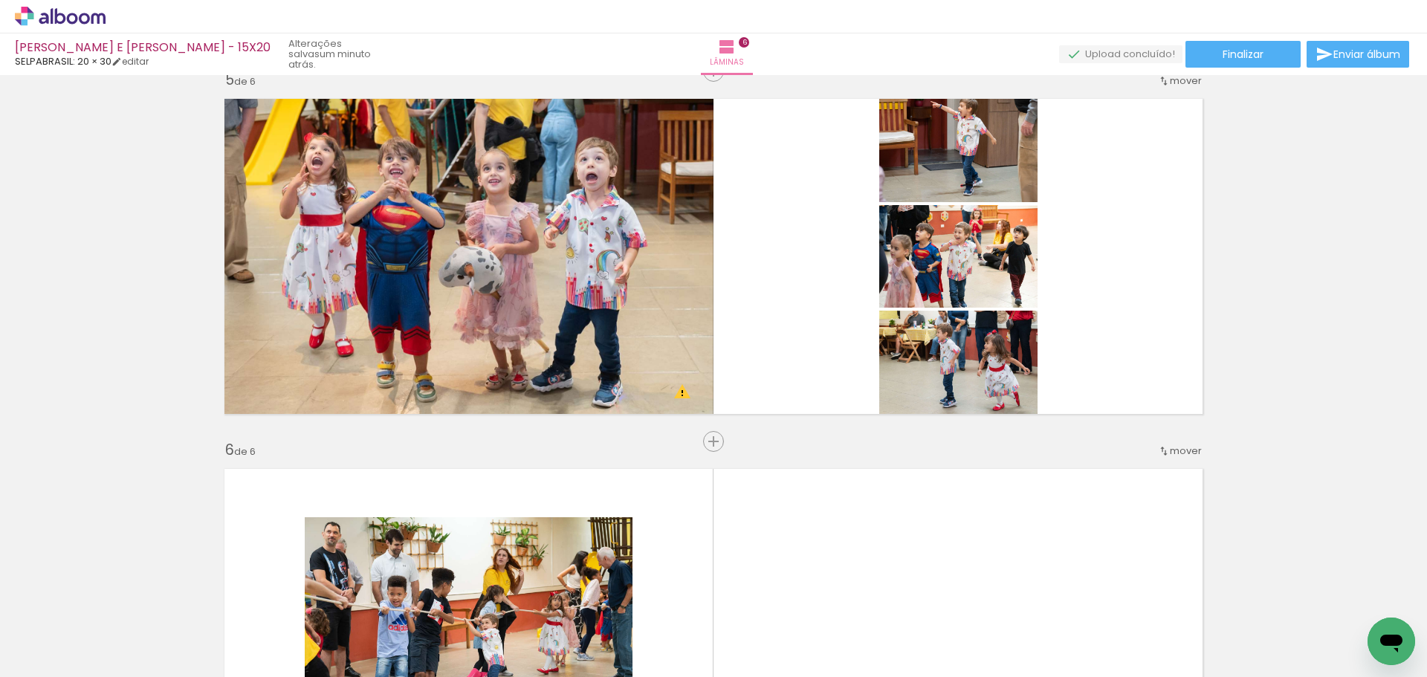
scroll to position [1657, 0]
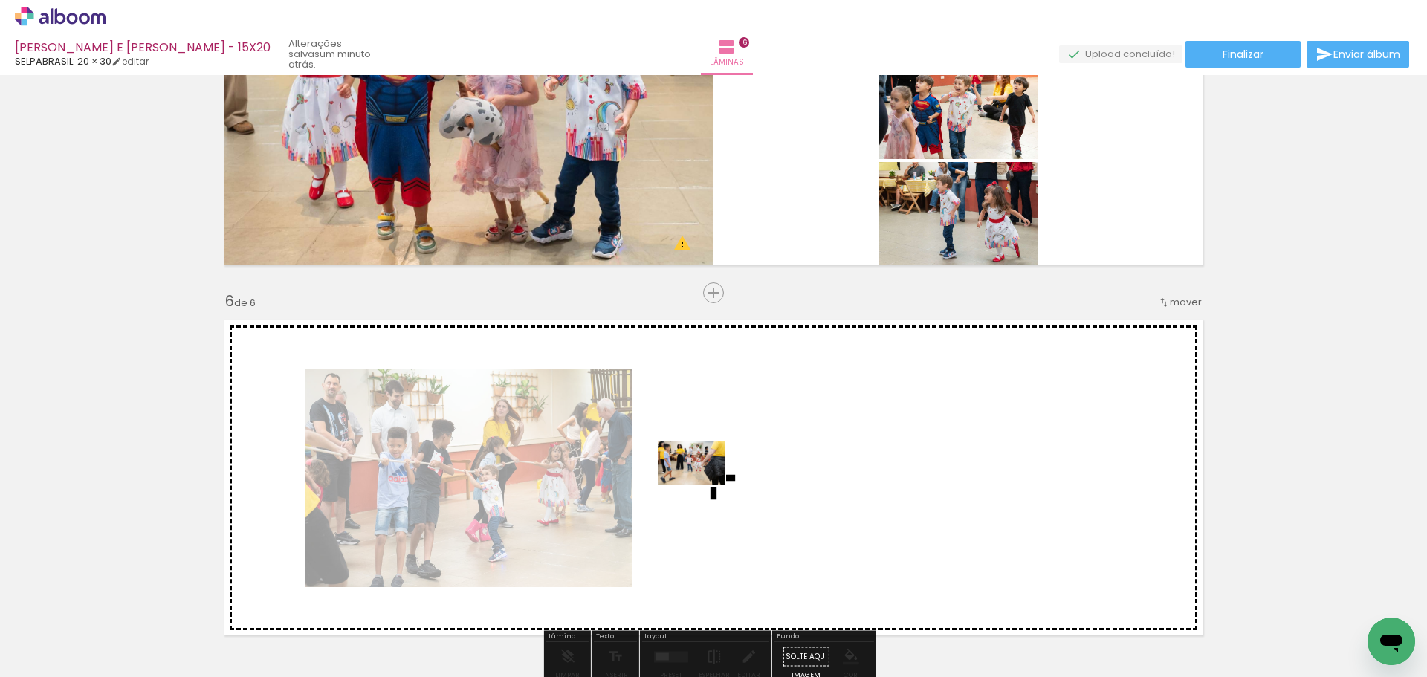
drag, startPoint x: 699, startPoint y: 622, endPoint x: 702, endPoint y: 485, distance: 136.8
click at [702, 485] on quentale-workspace at bounding box center [713, 338] width 1427 height 677
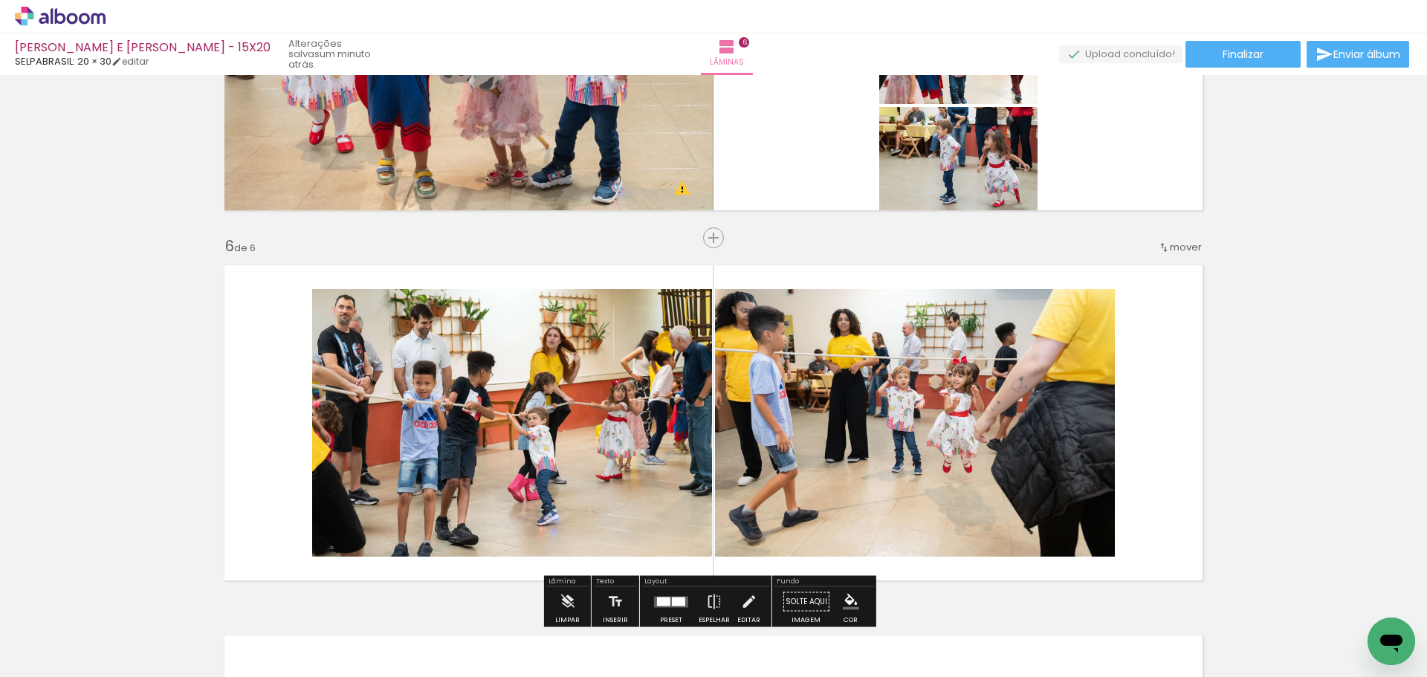
scroll to position [1806, 0]
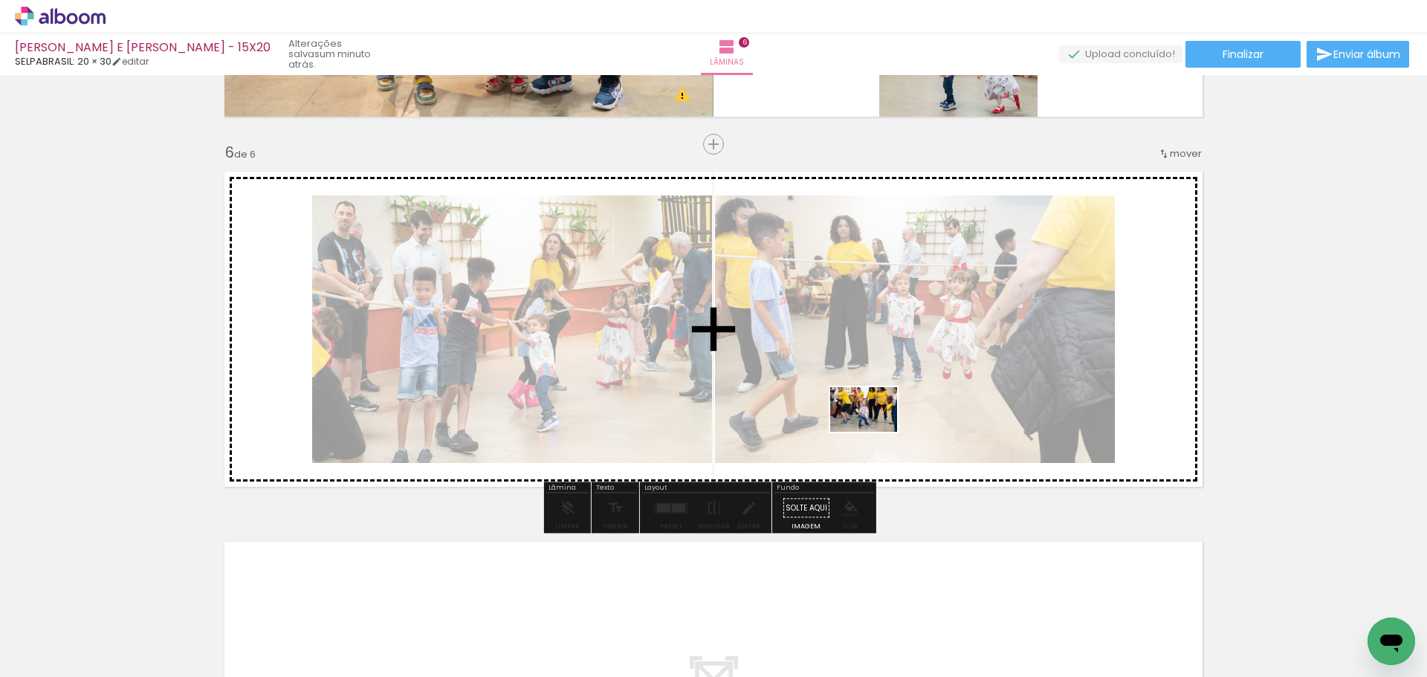
drag, startPoint x: 875, startPoint y: 633, endPoint x: 876, endPoint y: 432, distance: 201.4
click at [875, 432] on quentale-workspace at bounding box center [713, 338] width 1427 height 677
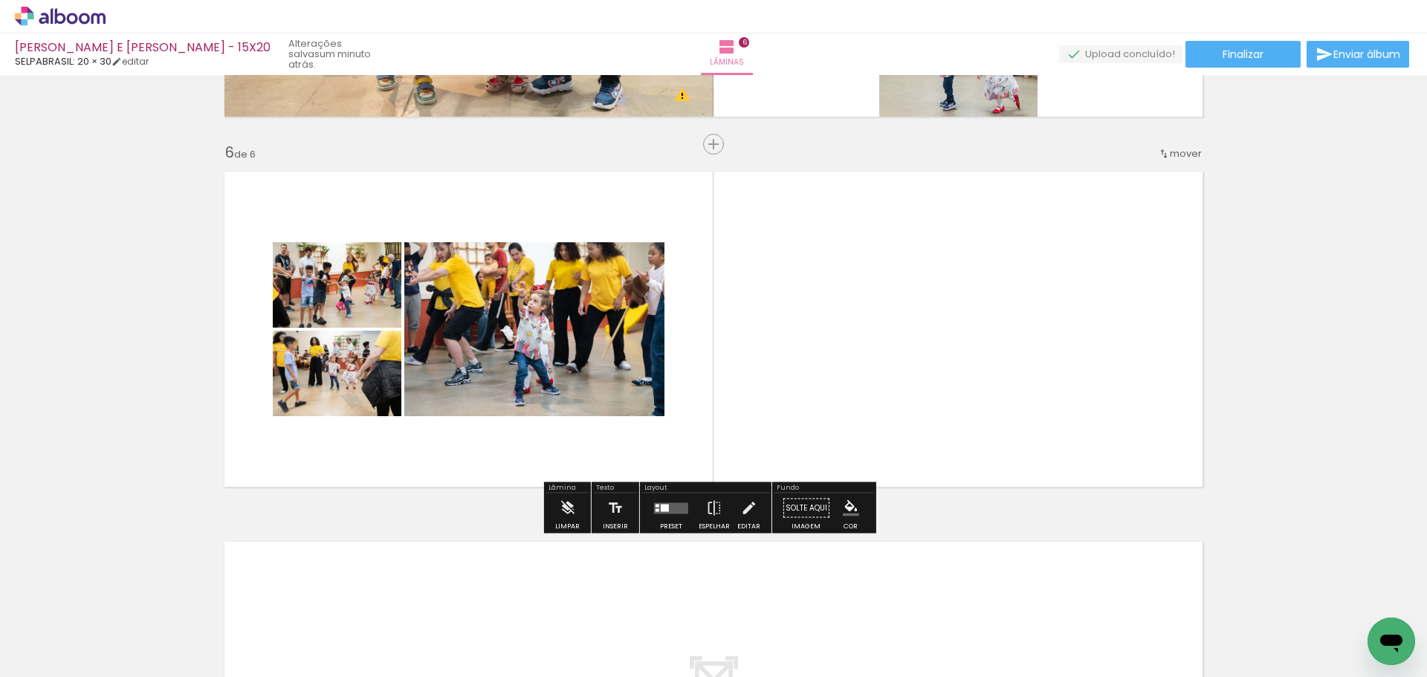
click at [663, 506] on div at bounding box center [665, 507] width 8 height 7
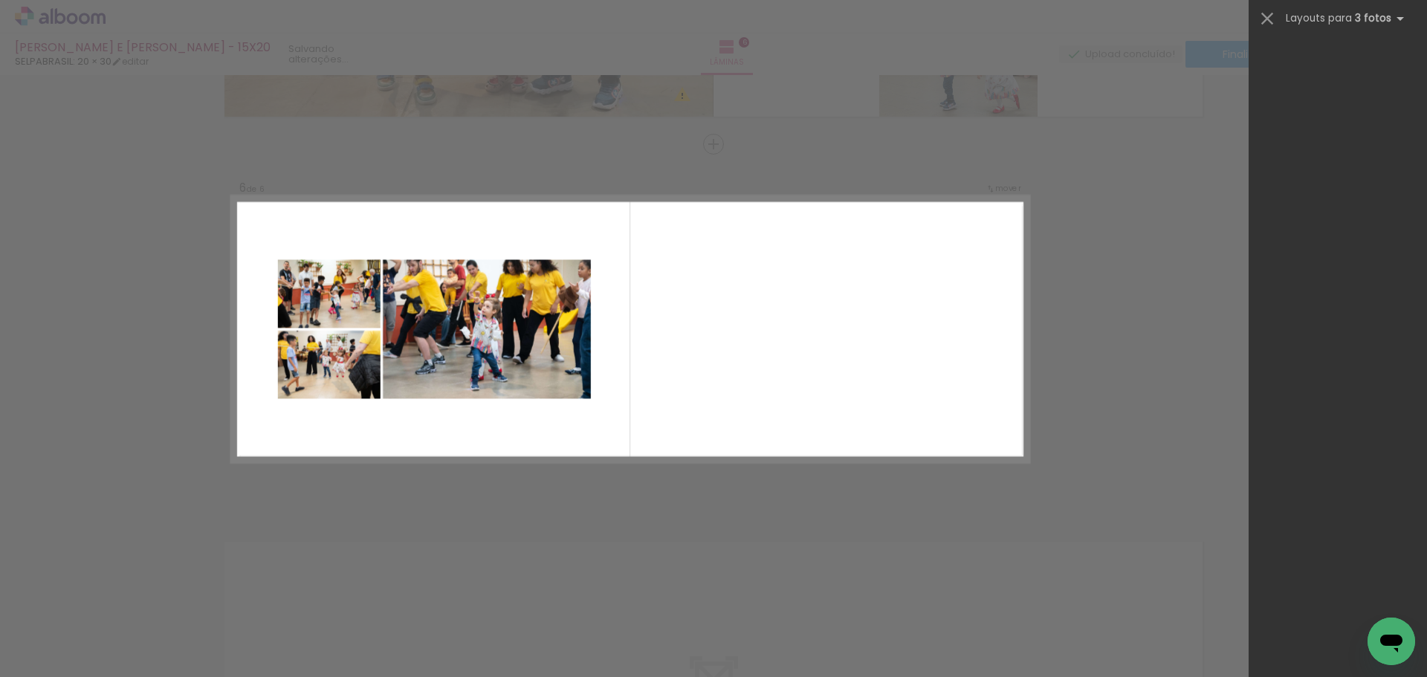
scroll to position [0, 0]
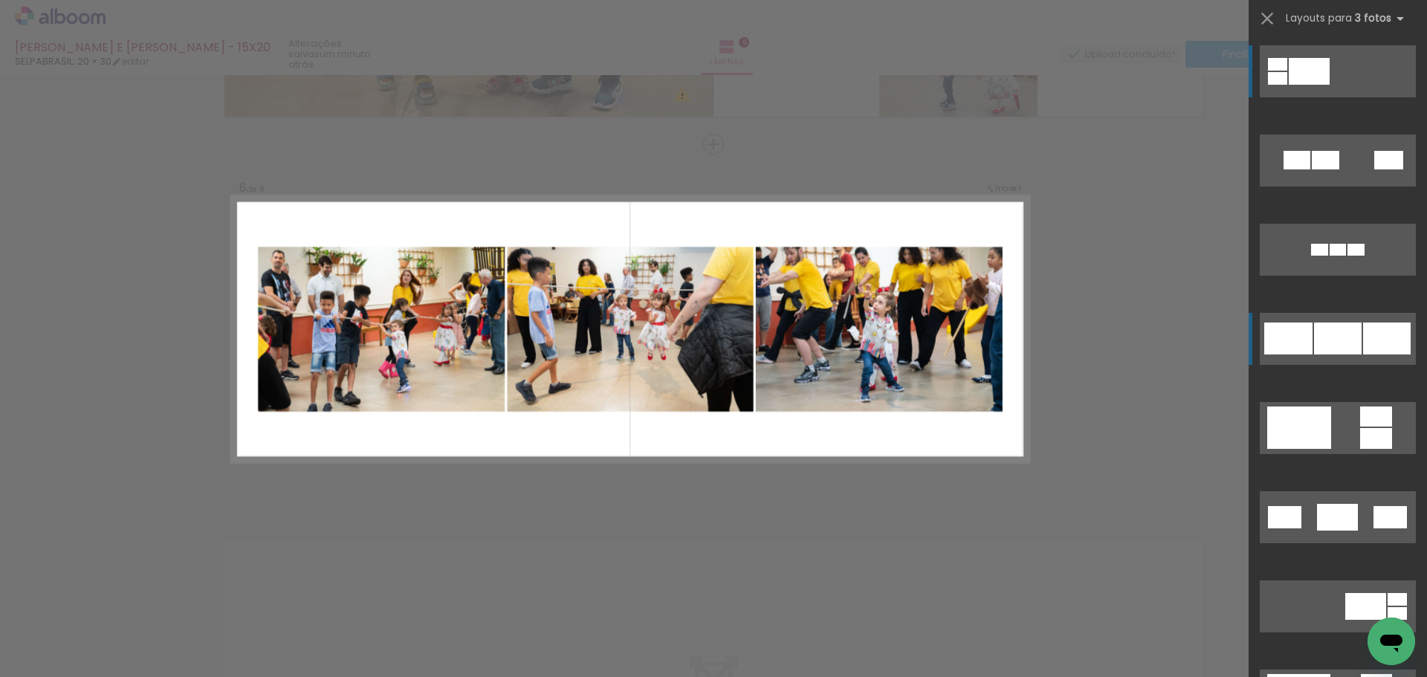
click at [1374, 169] on div at bounding box center [1388, 160] width 29 height 19
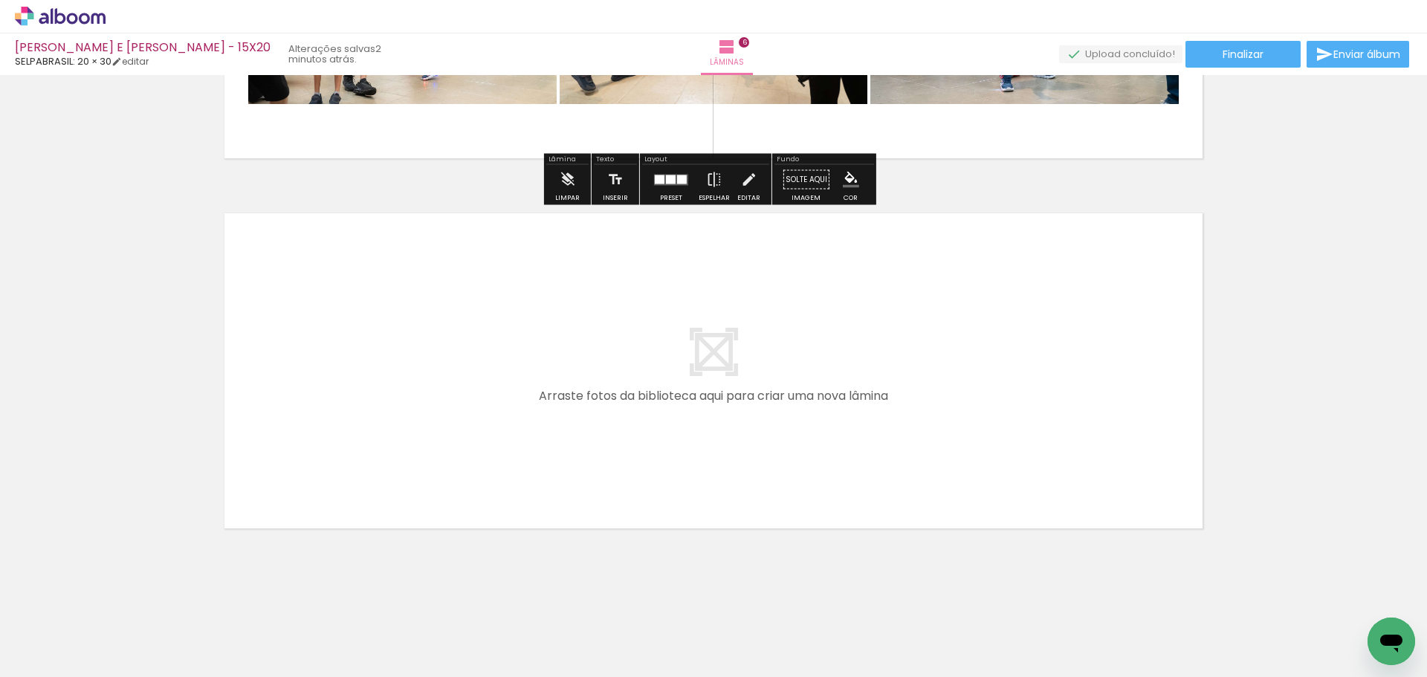
scroll to position [2139, 0]
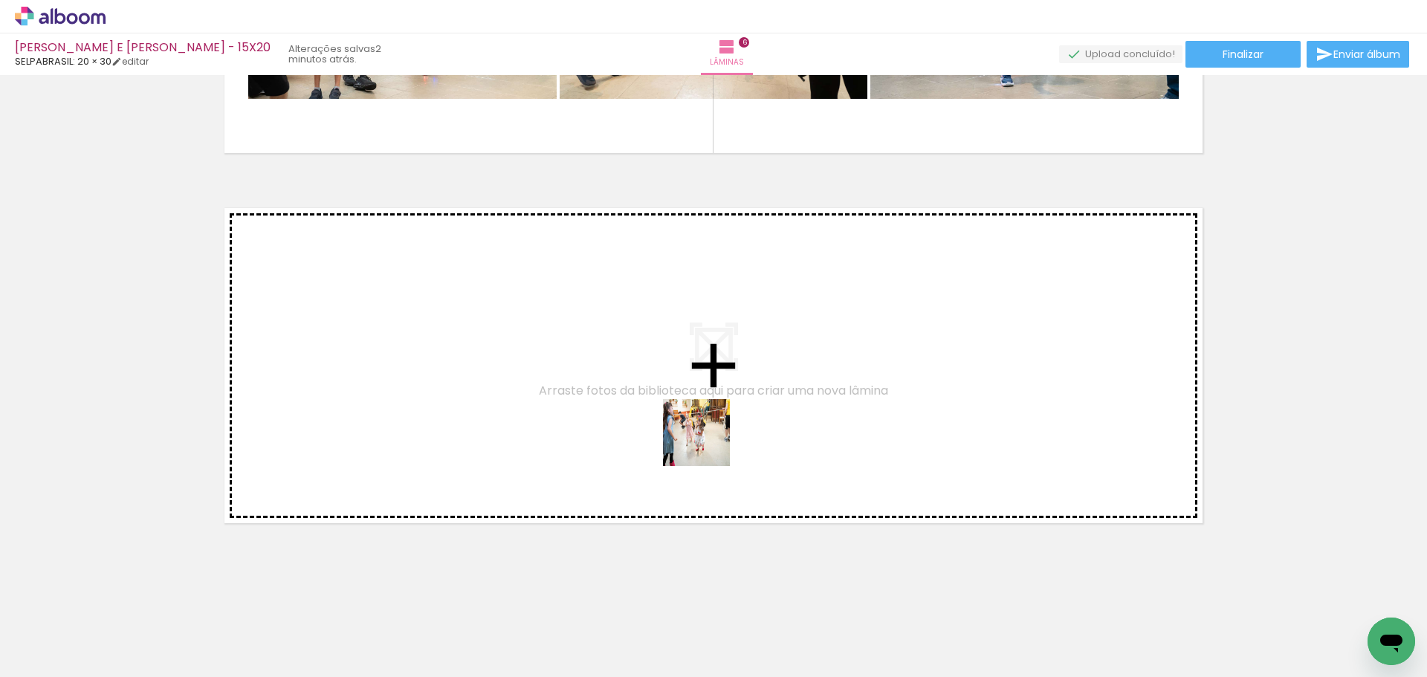
drag, startPoint x: 778, startPoint y: 627, endPoint x: 707, endPoint y: 444, distance: 196.7
click at [707, 444] on quentale-workspace at bounding box center [713, 338] width 1427 height 677
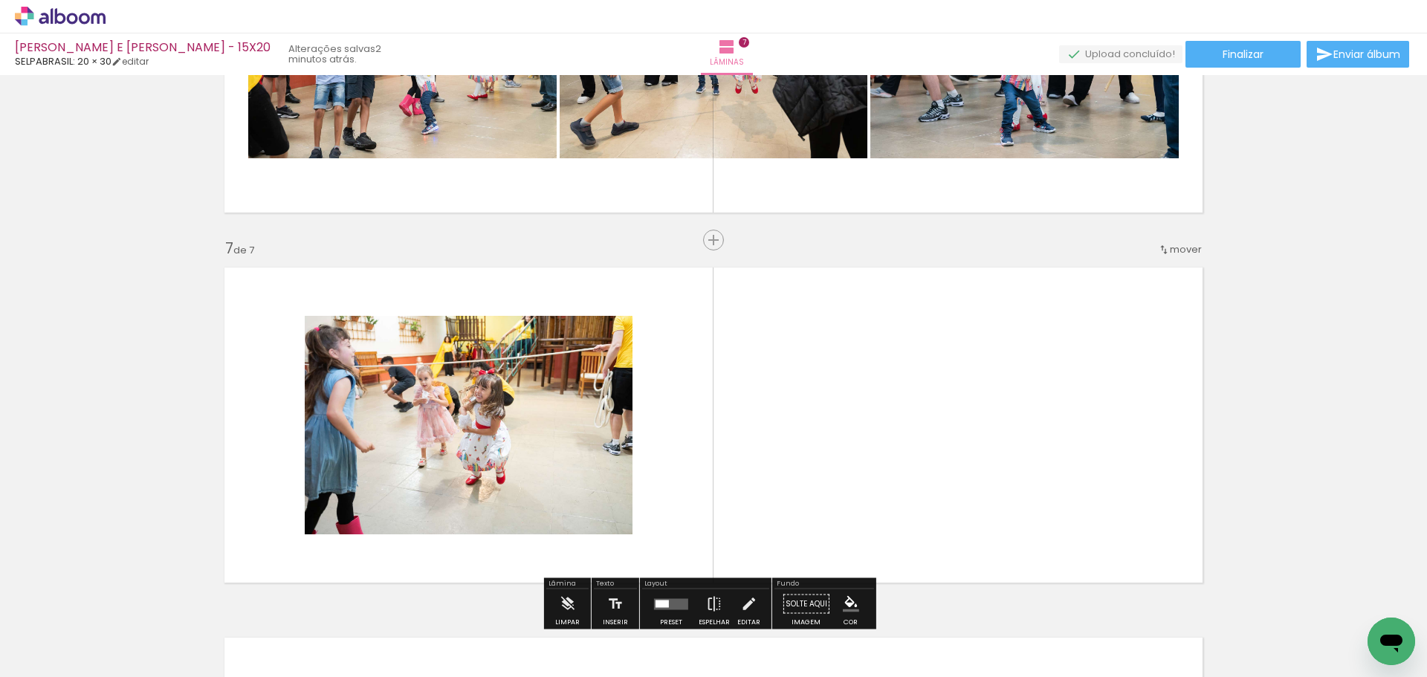
scroll to position [2027, 0]
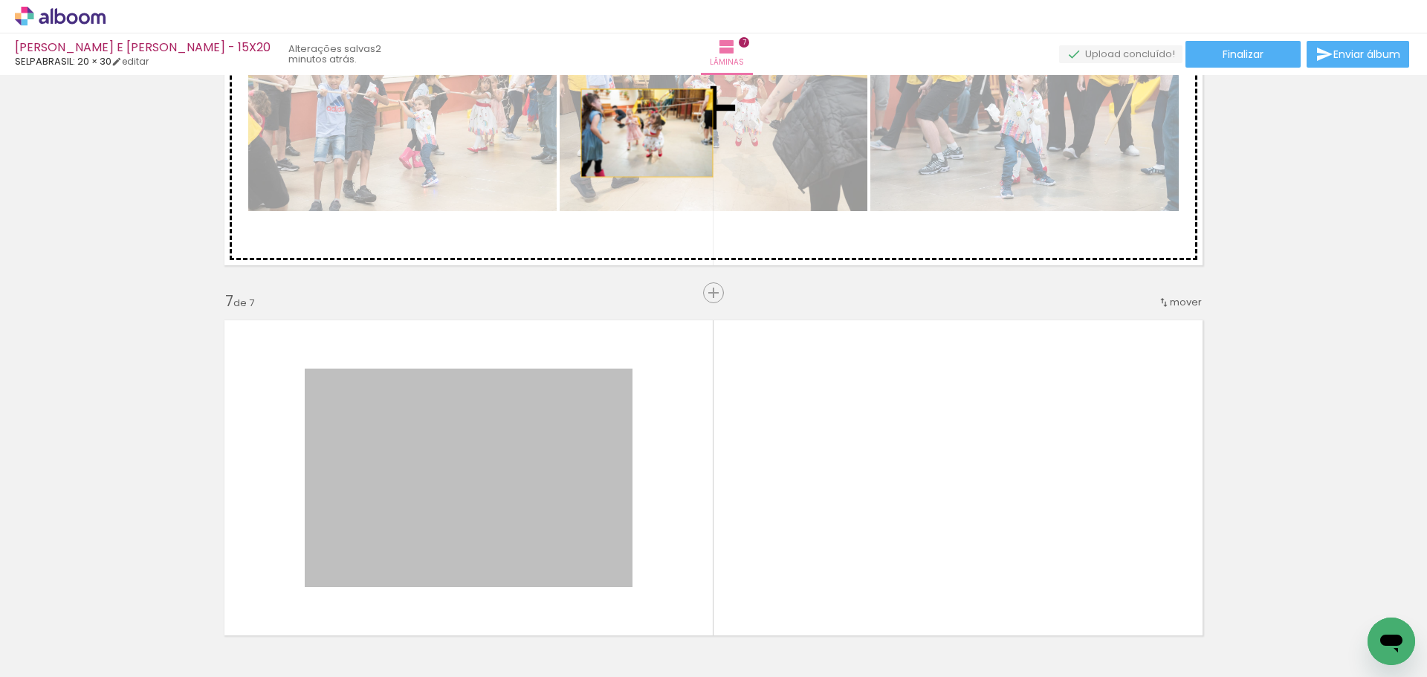
drag, startPoint x: 540, startPoint y: 471, endPoint x: 638, endPoint y: 143, distance: 342.1
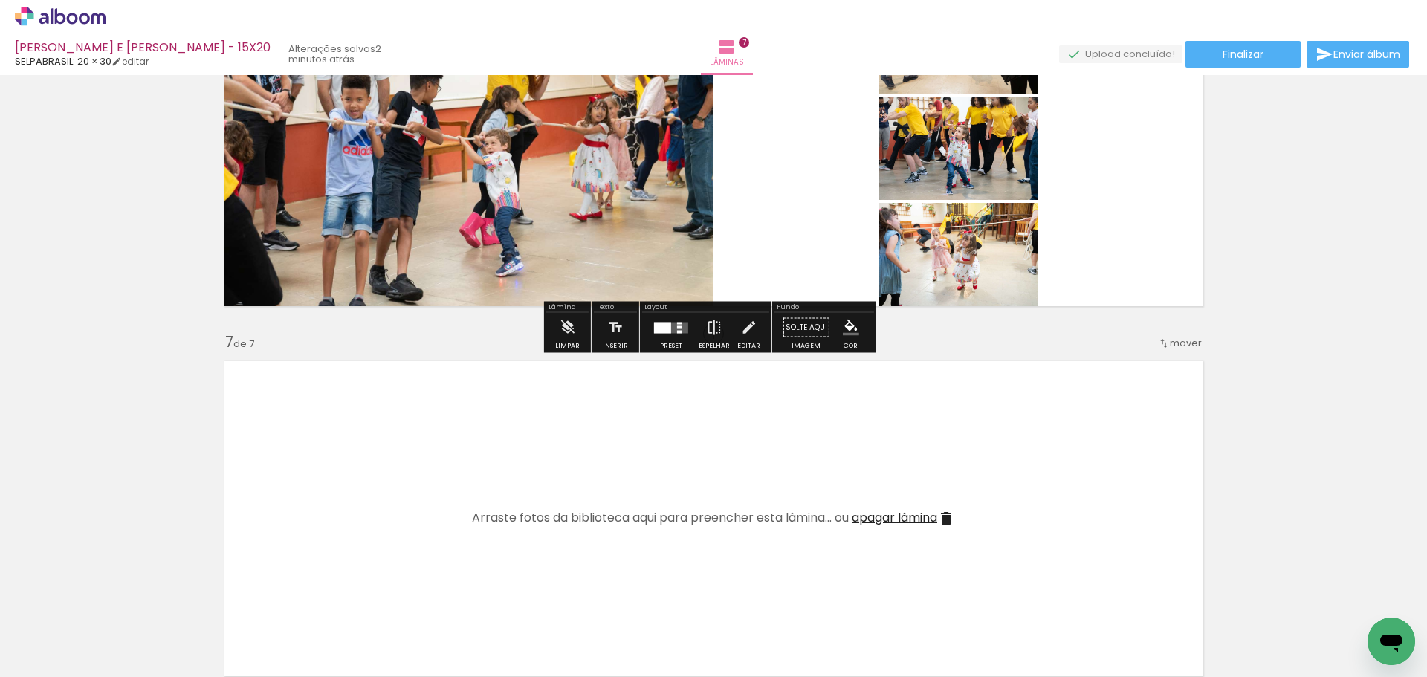
scroll to position [1879, 0]
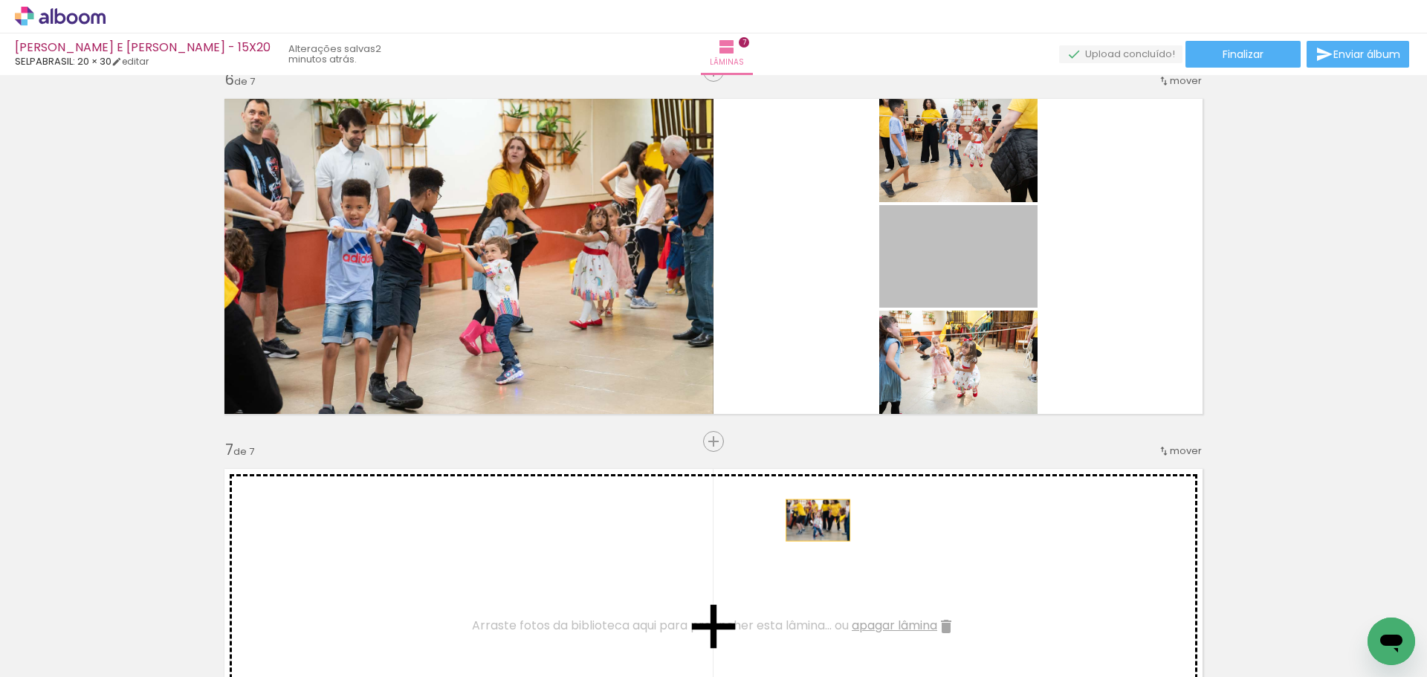
drag, startPoint x: 985, startPoint y: 254, endPoint x: 812, endPoint y: 524, distance: 320.5
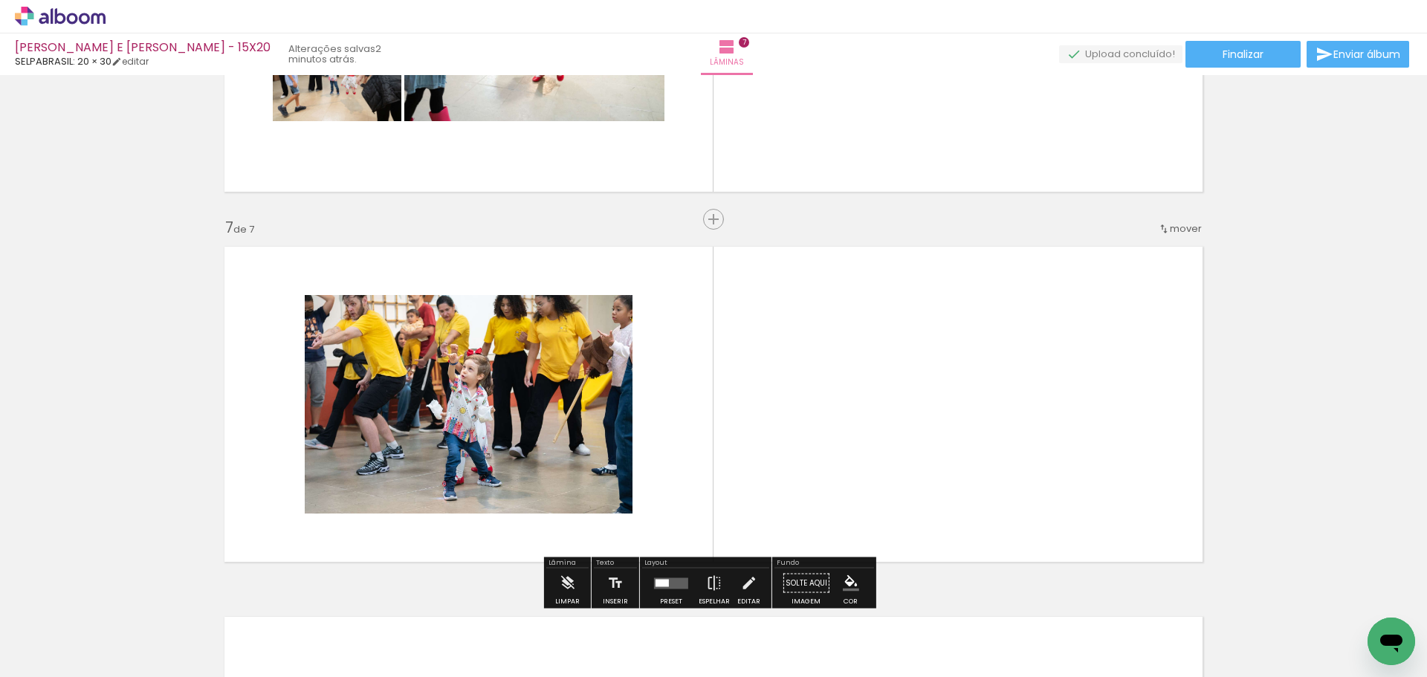
scroll to position [2102, 0]
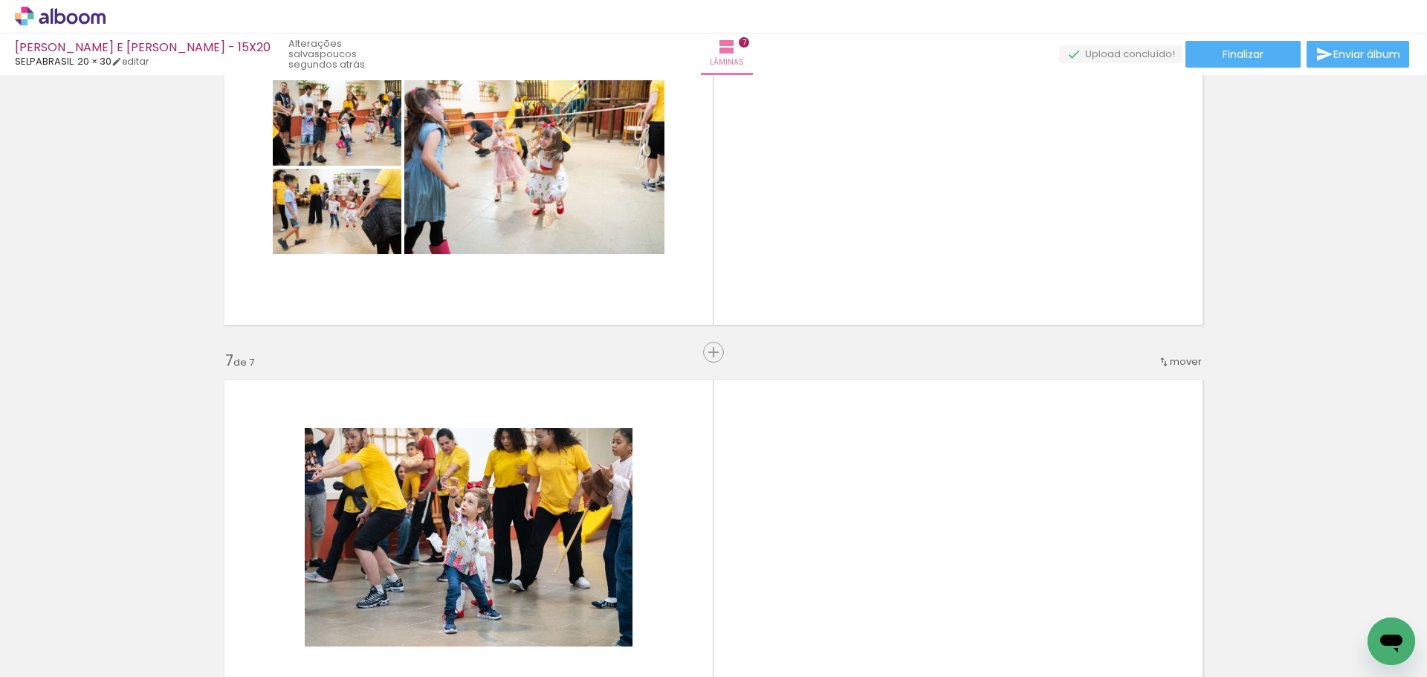
scroll to position [2102, 0]
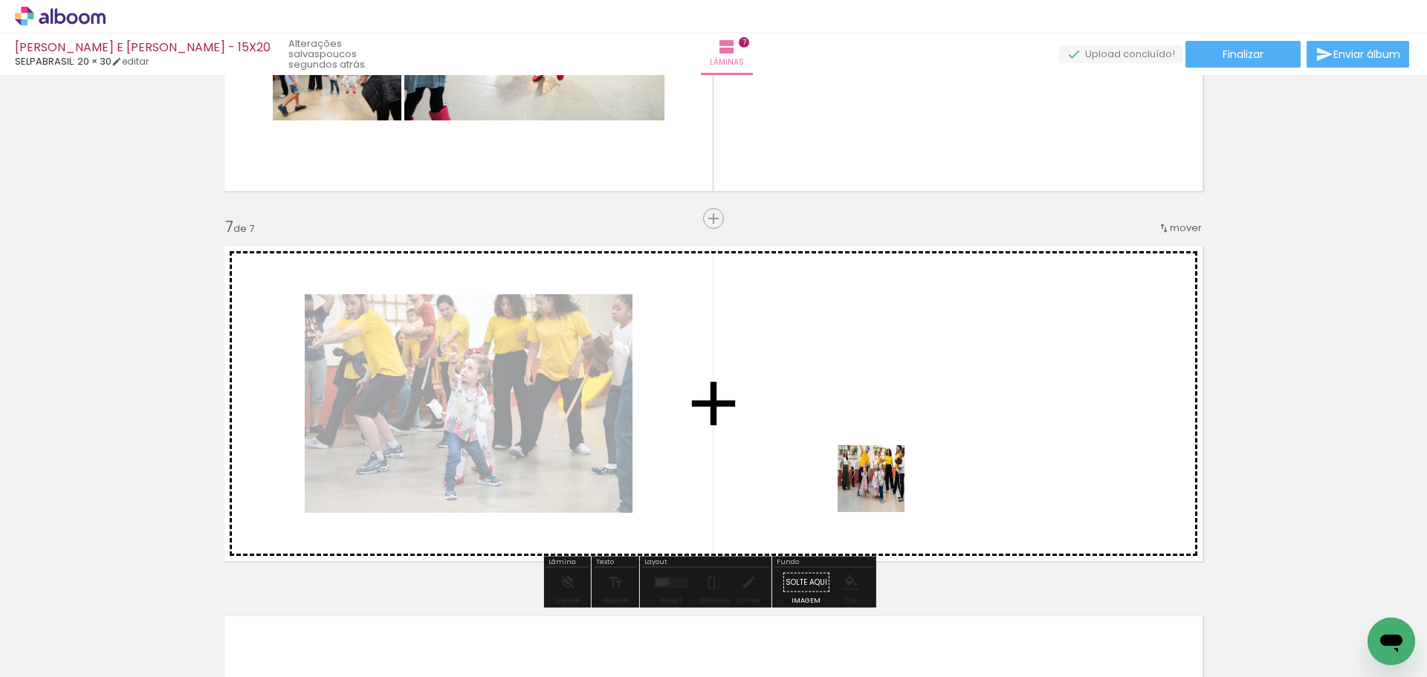
drag, startPoint x: 946, startPoint y: 626, endPoint x: 882, endPoint y: 490, distance: 150.9
click at [882, 490] on quentale-workspace at bounding box center [713, 338] width 1427 height 677
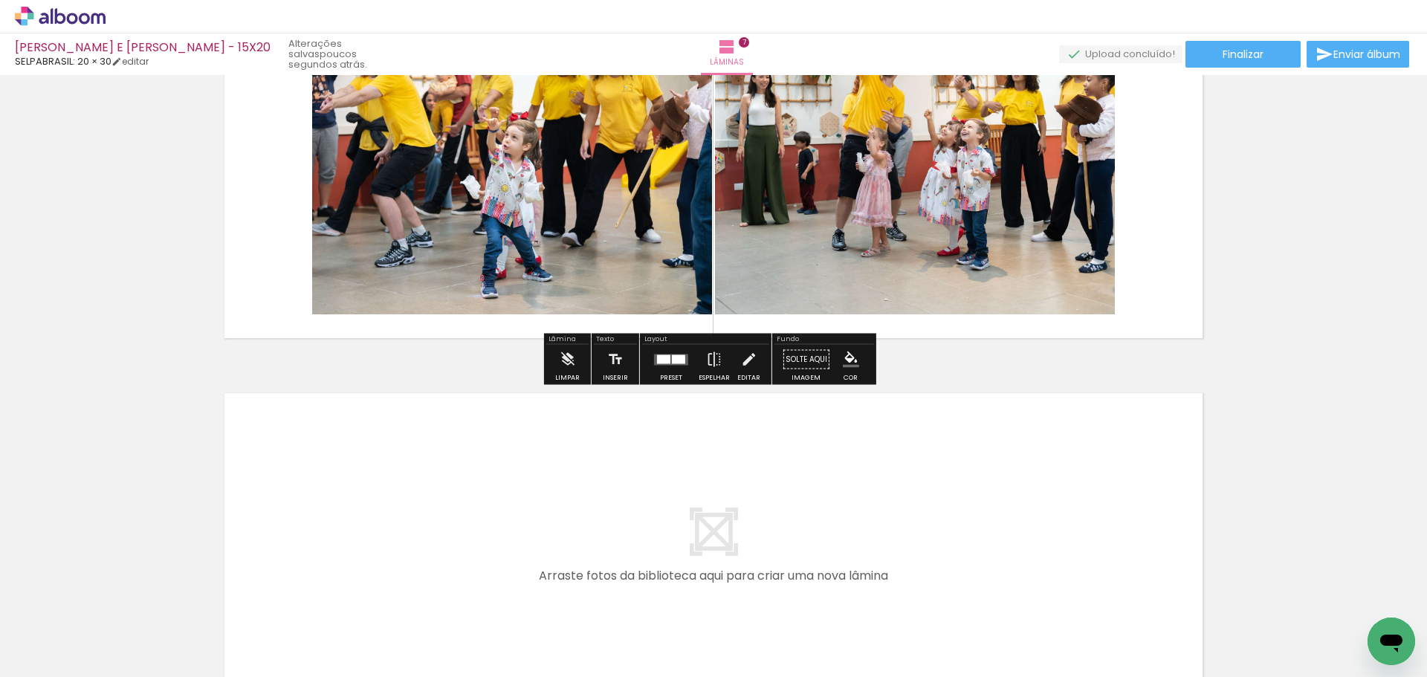
scroll to position [2509, 0]
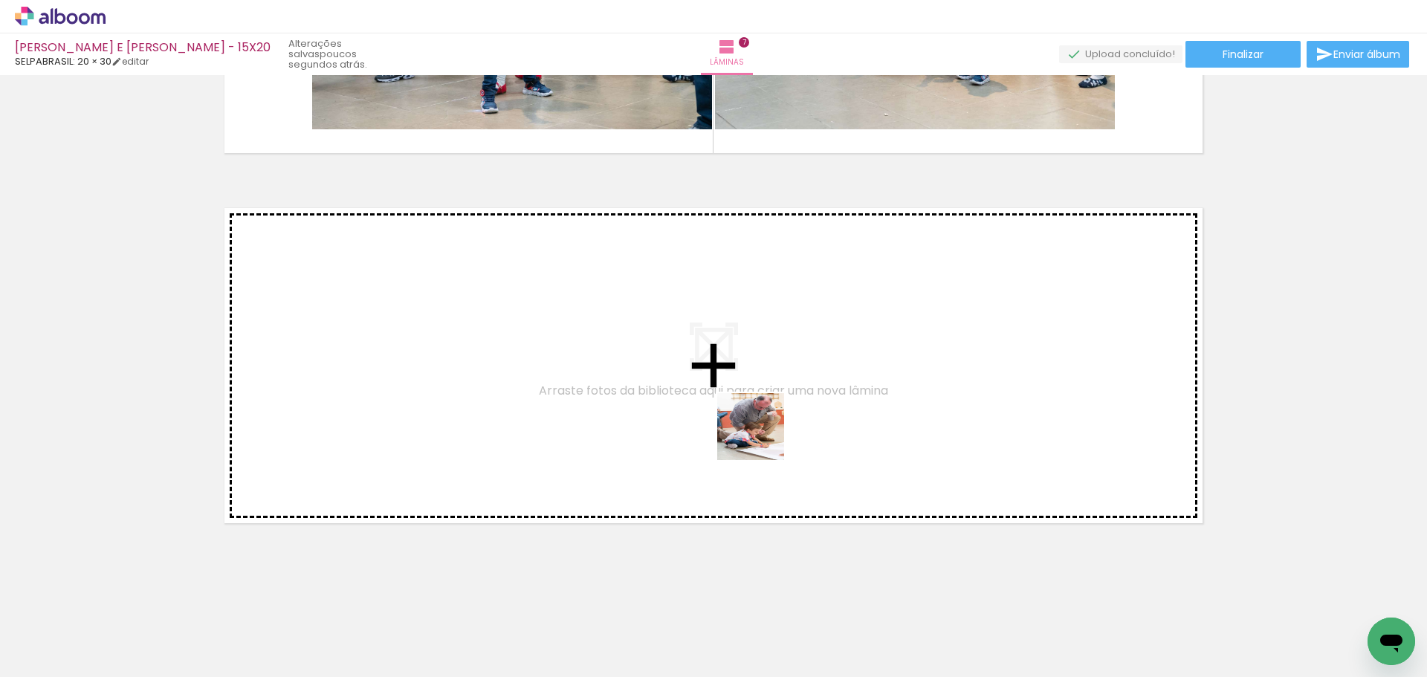
drag, startPoint x: 1035, startPoint y: 635, endPoint x: 763, endPoint y: 438, distance: 335.3
click at [763, 438] on quentale-workspace at bounding box center [713, 338] width 1427 height 677
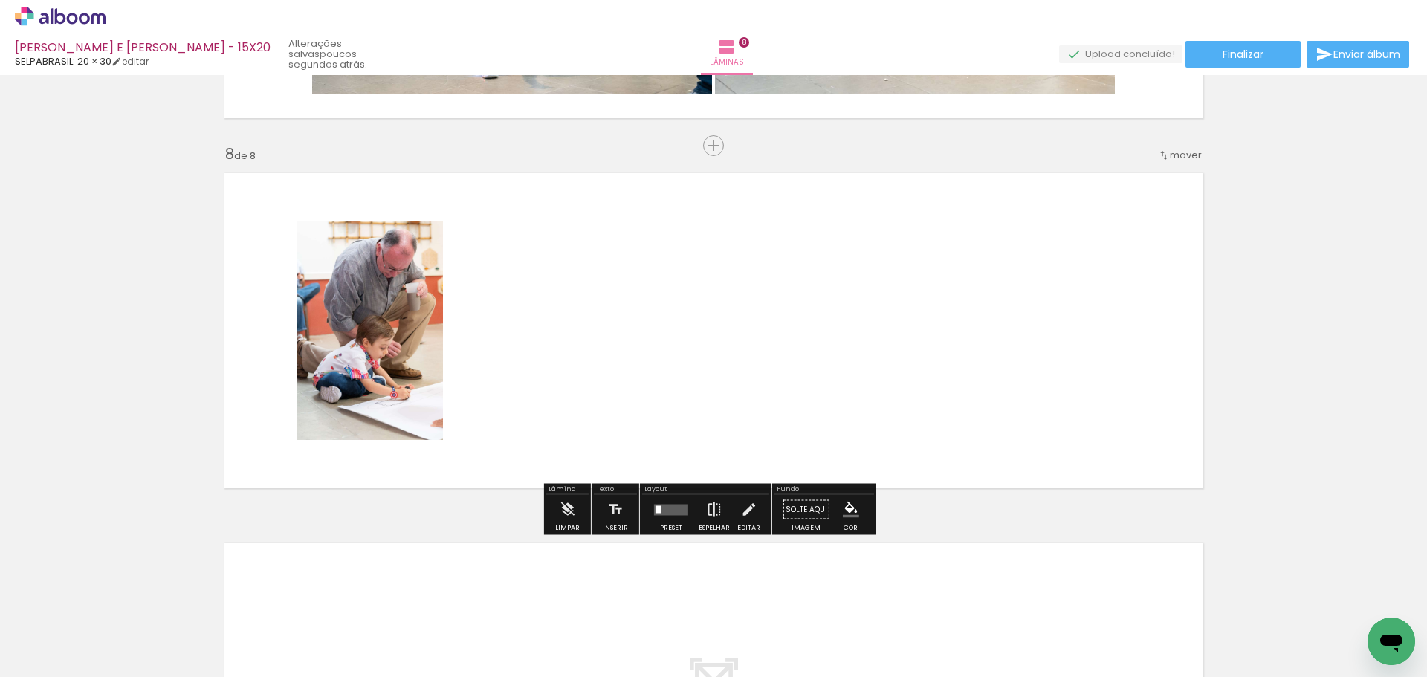
scroll to position [2546, 0]
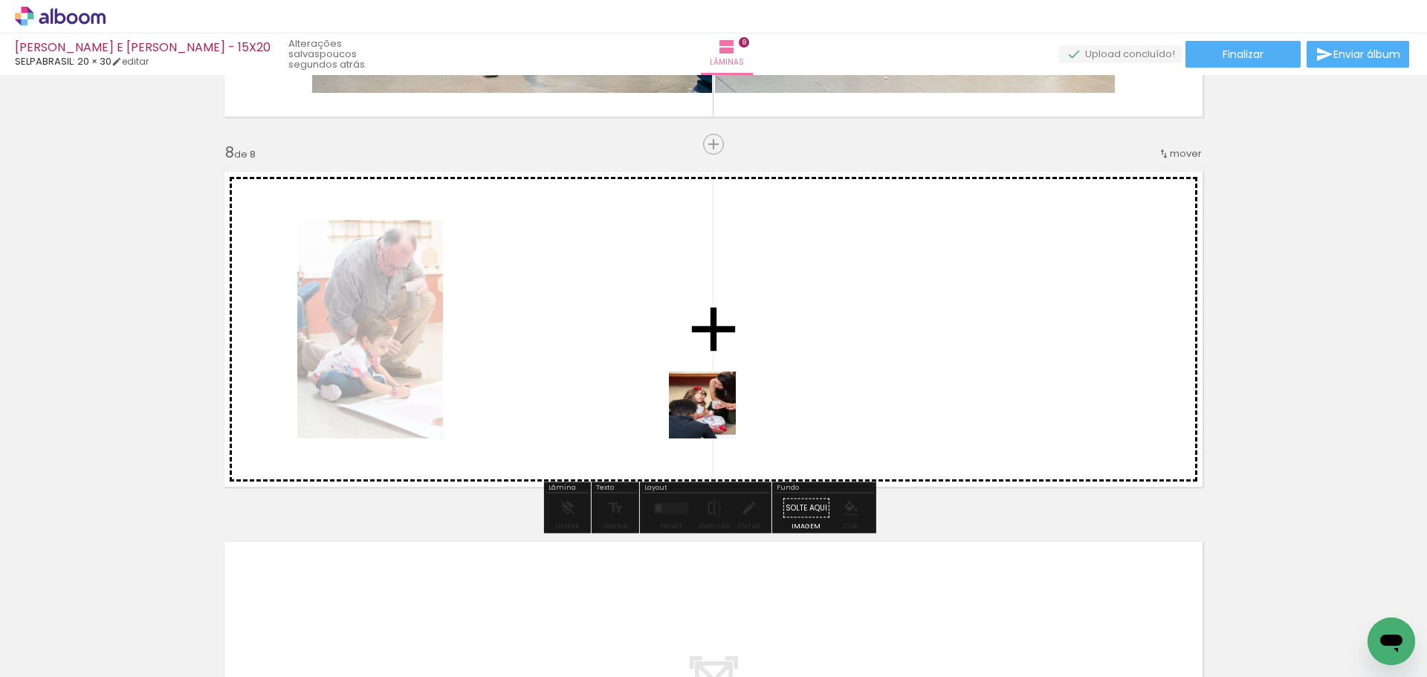
drag, startPoint x: 875, startPoint y: 499, endPoint x: 713, endPoint y: 416, distance: 182.5
click at [711, 415] on quentale-workspace at bounding box center [713, 338] width 1427 height 677
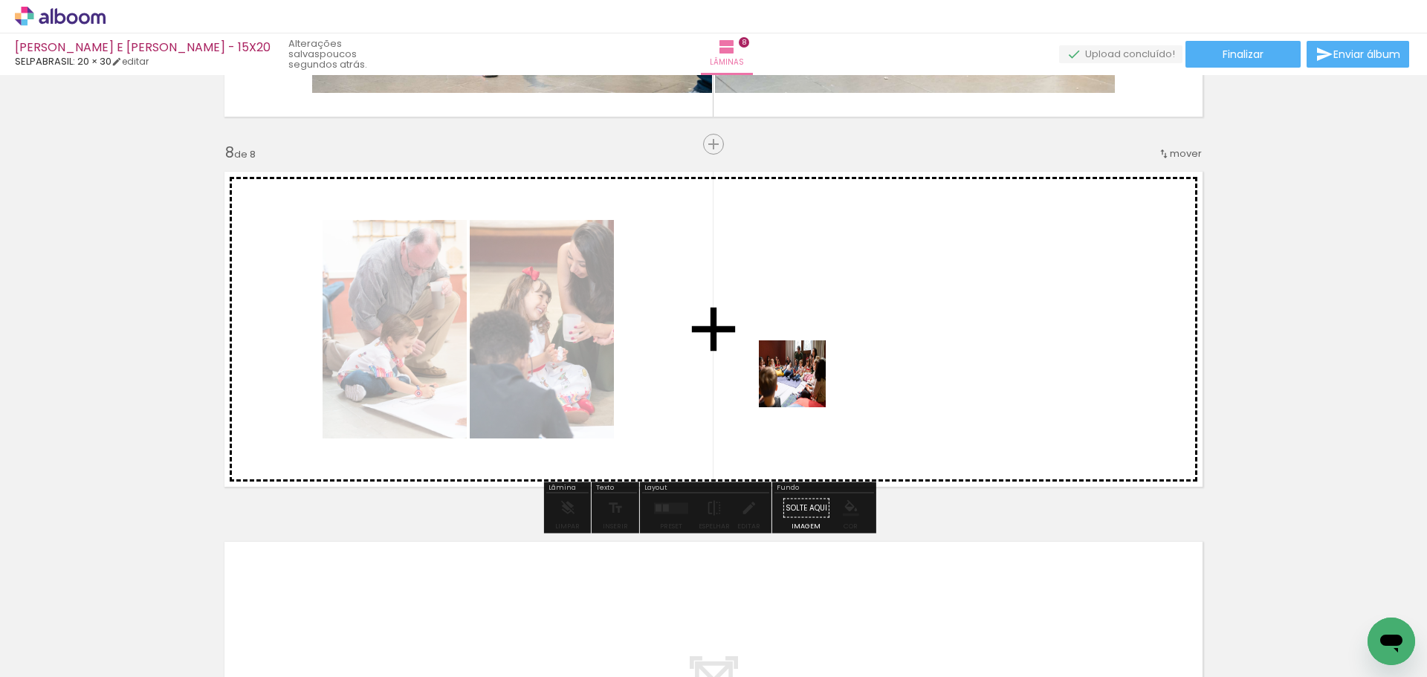
drag, startPoint x: 1193, startPoint y: 632, endPoint x: 803, endPoint y: 385, distance: 461.6
click at [803, 385] on quentale-workspace at bounding box center [713, 338] width 1427 height 677
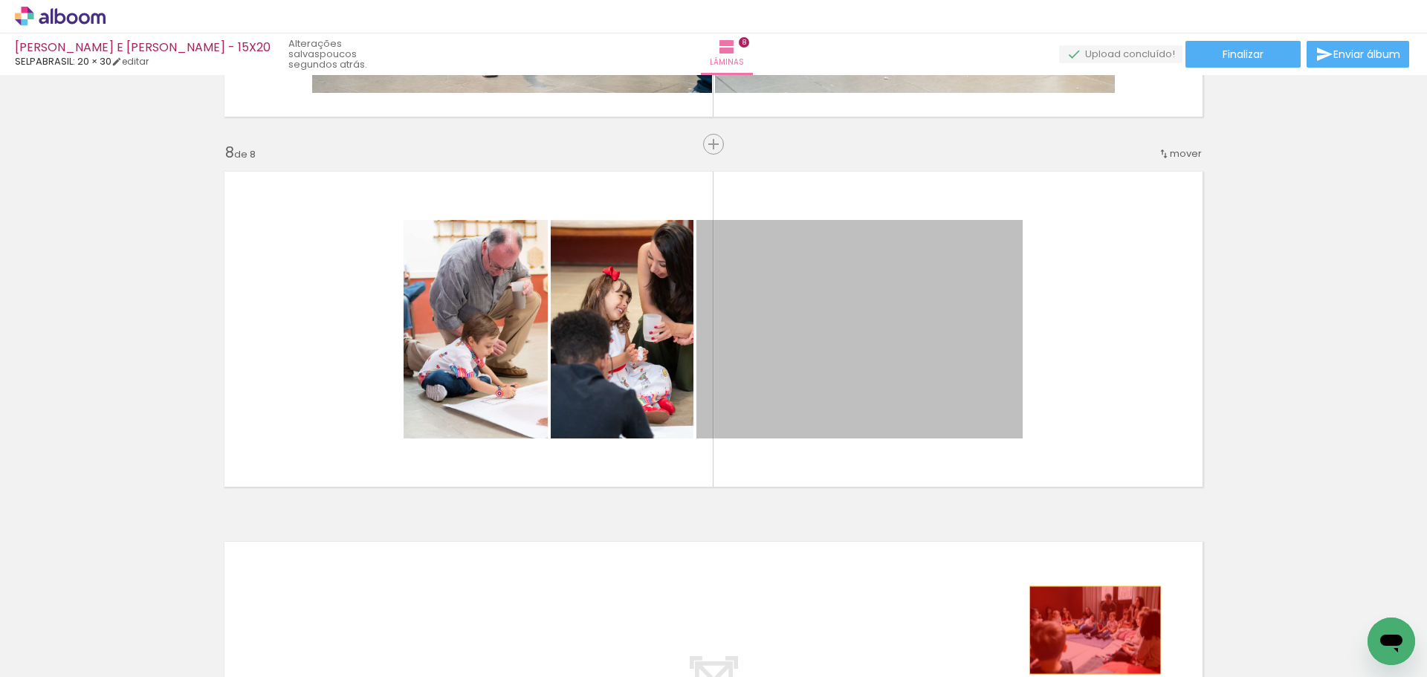
drag, startPoint x: 862, startPoint y: 331, endPoint x: 1106, endPoint y: 643, distance: 395.4
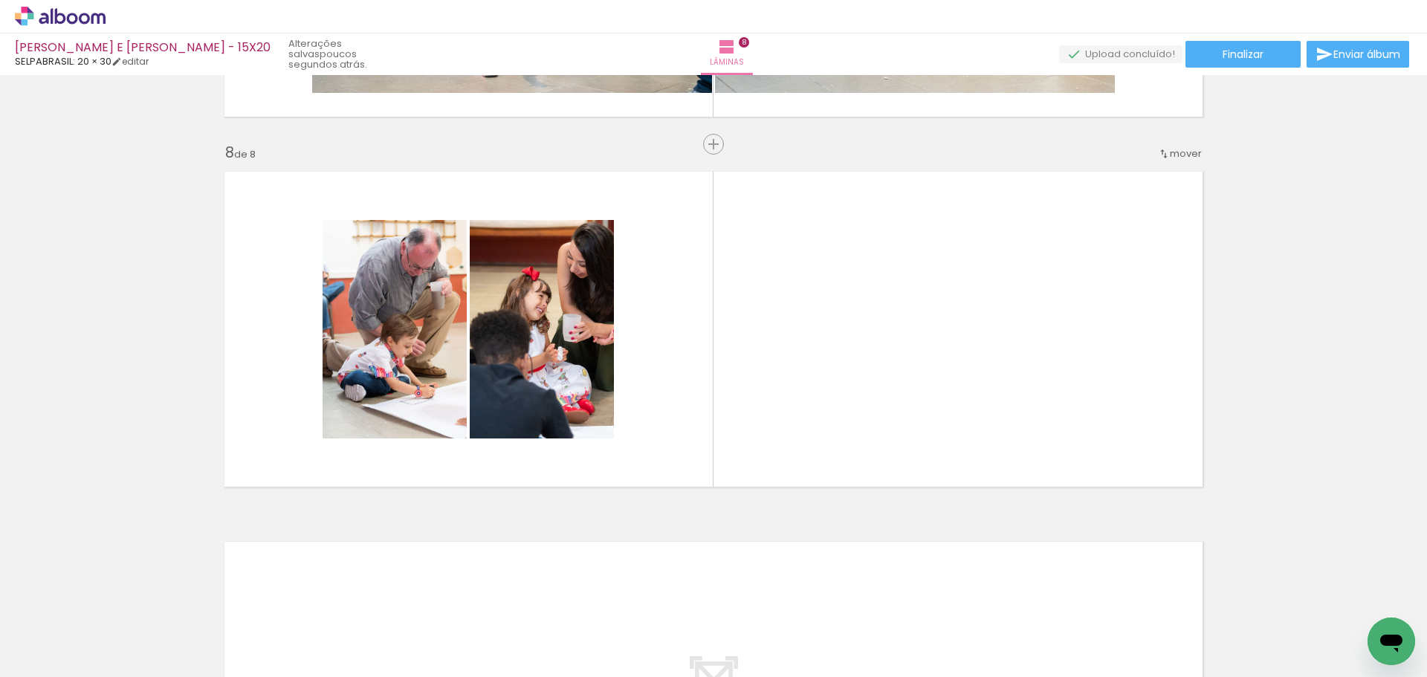
scroll to position [0, 1229]
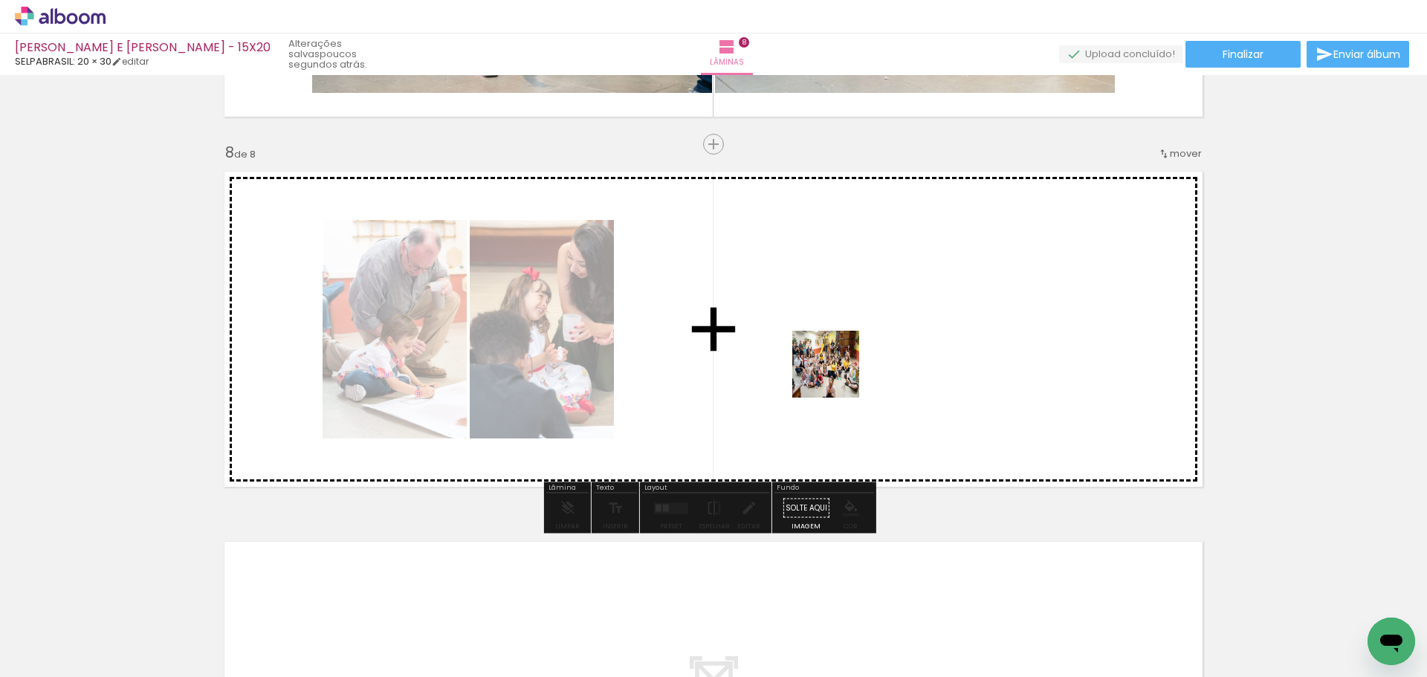
drag, startPoint x: 830, startPoint y: 637, endPoint x: 836, endPoint y: 374, distance: 263.1
click at [836, 374] on quentale-workspace at bounding box center [713, 338] width 1427 height 677
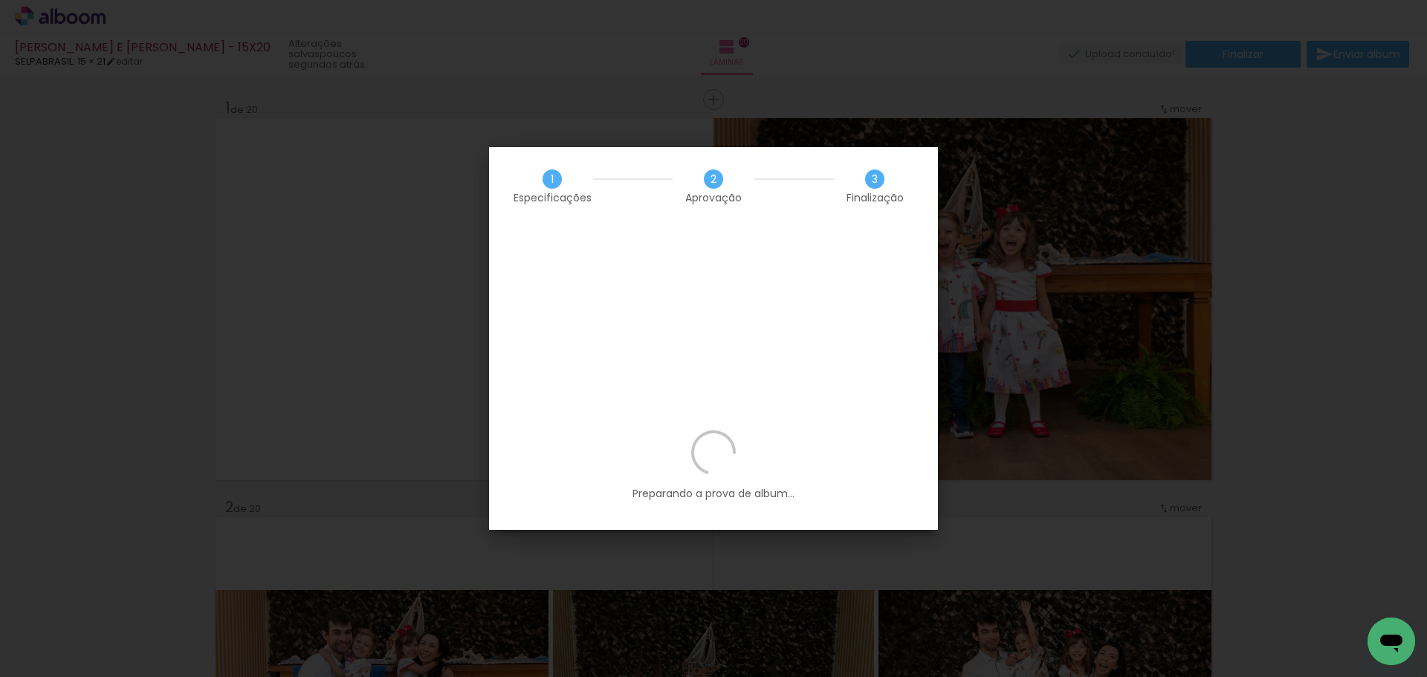
scroll to position [0, 209]
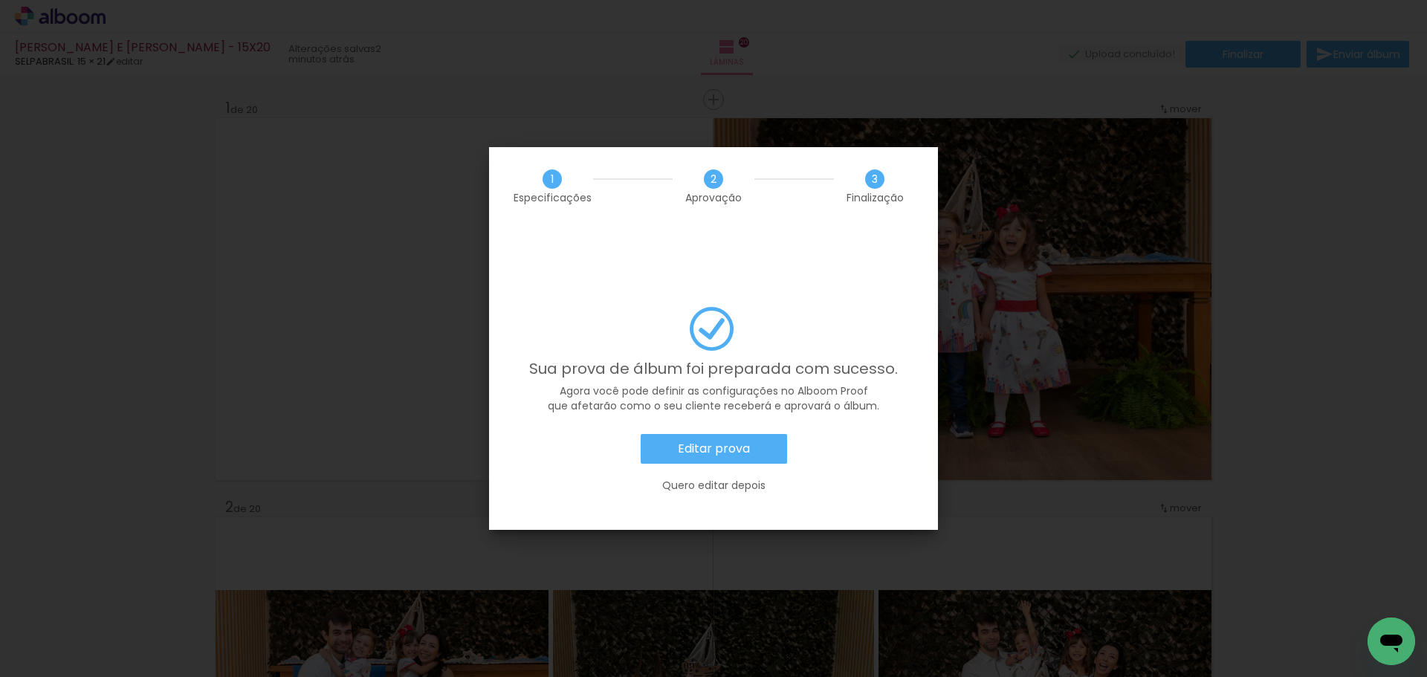
click at [0, 0] on slot "Editar prova" at bounding box center [0, 0] width 0 height 0
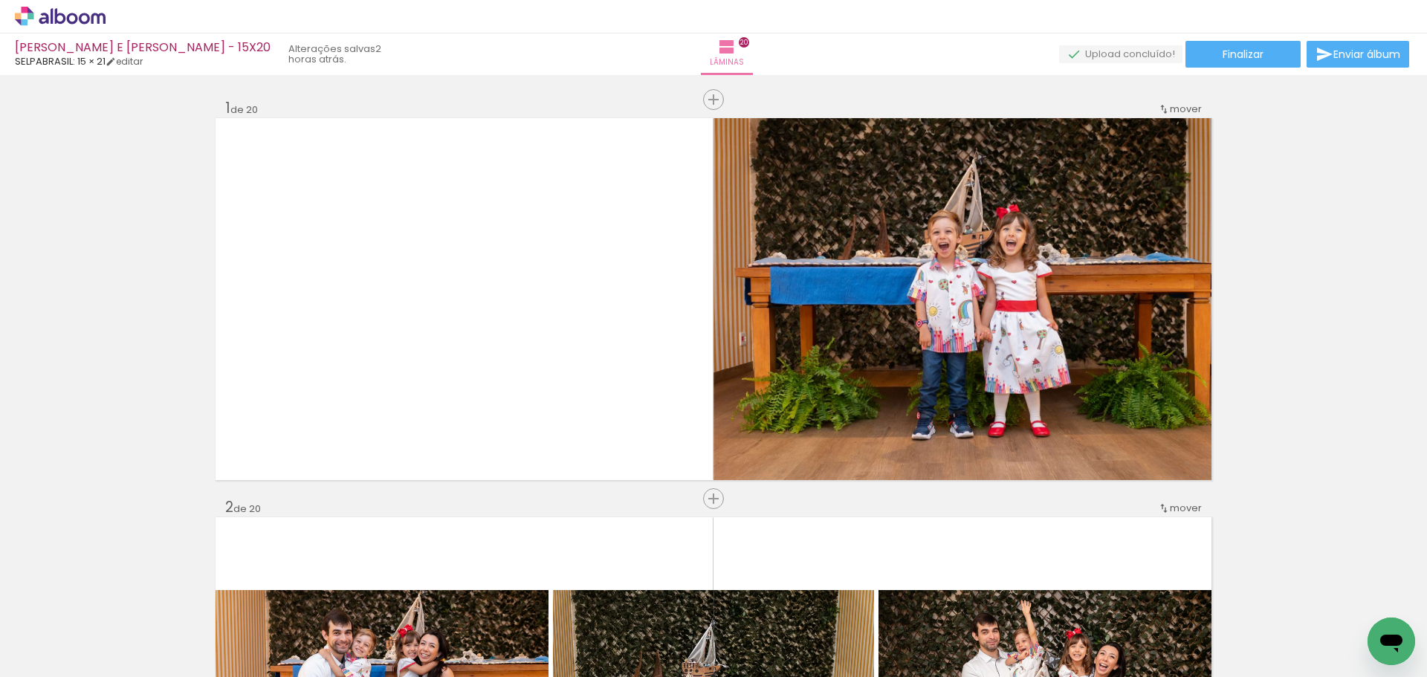
scroll to position [0, 209]
